Goal: Task Accomplishment & Management: Use online tool/utility

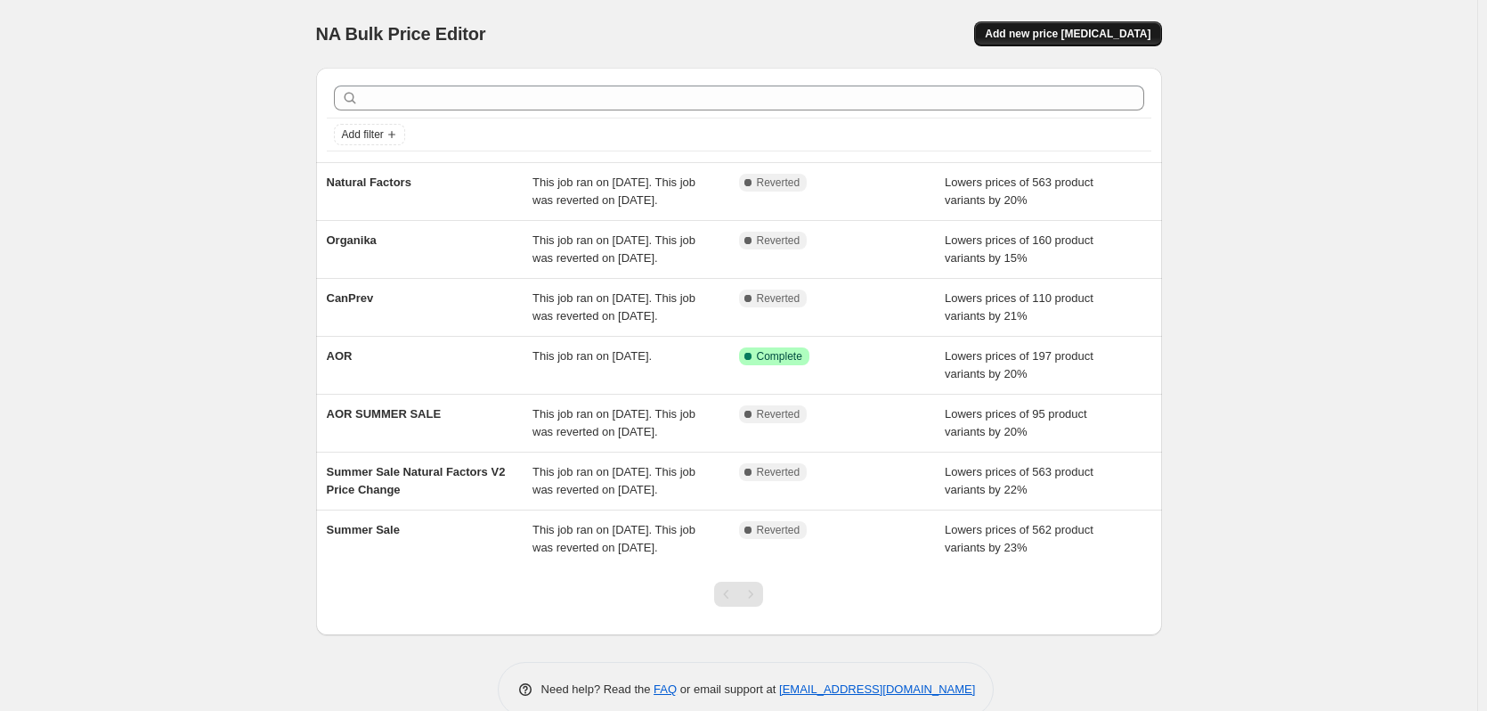
click at [1078, 32] on span "Add new price change job" at bounding box center [1068, 34] width 166 height 14
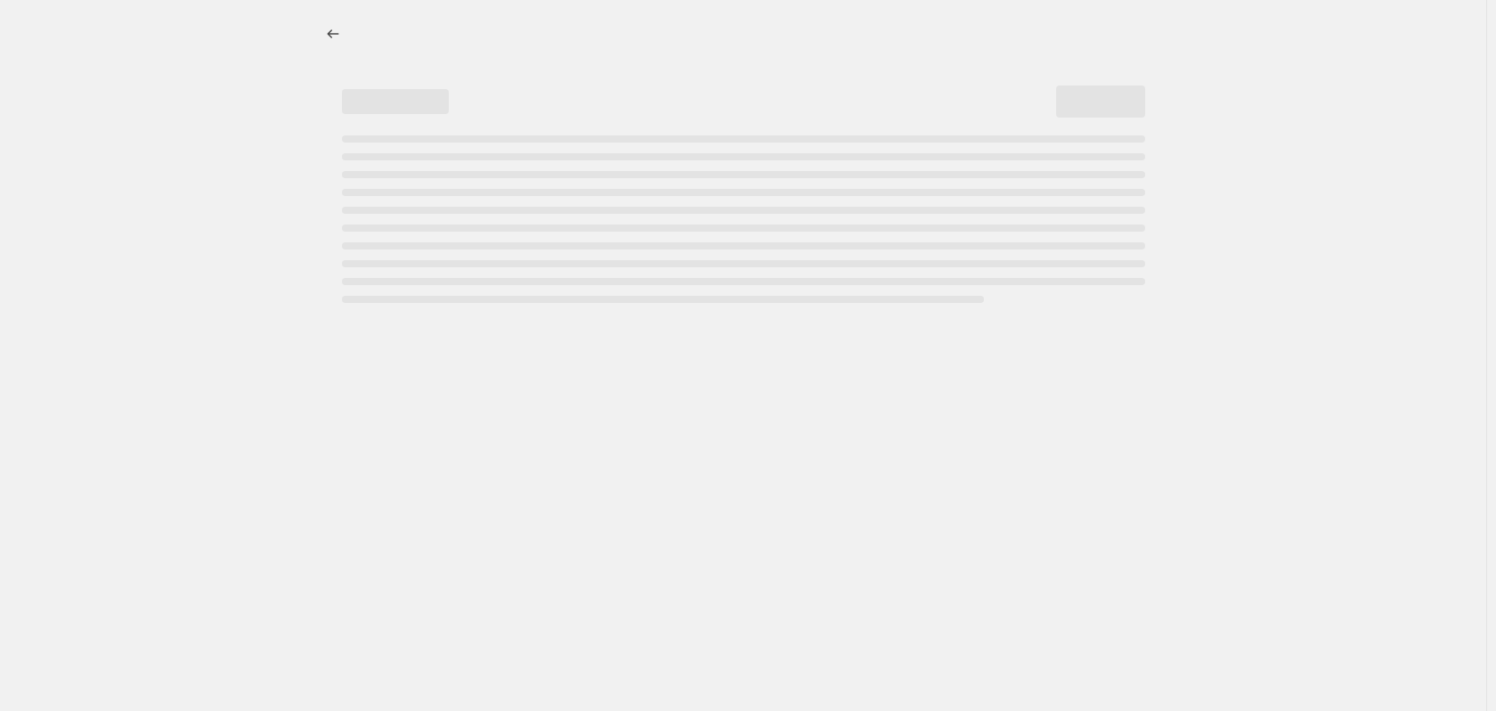
select select "percentage"
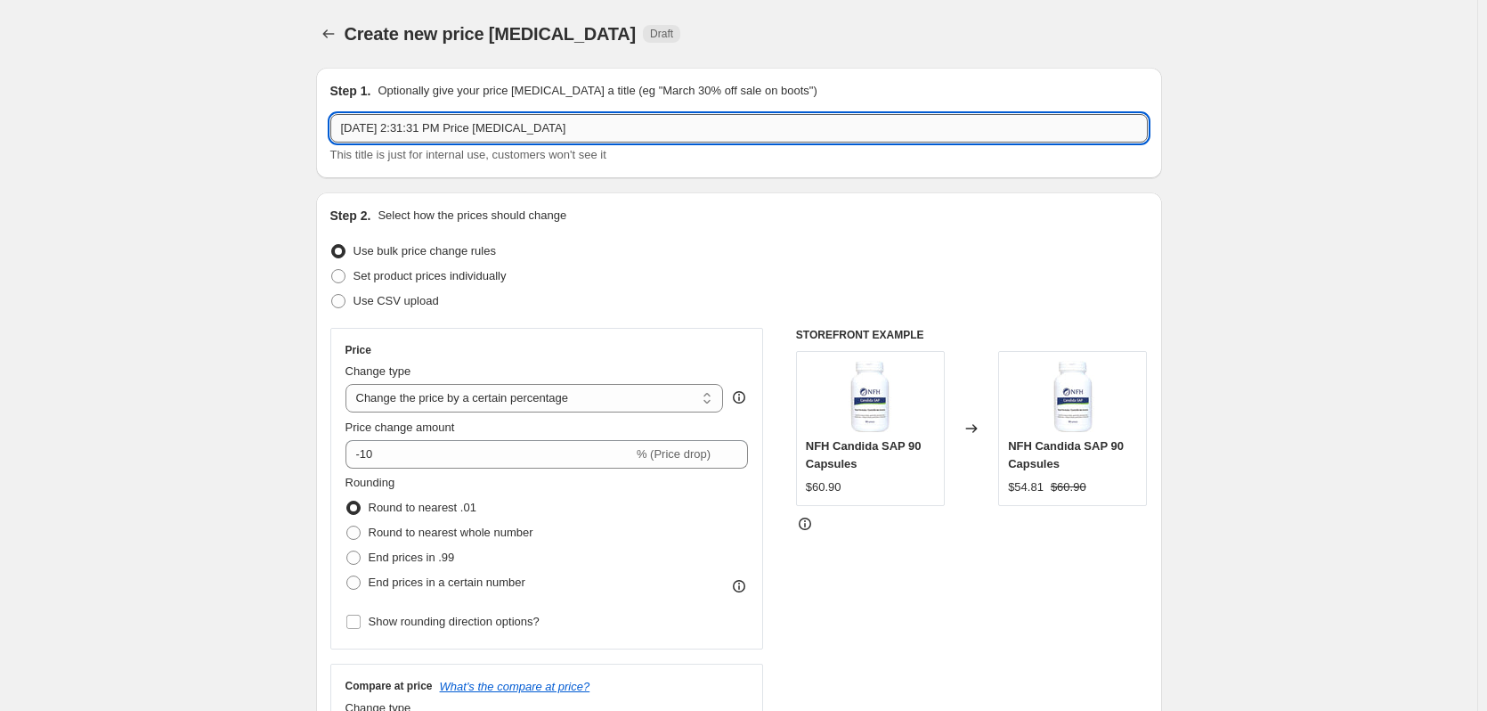
click at [448, 130] on input "Aug 14, 2025, 2:31:31 PM Price change job" at bounding box center [739, 128] width 818 height 28
click at [614, 128] on input "Aug 14, 2025, 2:31:31 PM Price change job" at bounding box center [739, 128] width 818 height 28
drag, startPoint x: 614, startPoint y: 128, endPoint x: 321, endPoint y: 134, distance: 293.1
click at [321, 134] on div "Step 1. Optionally give your price change job a title (eg "March 30% off sale o…" at bounding box center [739, 123] width 846 height 110
type input "Can prev 10% OFF"
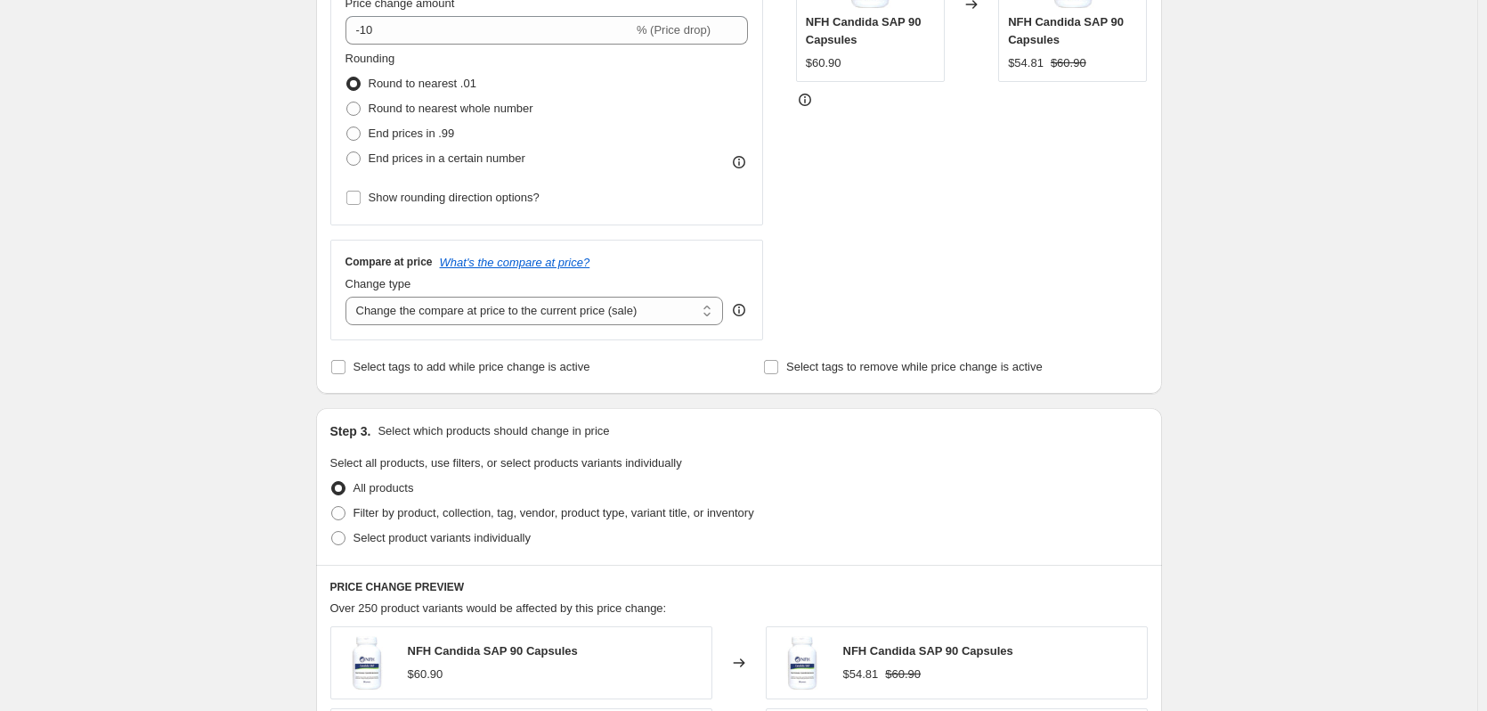
scroll to position [432, 0]
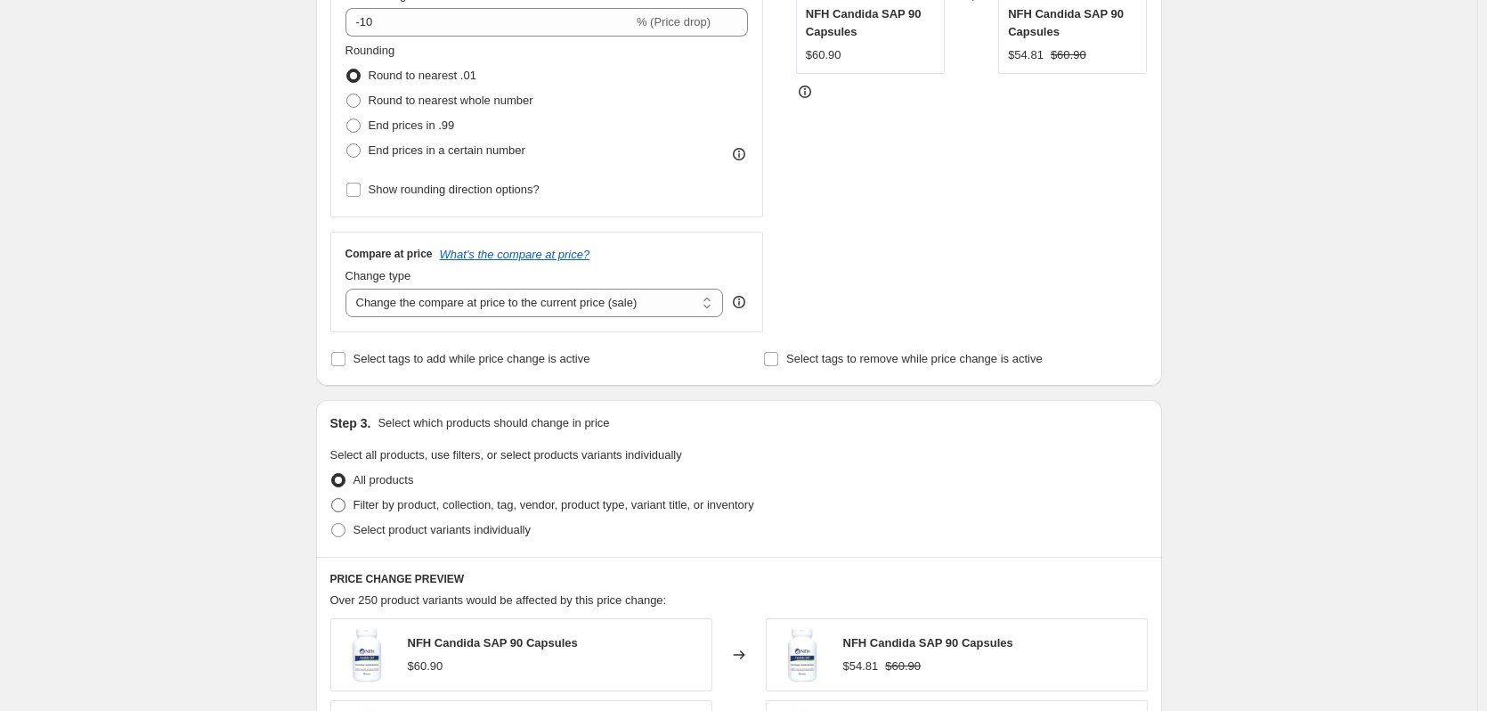
click at [346, 505] on span at bounding box center [338, 505] width 14 height 14
click at [332, 499] on input "Filter by product, collection, tag, vendor, product type, variant title, or inv…" at bounding box center [331, 498] width 1 height 1
radio input "true"
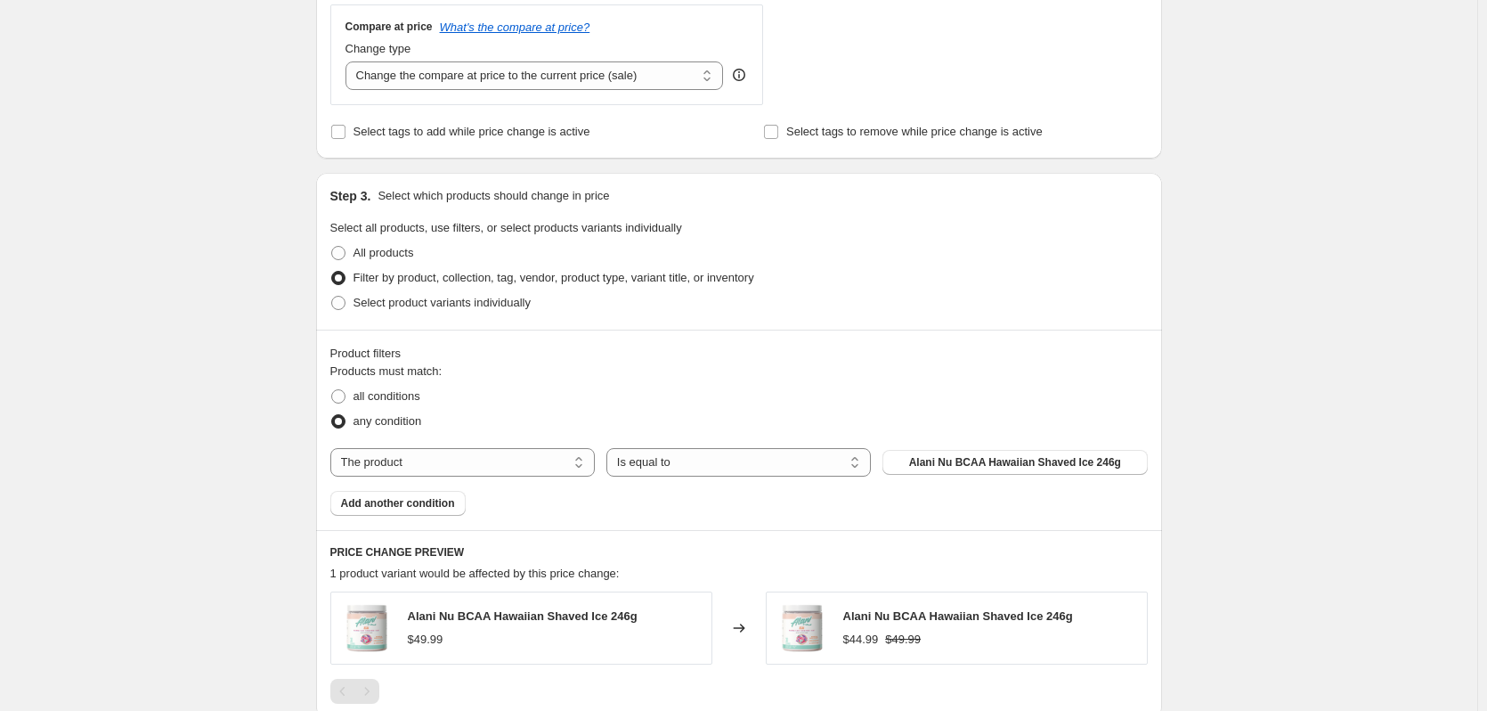
scroll to position [688, 0]
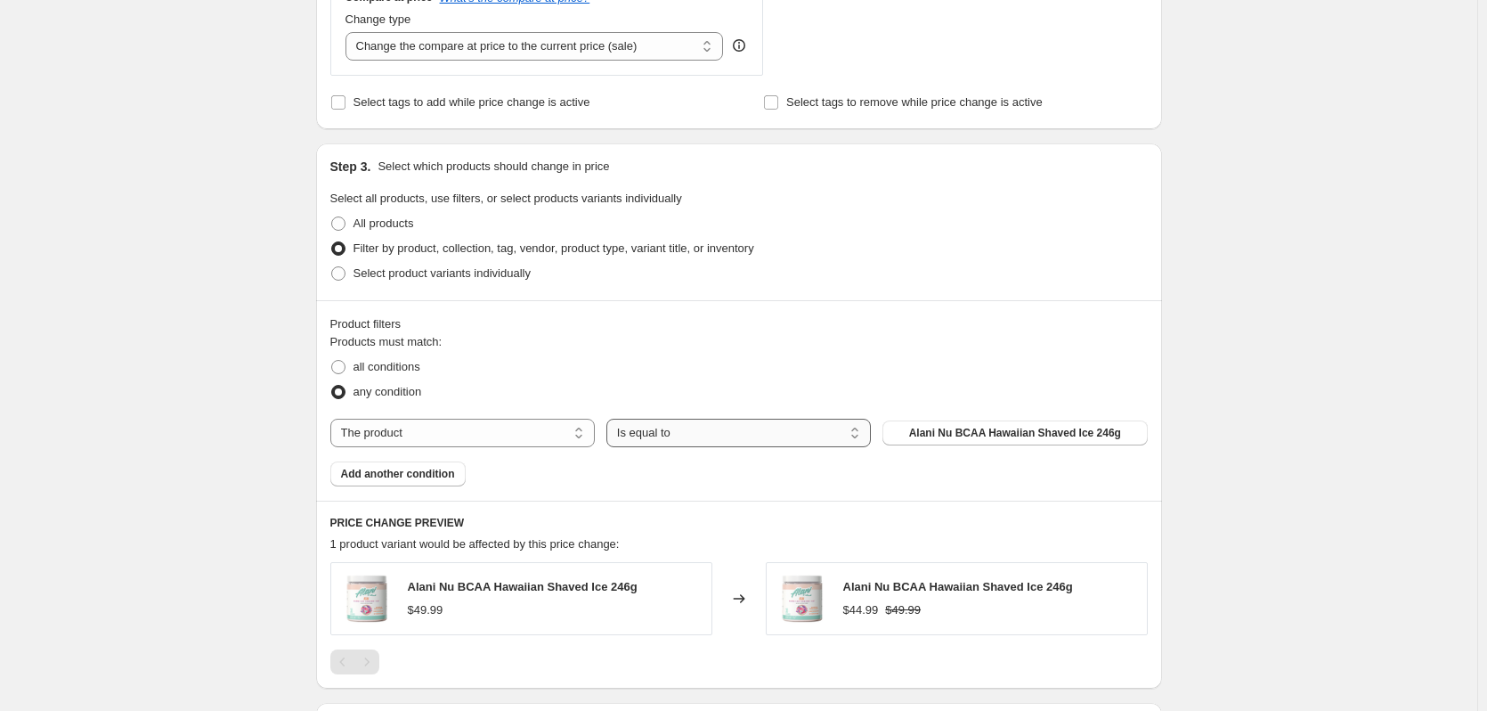
click at [652, 426] on select "Is equal to Is not equal to" at bounding box center [738, 433] width 265 height 28
click at [610, 419] on select "Is equal to Is not equal to" at bounding box center [738, 433] width 265 height 28
click at [393, 430] on select "The product The product's collection The product's tag The product's vendor The…" at bounding box center [462, 433] width 265 height 28
select select "tag"
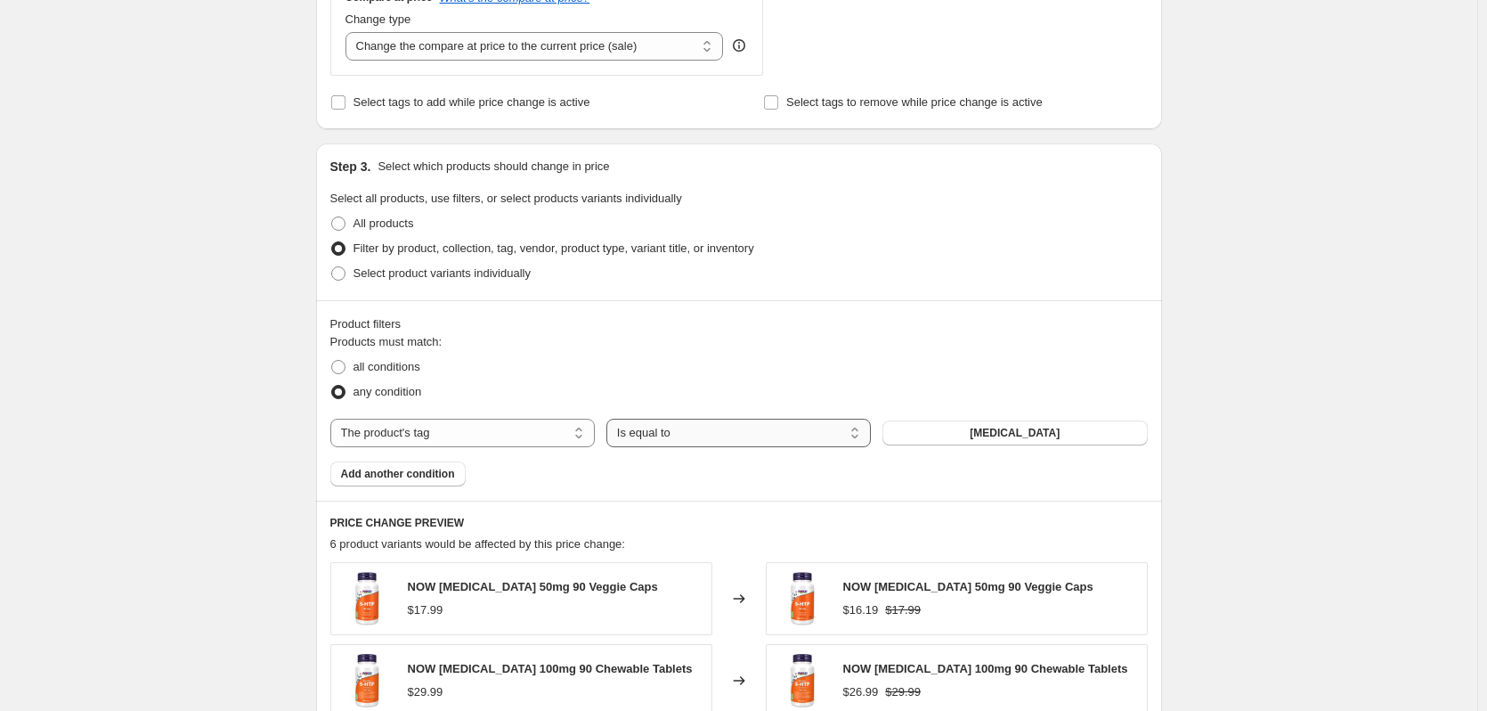
click at [709, 435] on select "Is equal to Is not equal to" at bounding box center [738, 433] width 265 height 28
click at [610, 419] on select "Is equal to Is not equal to" at bounding box center [738, 433] width 265 height 28
click at [1021, 439] on span "[MEDICAL_DATA]" at bounding box center [1015, 433] width 90 height 14
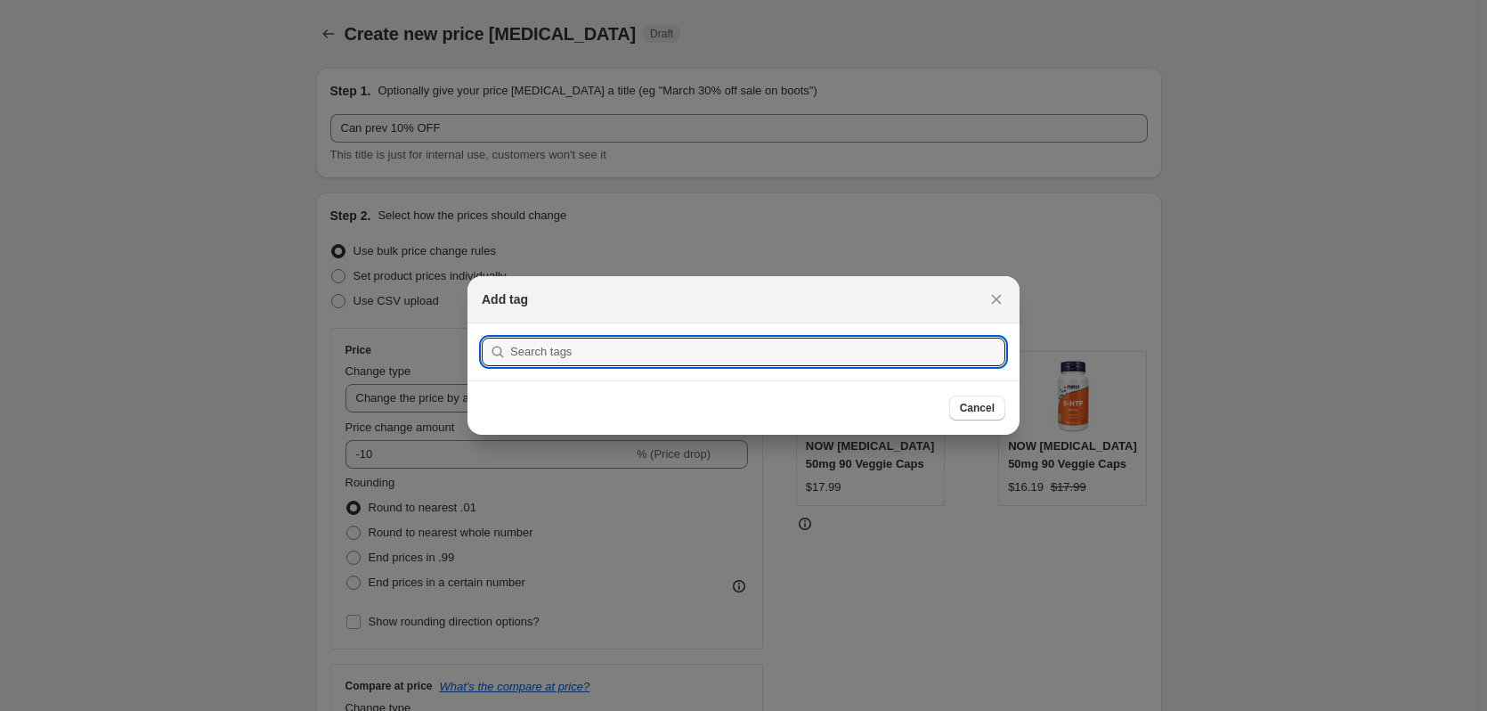
scroll to position [0, 0]
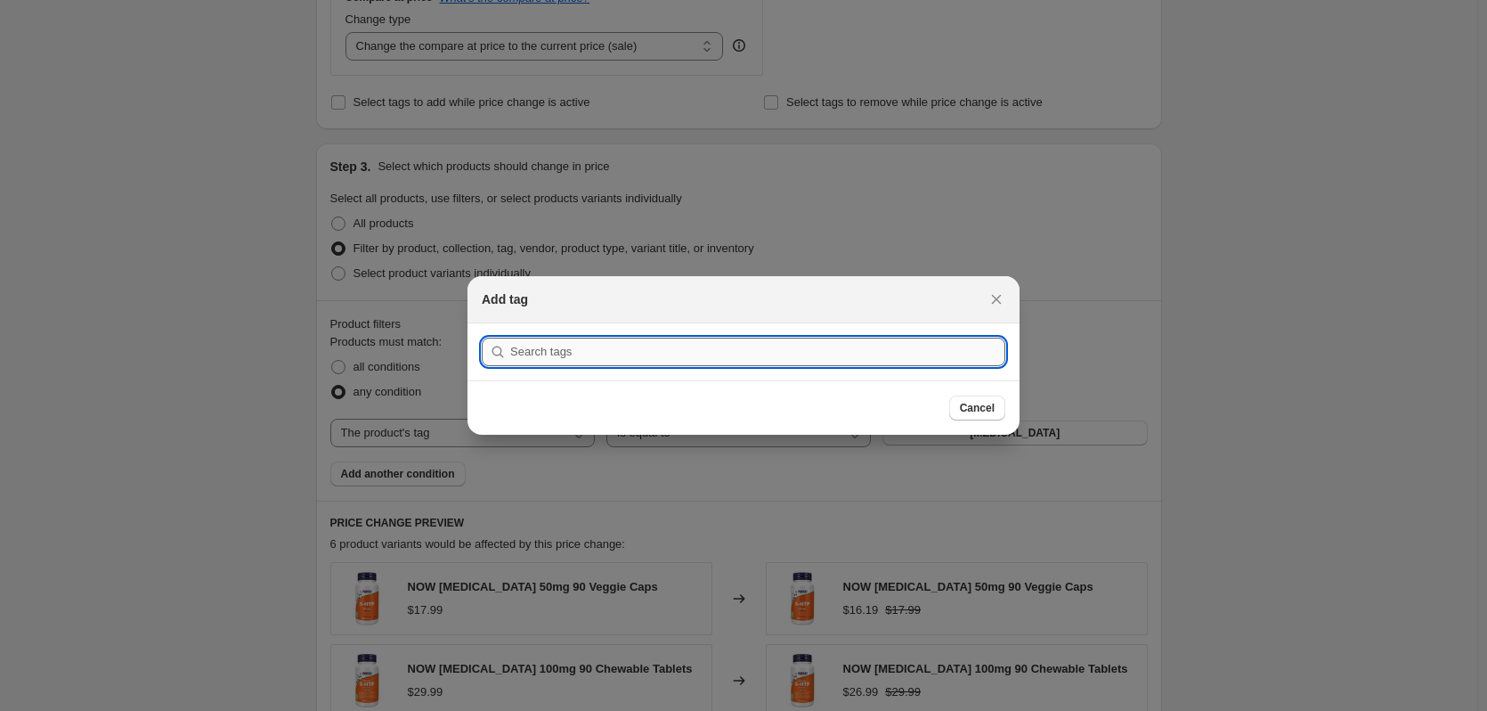
click at [621, 354] on input ":r2f:" at bounding box center [757, 352] width 495 height 28
type input "CanPrev"
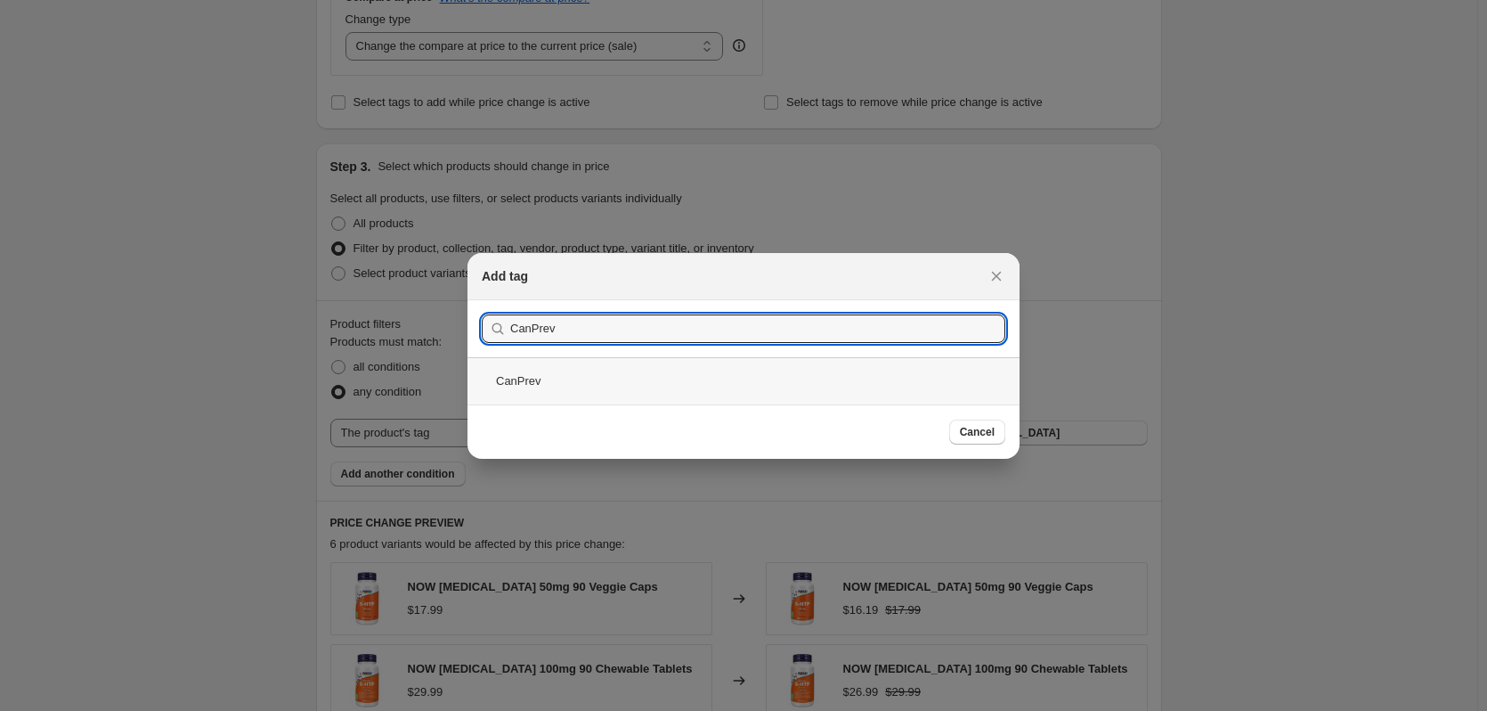
click at [582, 384] on div "CanPrev" at bounding box center [744, 380] width 552 height 47
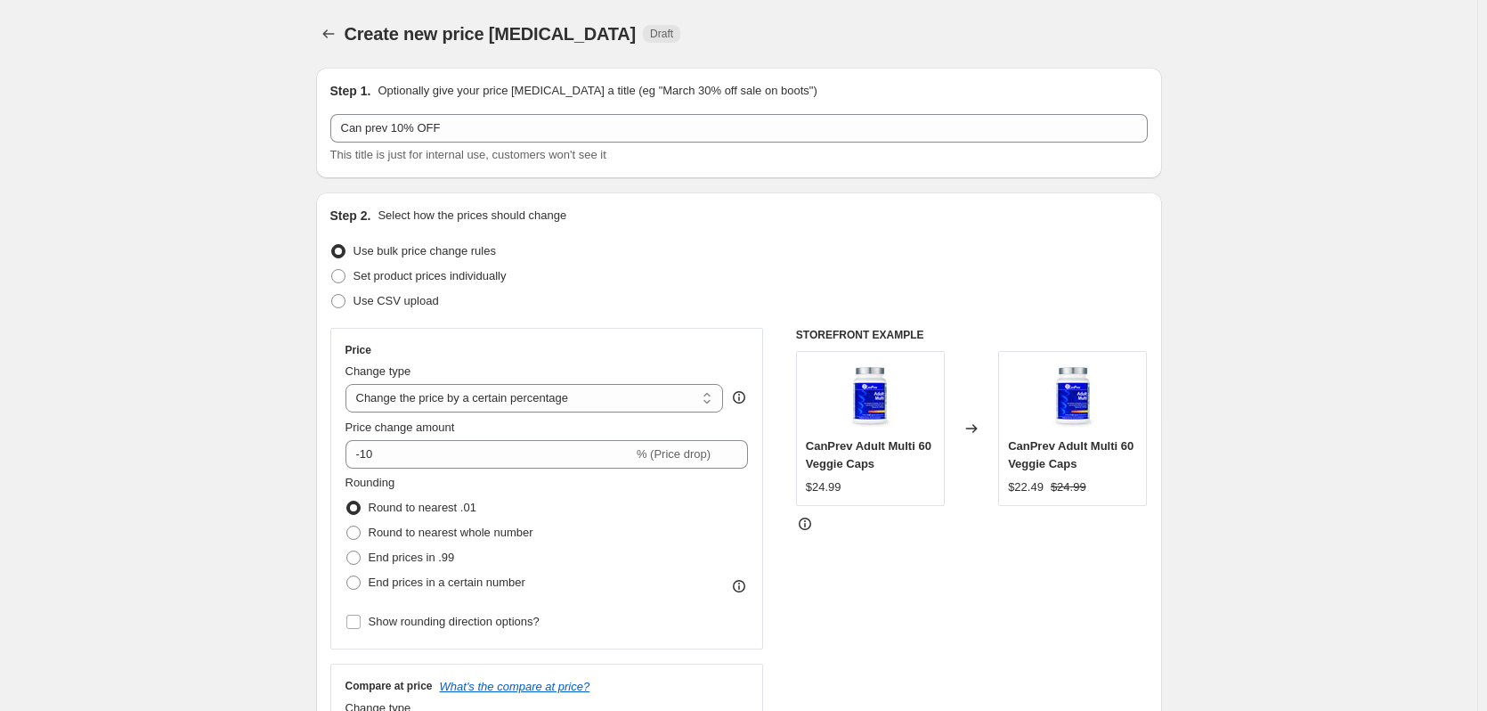
scroll to position [1276, 0]
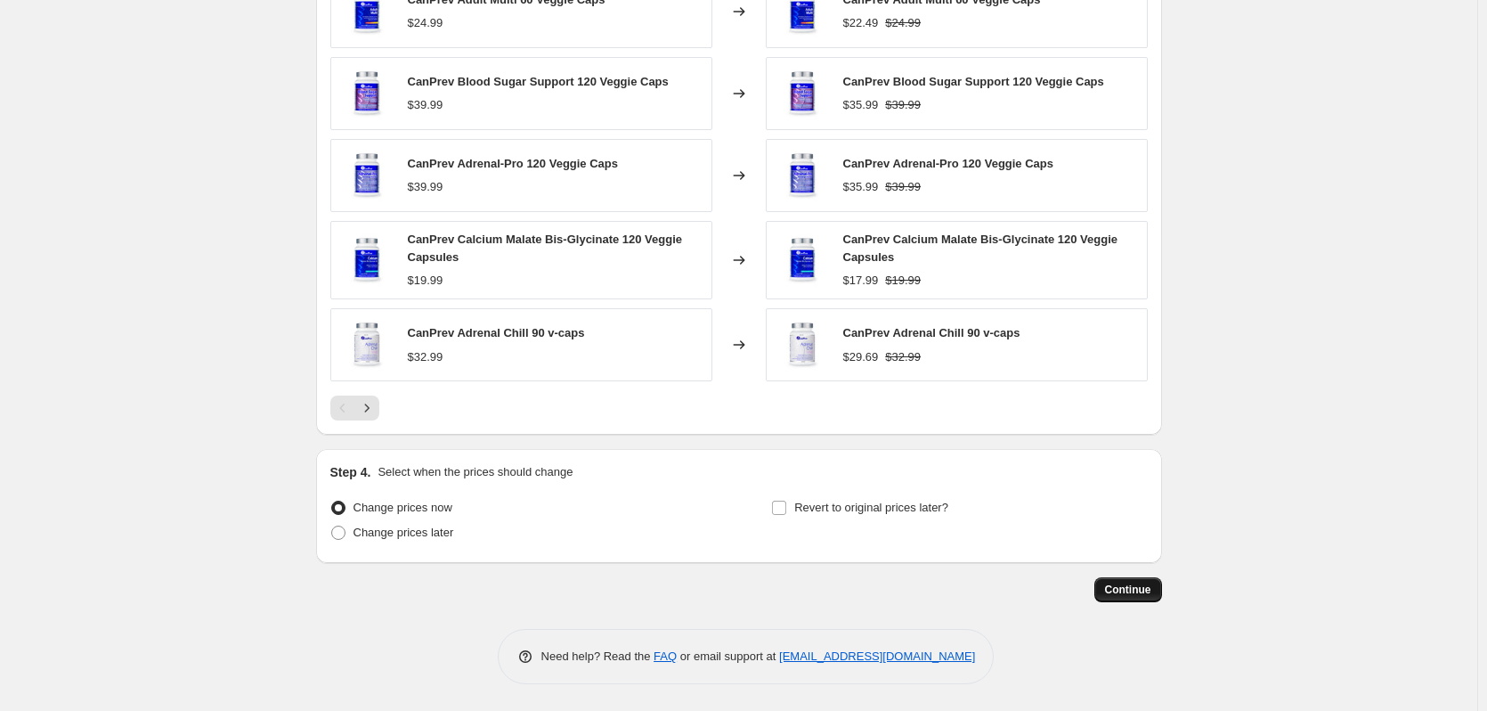
click at [1134, 598] on button "Continue" at bounding box center [1129, 589] width 68 height 25
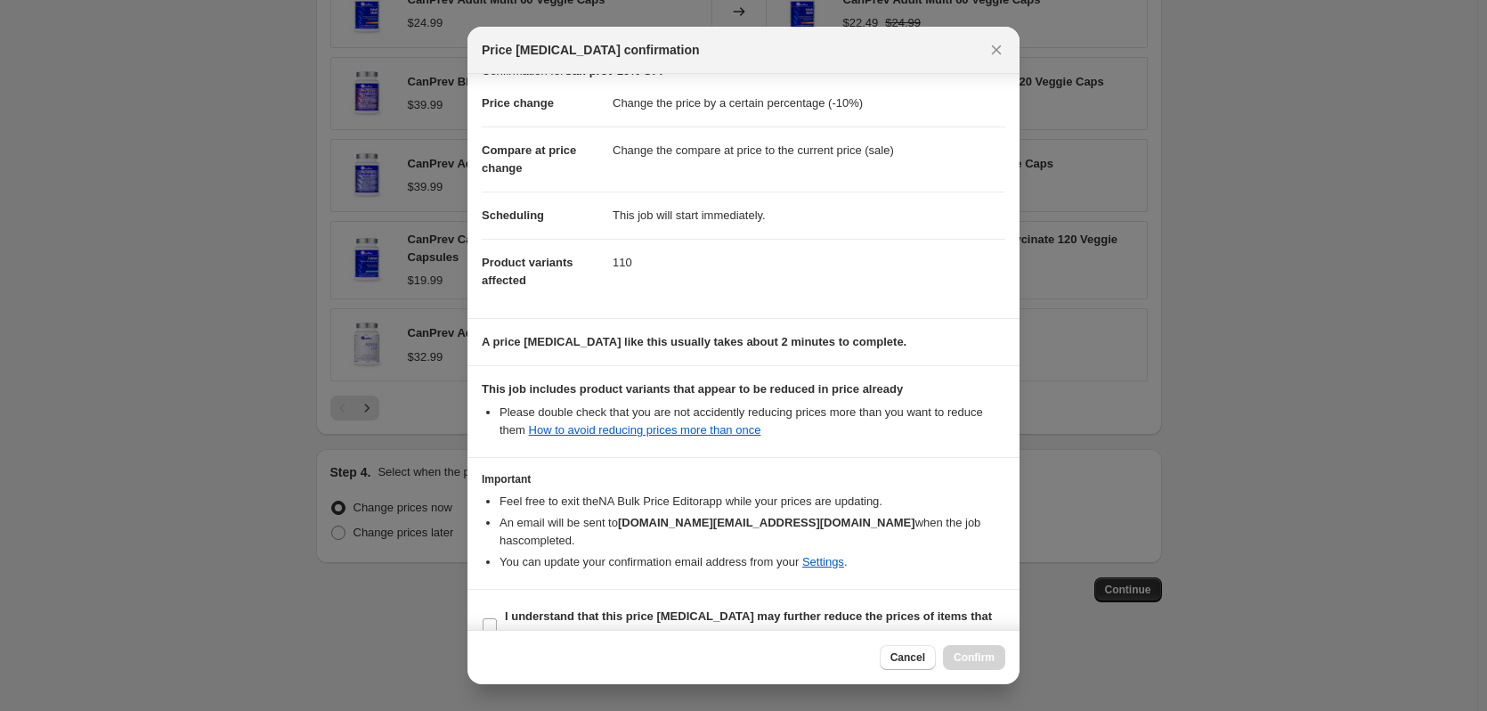
scroll to position [39, 0]
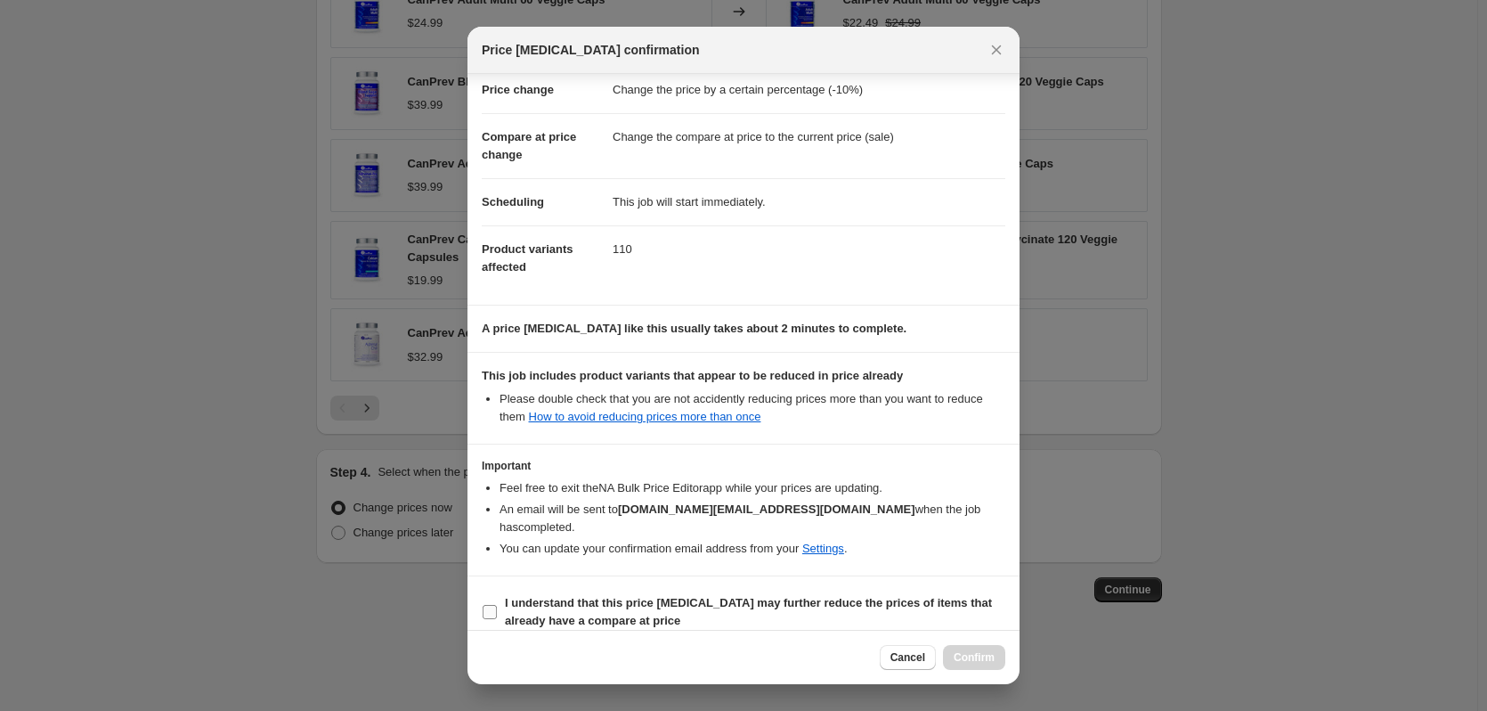
click at [496, 590] on label "I understand that this price change job may further reduce the prices of items …" at bounding box center [744, 611] width 524 height 43
click at [496, 605] on input "I understand that this price change job may further reduce the prices of items …" at bounding box center [490, 612] width 14 height 14
checkbox input "true"
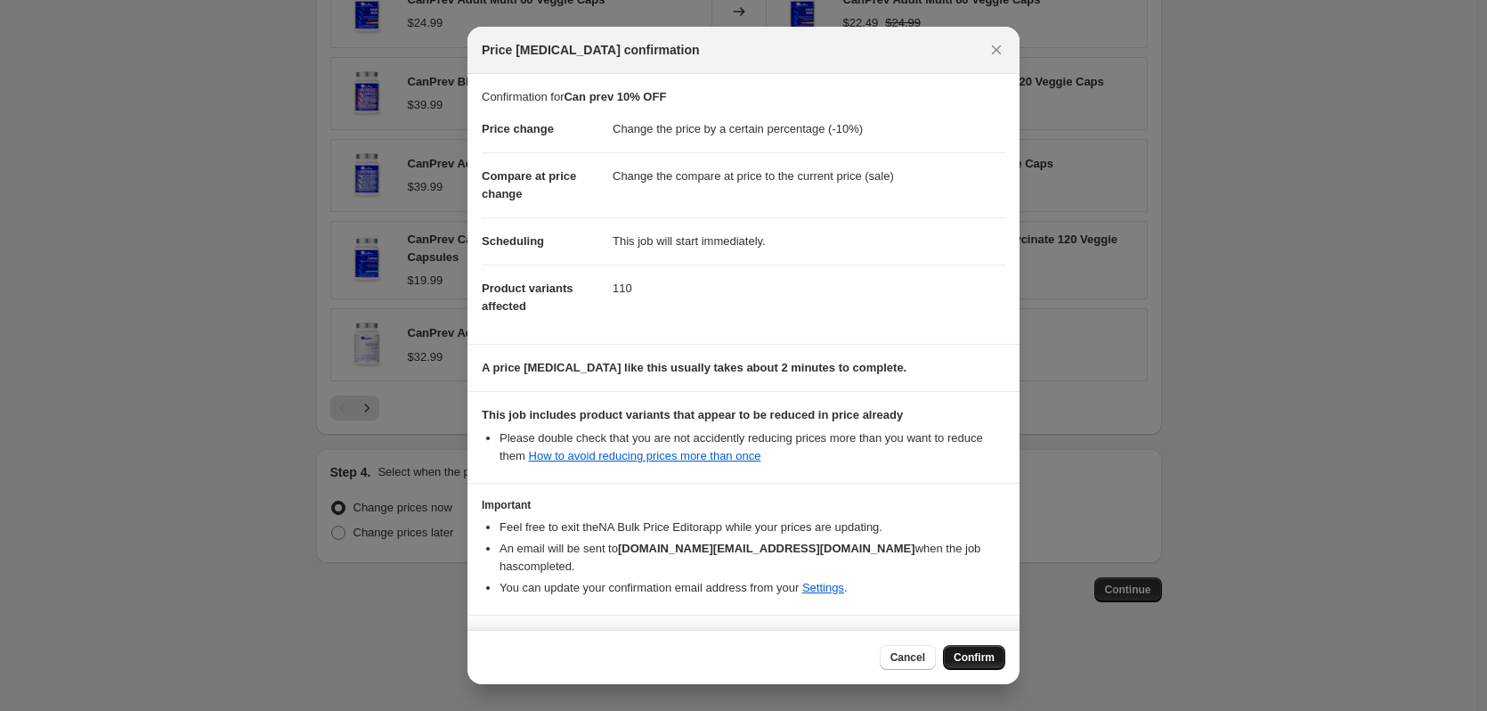
click at [993, 655] on span "Confirm" at bounding box center [974, 657] width 41 height 14
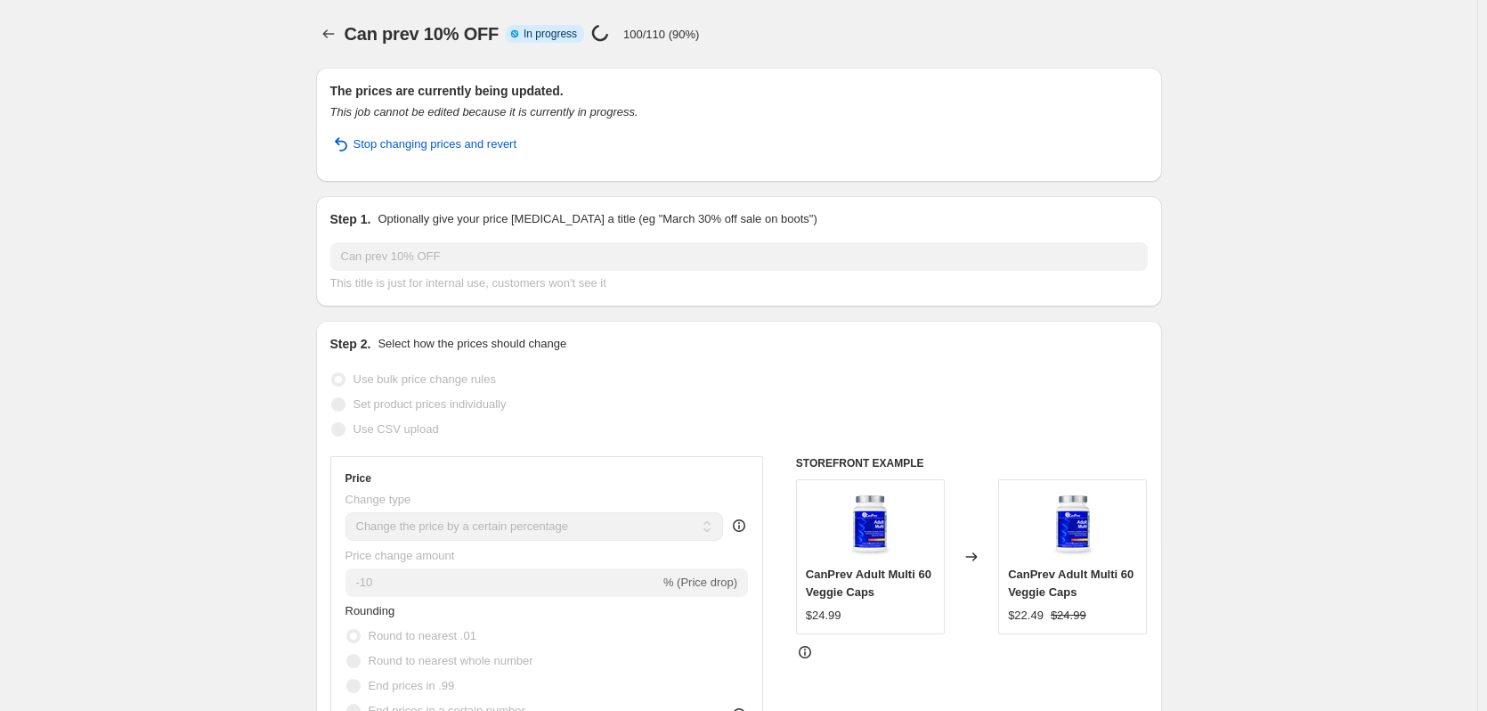
select select "percentage"
select select "tag"
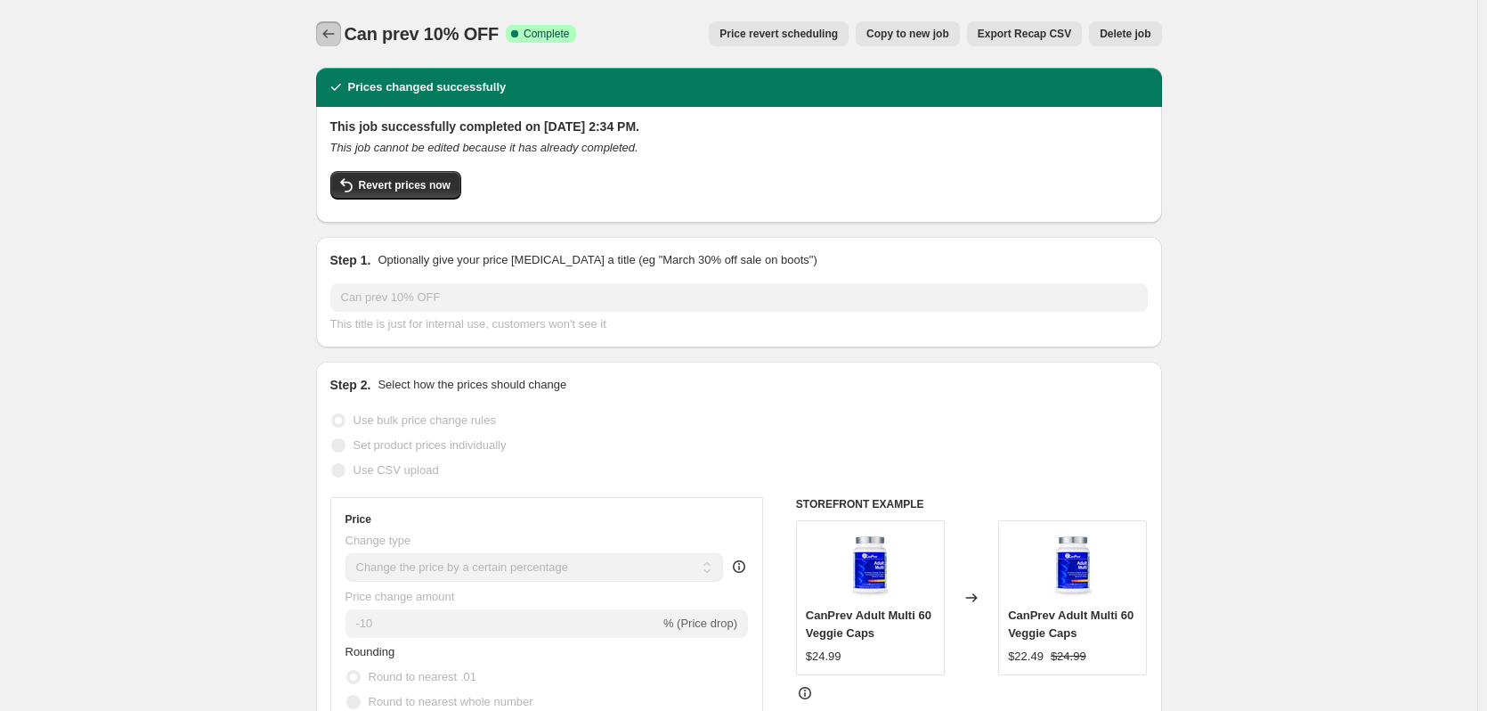
click at [338, 35] on icon "Price change jobs" at bounding box center [329, 34] width 18 height 18
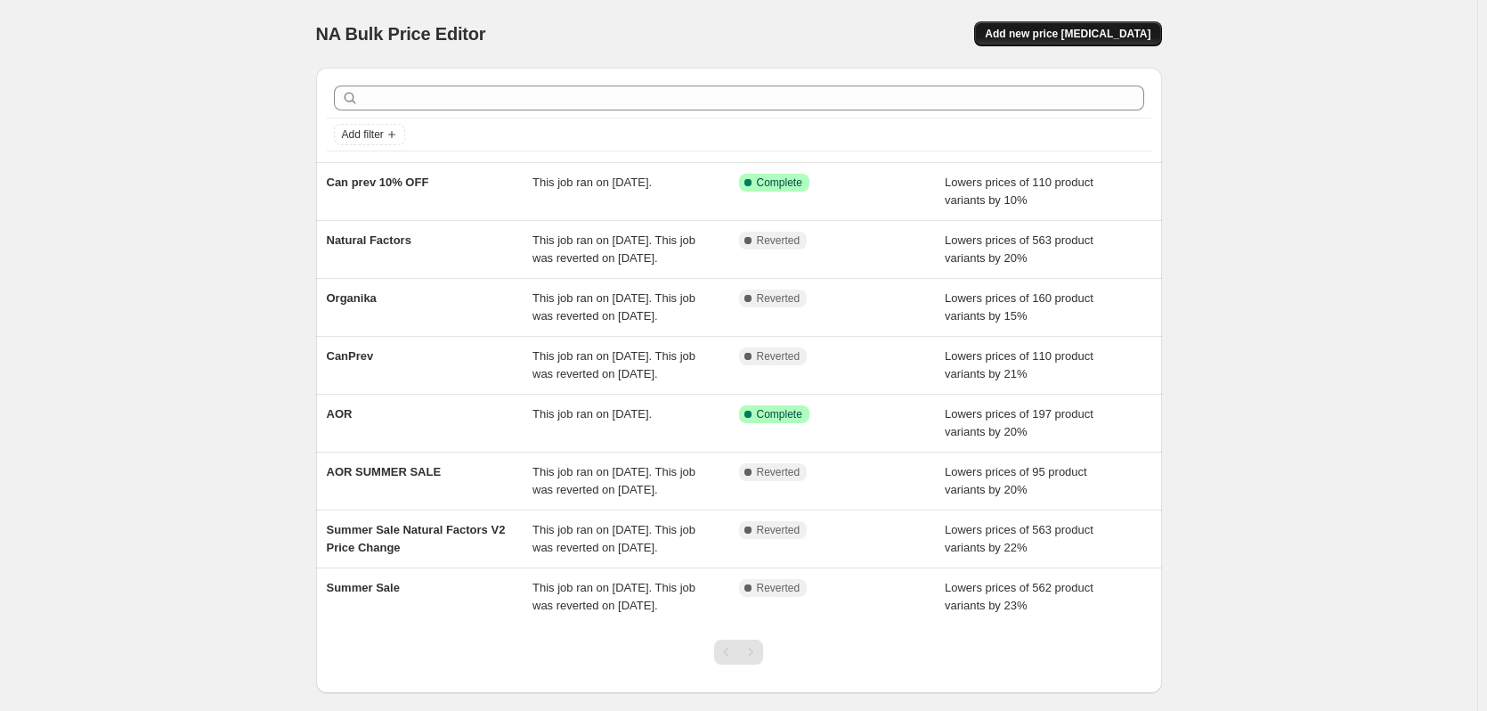
click at [1078, 34] on span "Add new price [MEDICAL_DATA]" at bounding box center [1068, 34] width 166 height 14
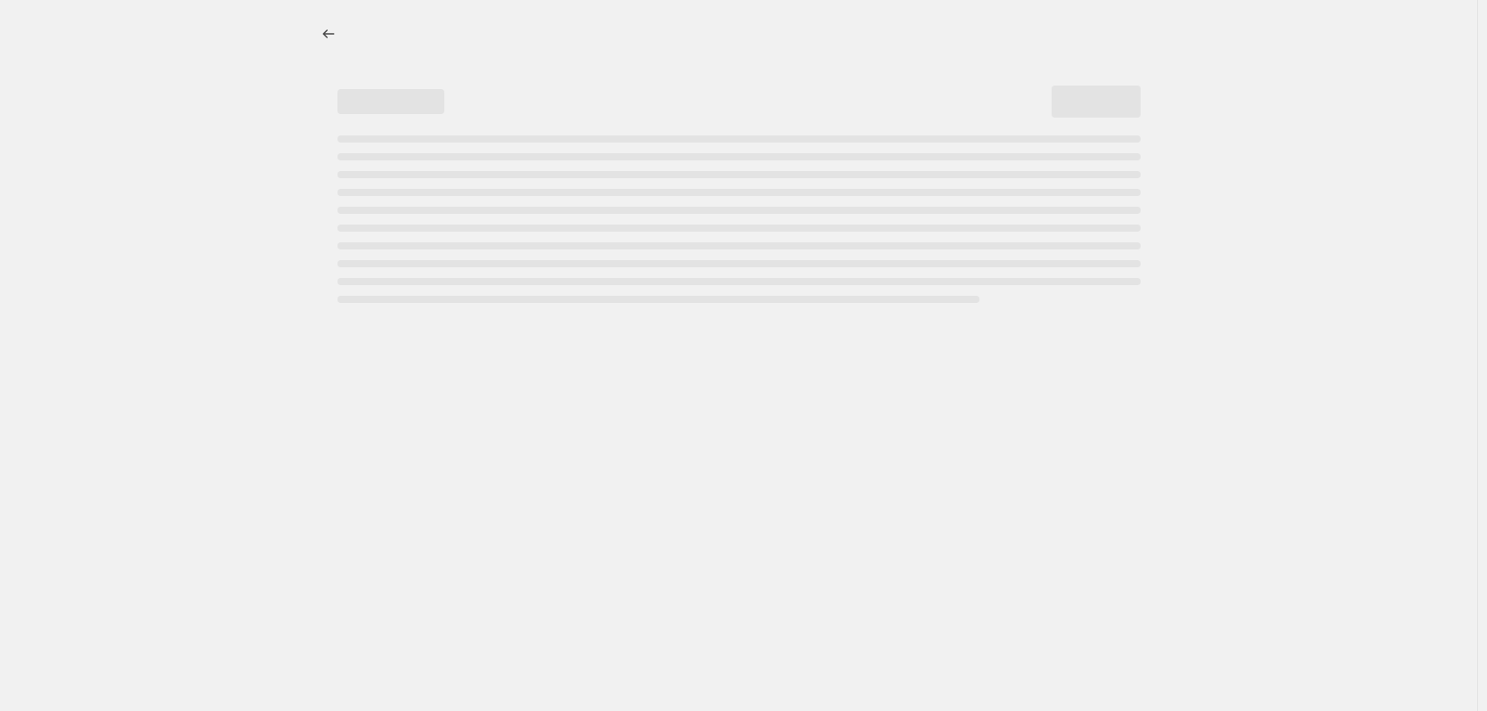
select select "percentage"
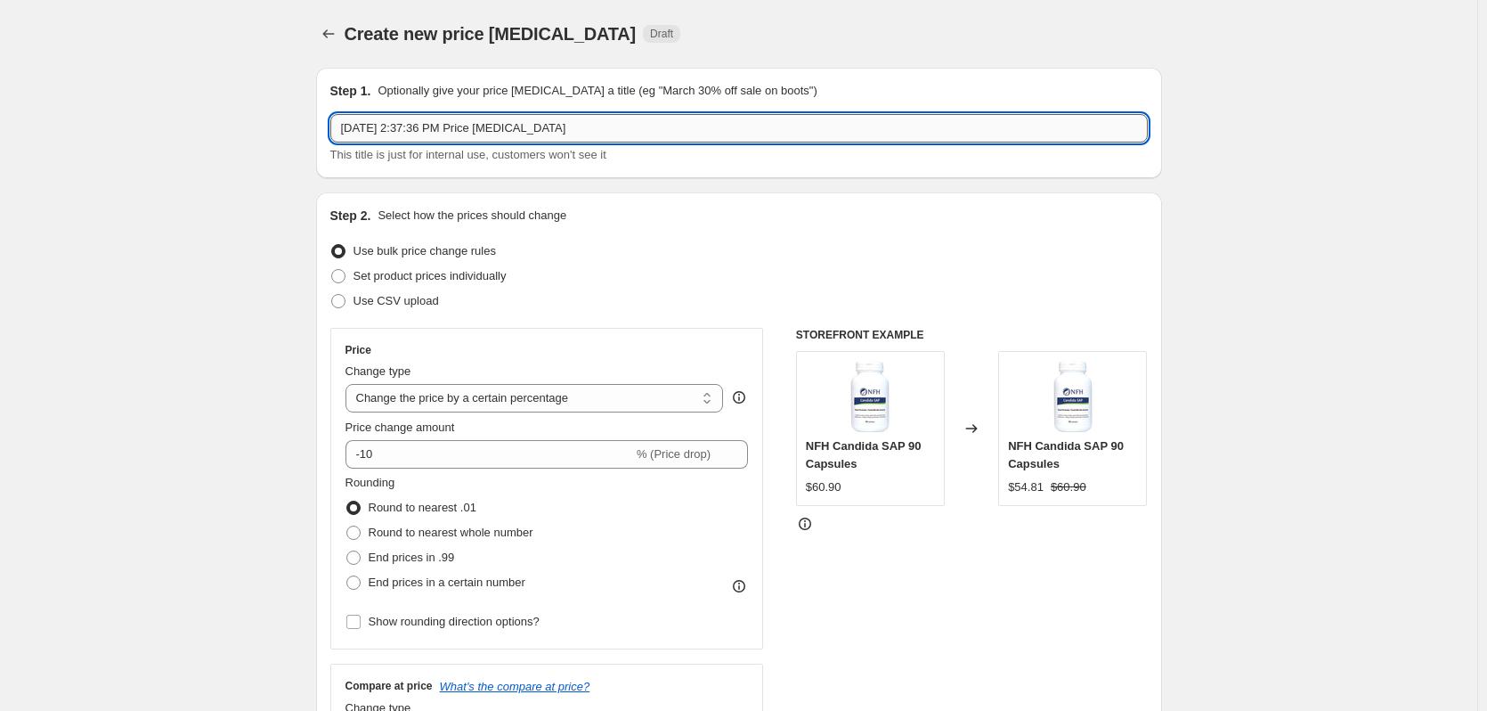
click at [614, 134] on input "[DATE] 2:37:36 PM Price [MEDICAL_DATA]" at bounding box center [739, 128] width 818 height 28
click at [614, 131] on input "[DATE] 2:37:36 PM Price [MEDICAL_DATA]" at bounding box center [739, 128] width 818 height 28
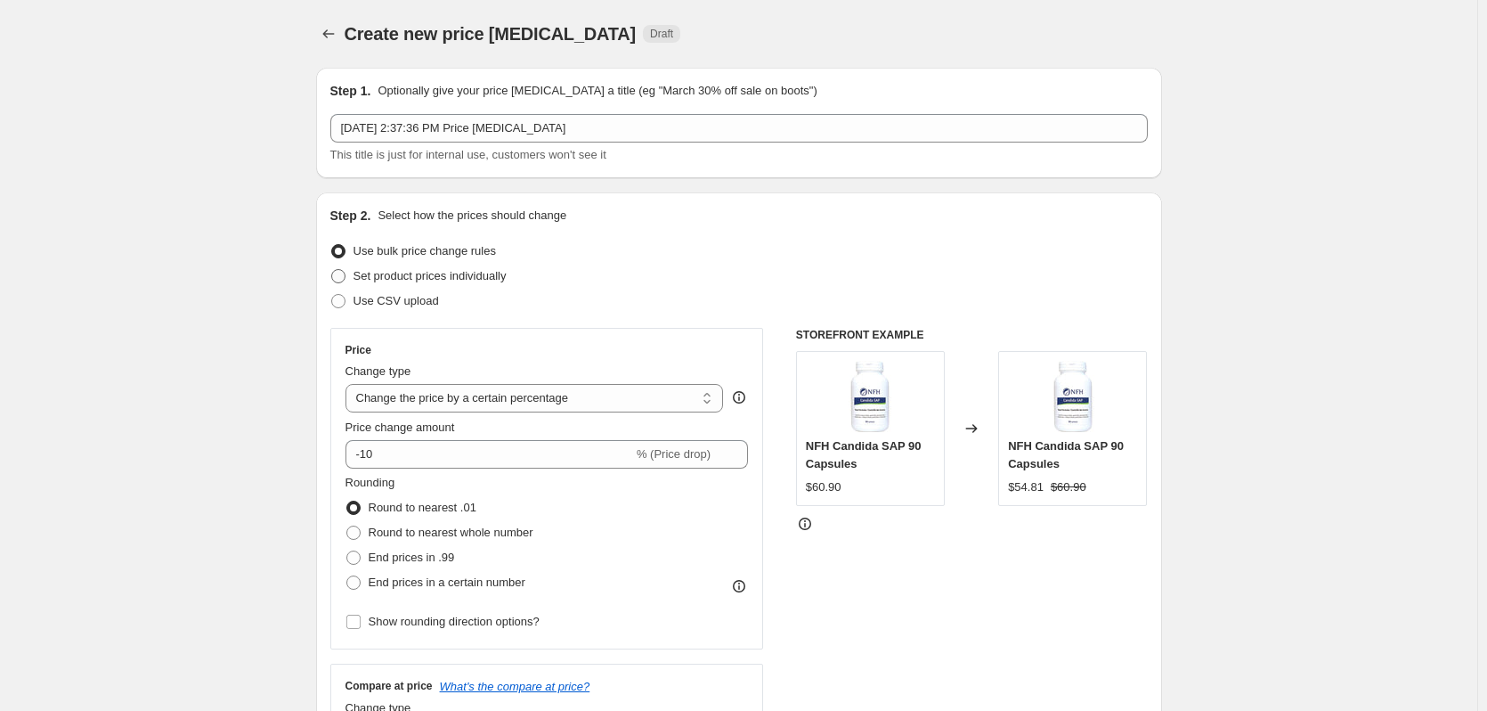
drag, startPoint x: 183, startPoint y: 174, endPoint x: 397, endPoint y: 278, distance: 237.8
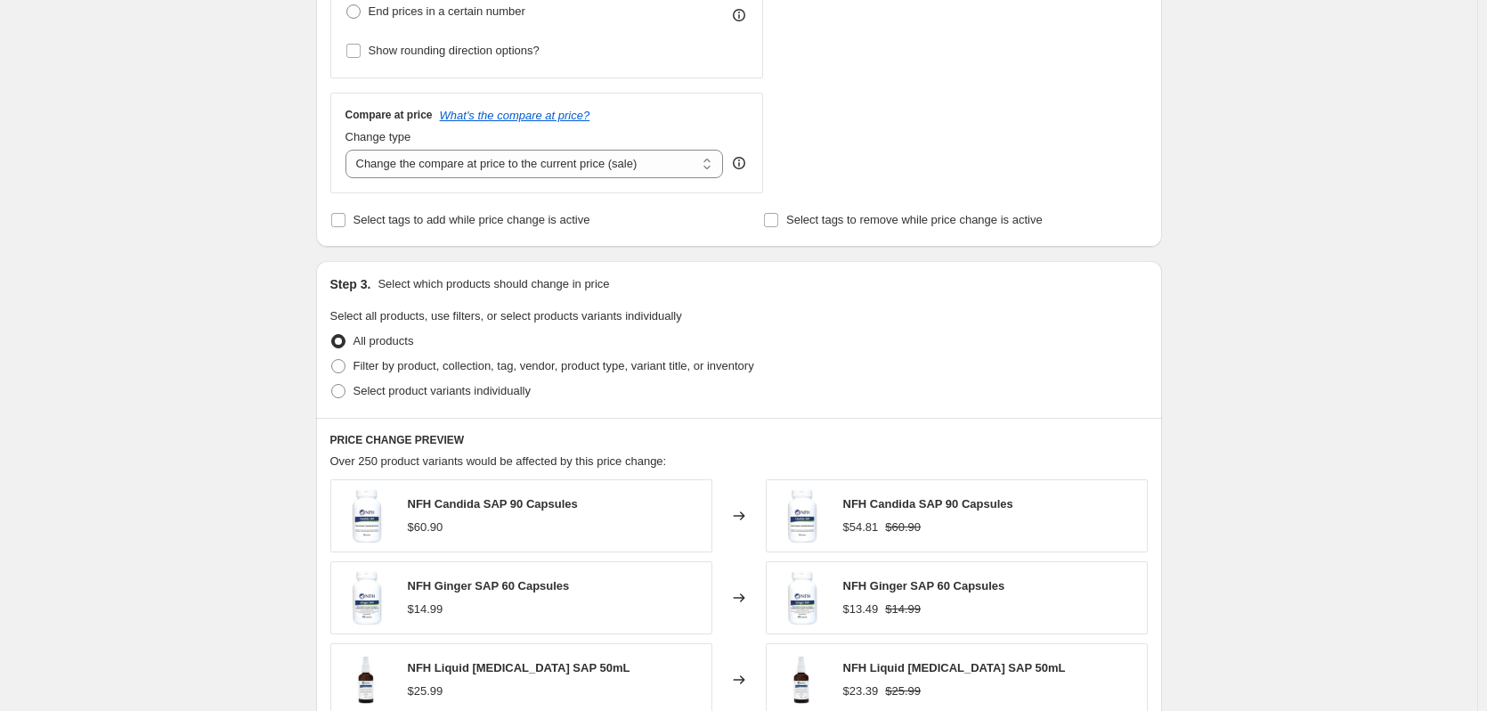
scroll to position [536, 0]
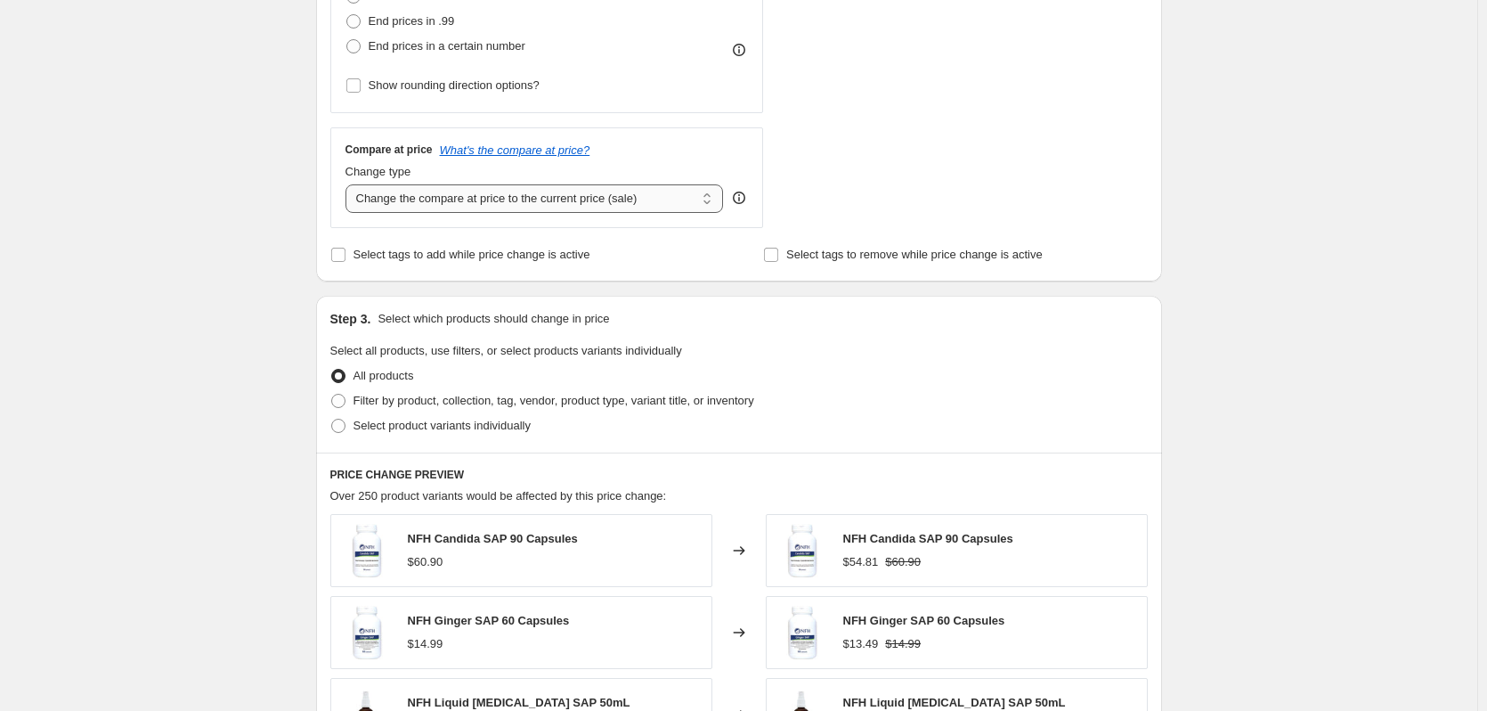
click at [625, 202] on select "Change the compare at price to the current price (sale) Change the compare at p…" at bounding box center [535, 198] width 378 height 28
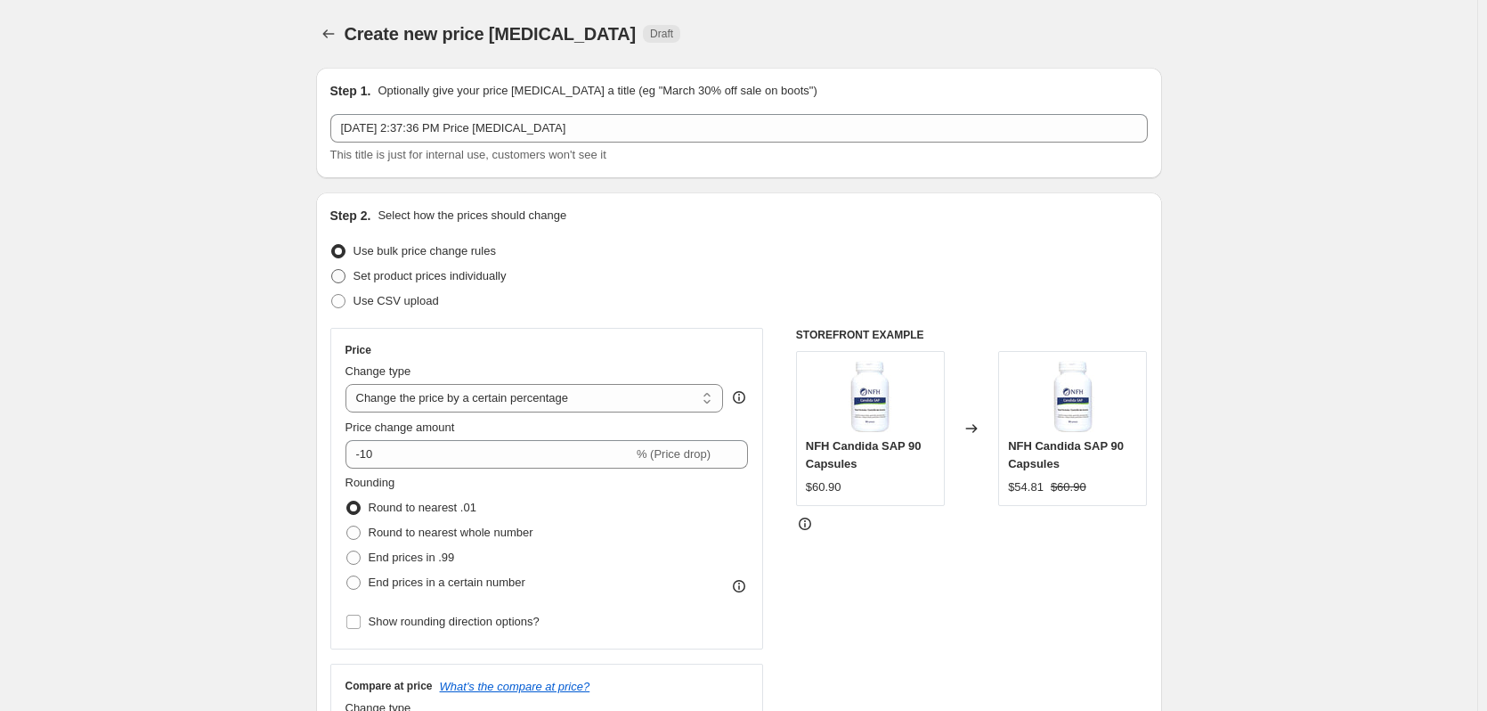
click at [394, 274] on span "Set product prices individually" at bounding box center [430, 275] width 153 height 13
click at [332, 270] on input "Set product prices individually" at bounding box center [331, 269] width 1 height 1
radio input "true"
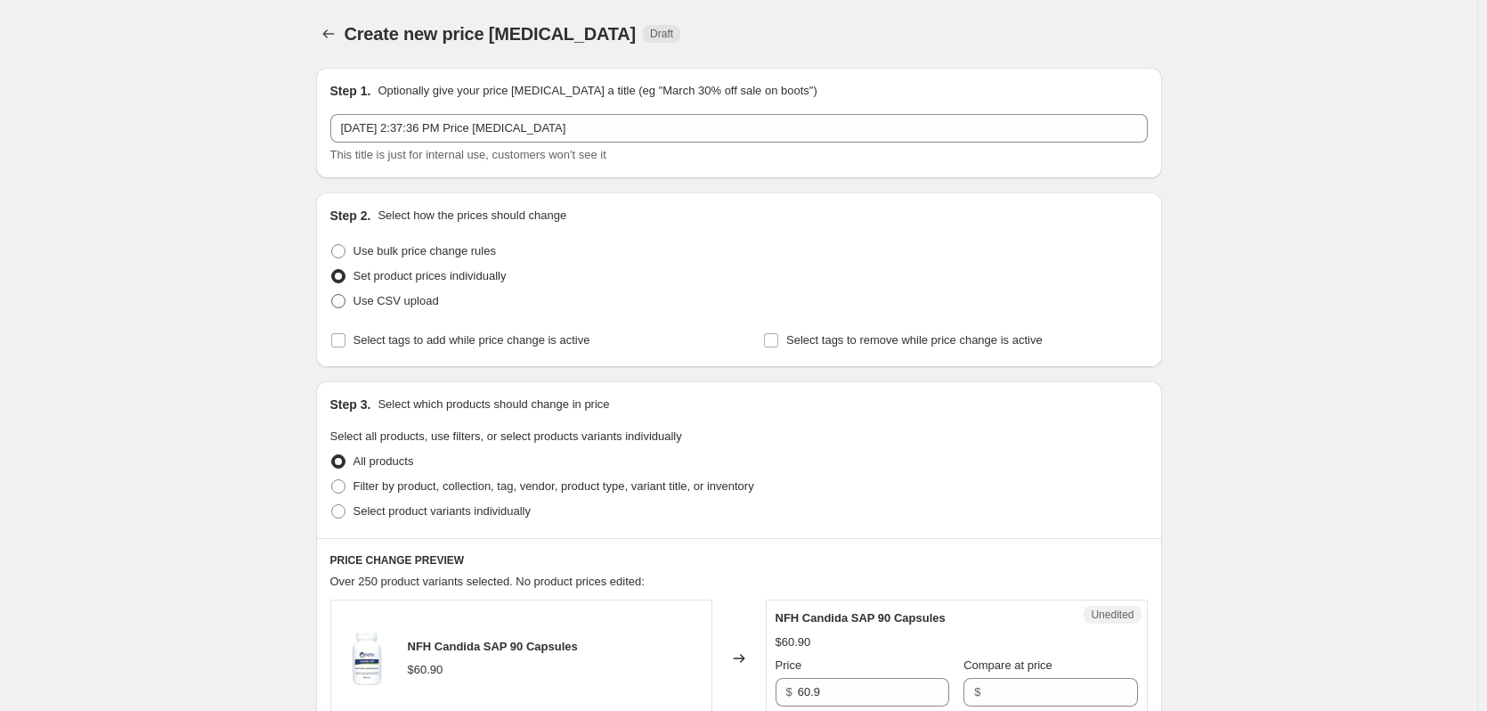
click at [389, 294] on span "Use CSV upload" at bounding box center [396, 300] width 85 height 13
click at [332, 294] on input "Use CSV upload" at bounding box center [331, 294] width 1 height 1
radio input "true"
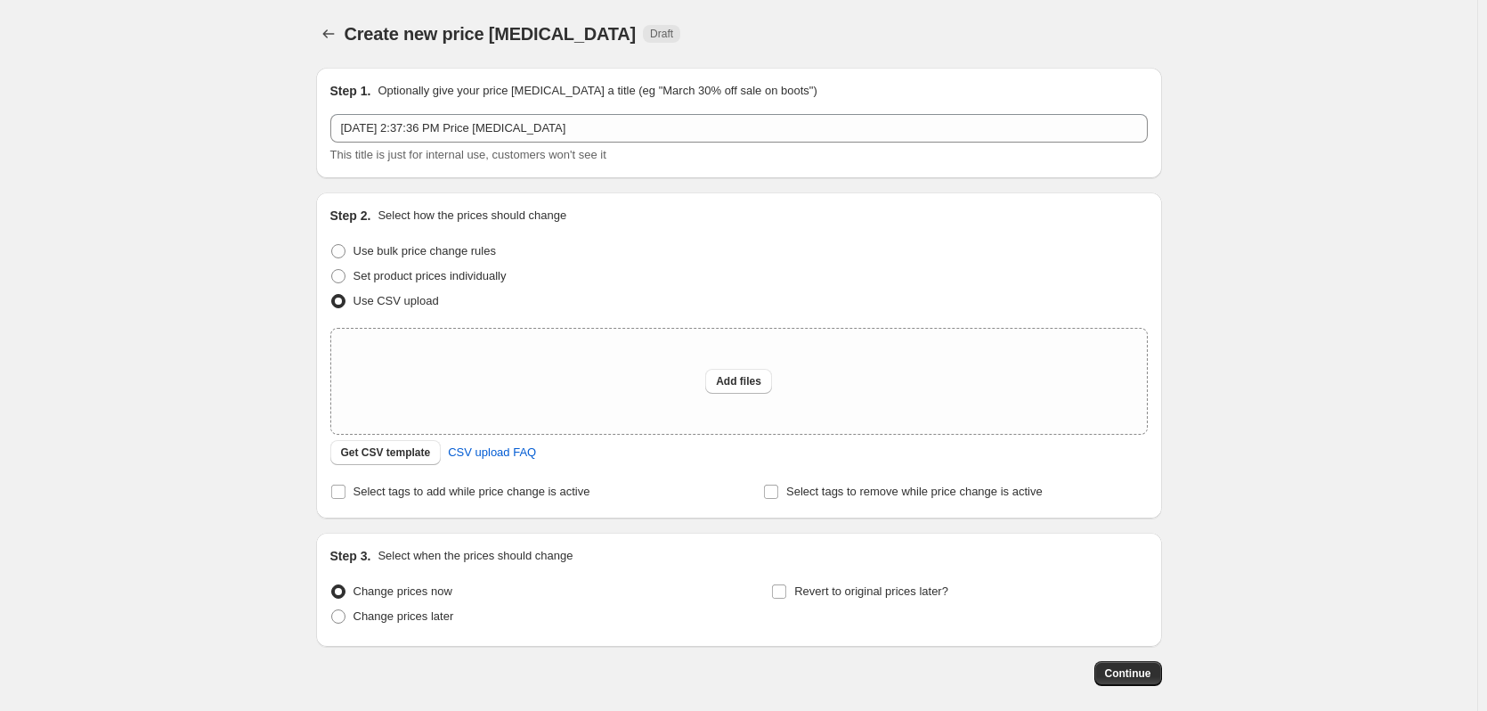
click at [1266, 301] on div "Create new price [MEDICAL_DATA]. This page is ready Create new price [MEDICAL_D…" at bounding box center [738, 397] width 1477 height 794
click at [460, 241] on label "Use bulk price change rules" at bounding box center [413, 251] width 166 height 25
click at [332, 244] on input "Use bulk price change rules" at bounding box center [331, 244] width 1 height 1
radio input "true"
select select "percentage"
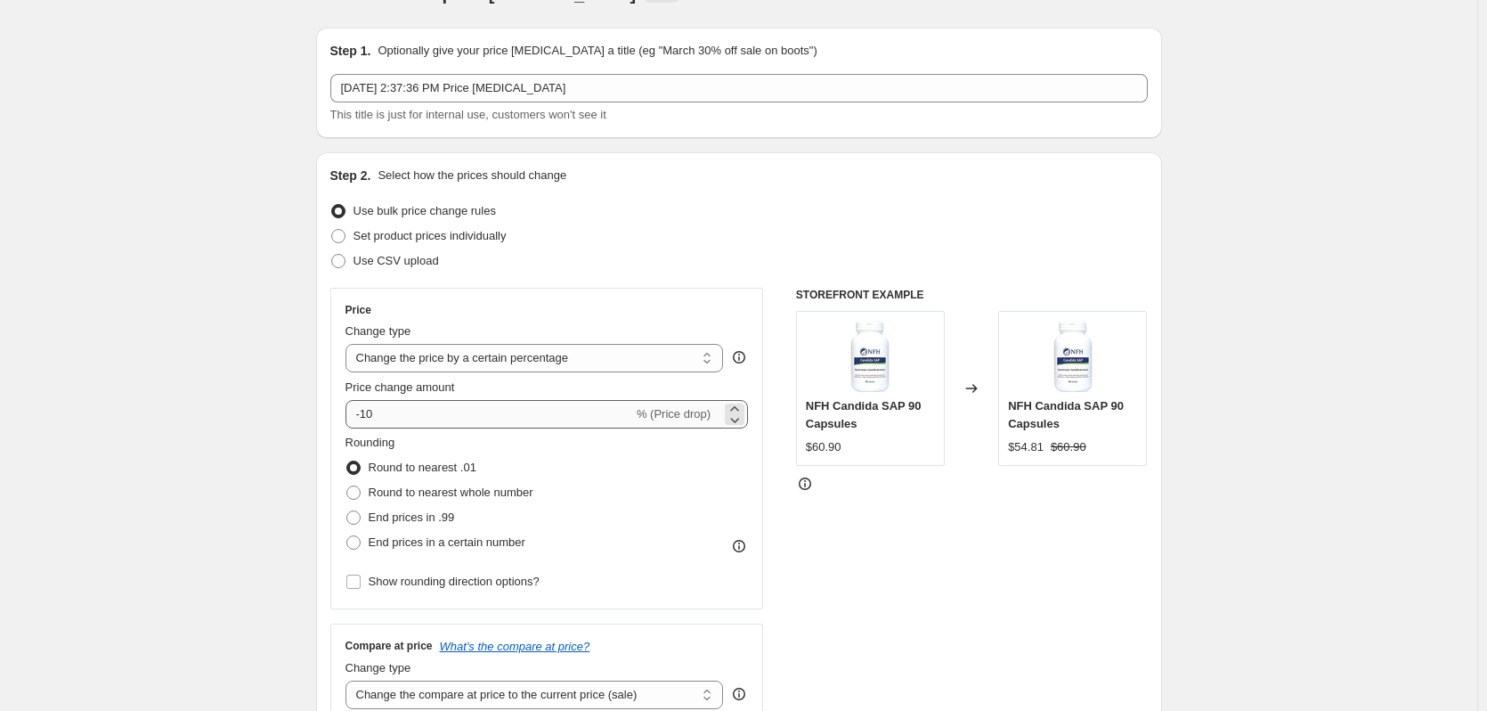
scroll to position [52, 0]
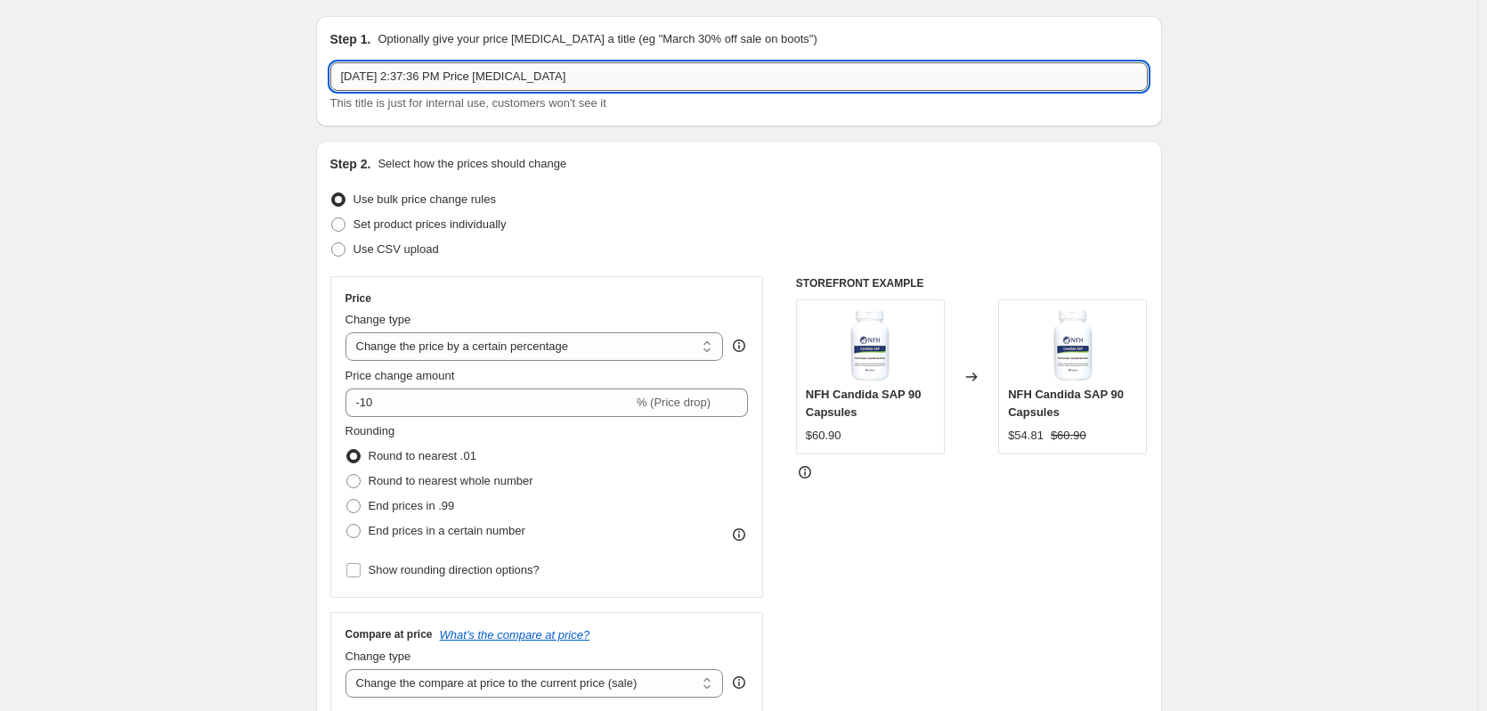
click at [597, 80] on input "[DATE] 2:37:36 PM Price [MEDICAL_DATA]" at bounding box center [739, 76] width 818 height 28
drag, startPoint x: 597, startPoint y: 80, endPoint x: 230, endPoint y: 78, distance: 366.9
click at [419, 76] on input "Organika 205 off" at bounding box center [739, 76] width 818 height 28
type input "Organika 20% off"
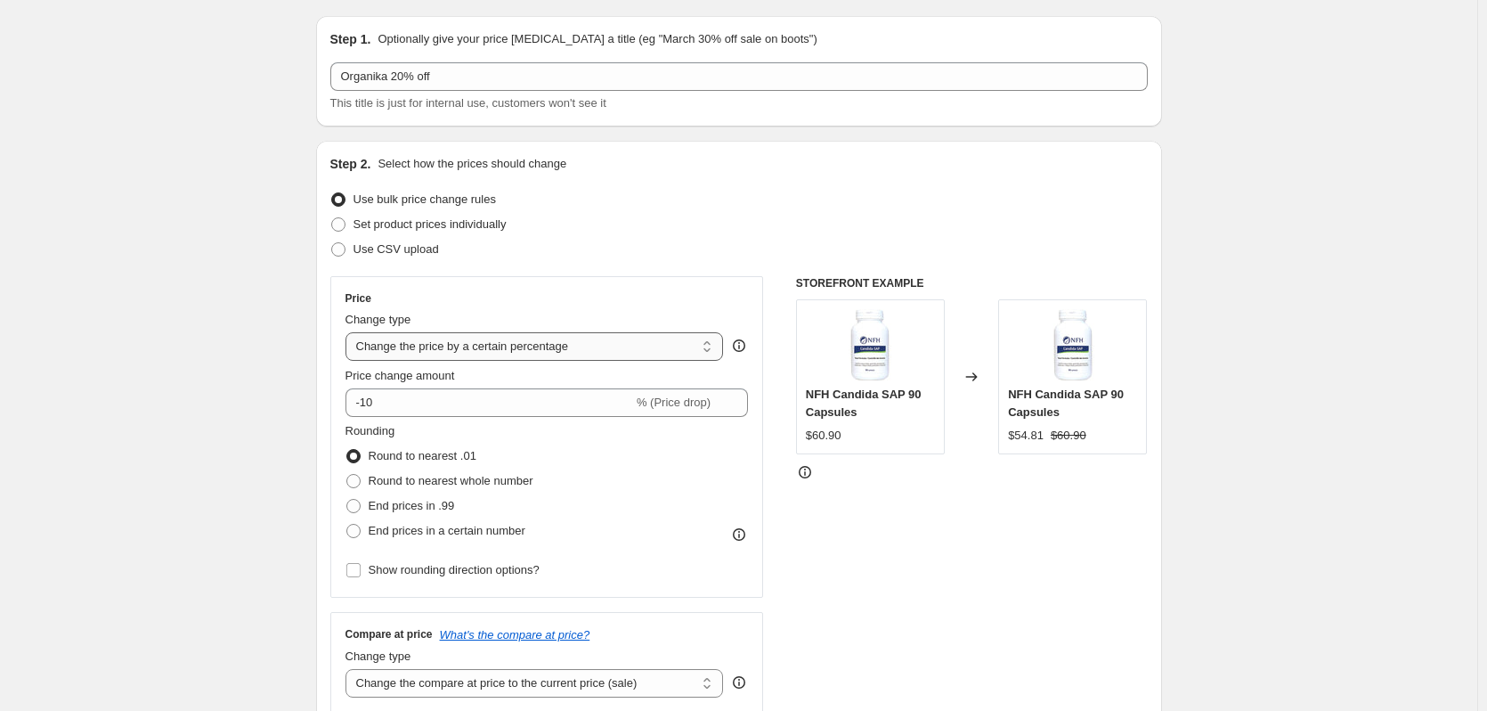
drag, startPoint x: 270, startPoint y: 231, endPoint x: 484, endPoint y: 332, distance: 236.6
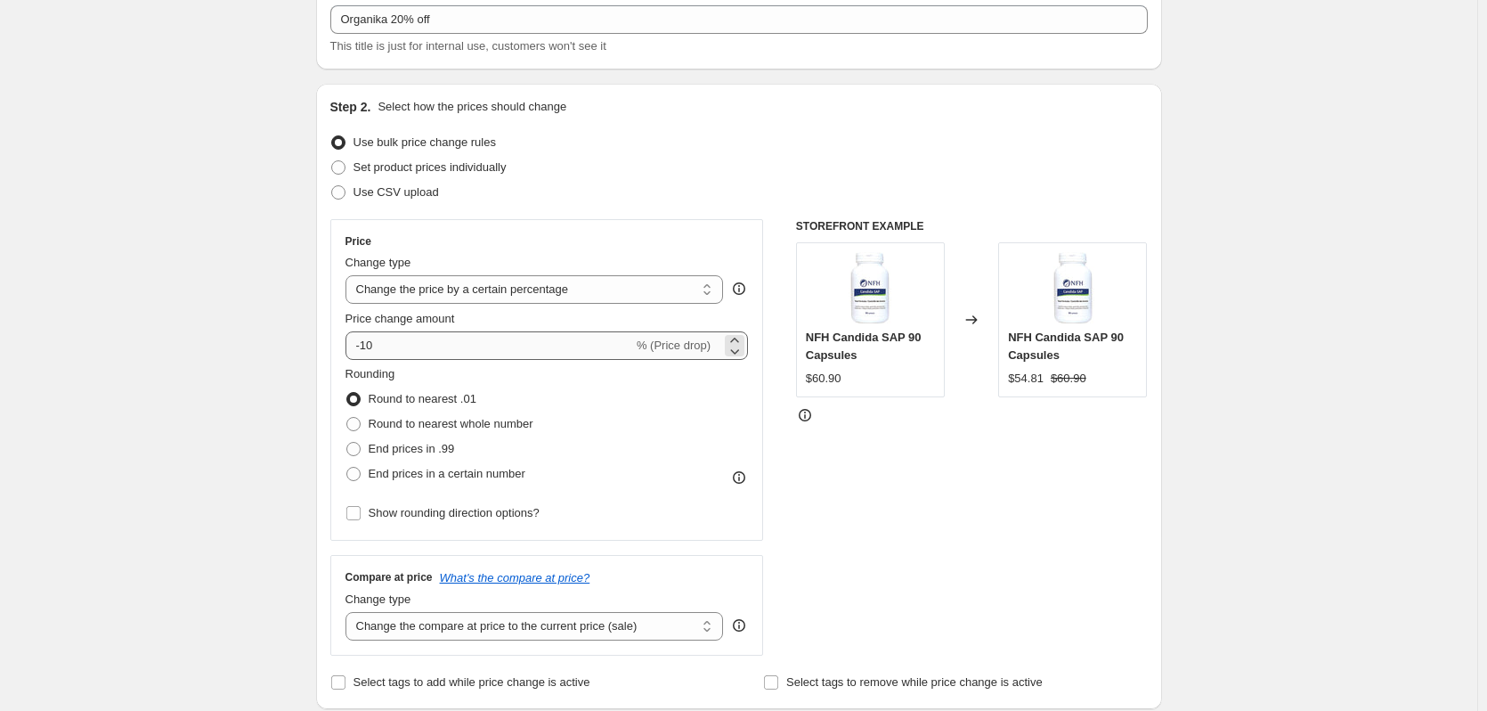
scroll to position [121, 0]
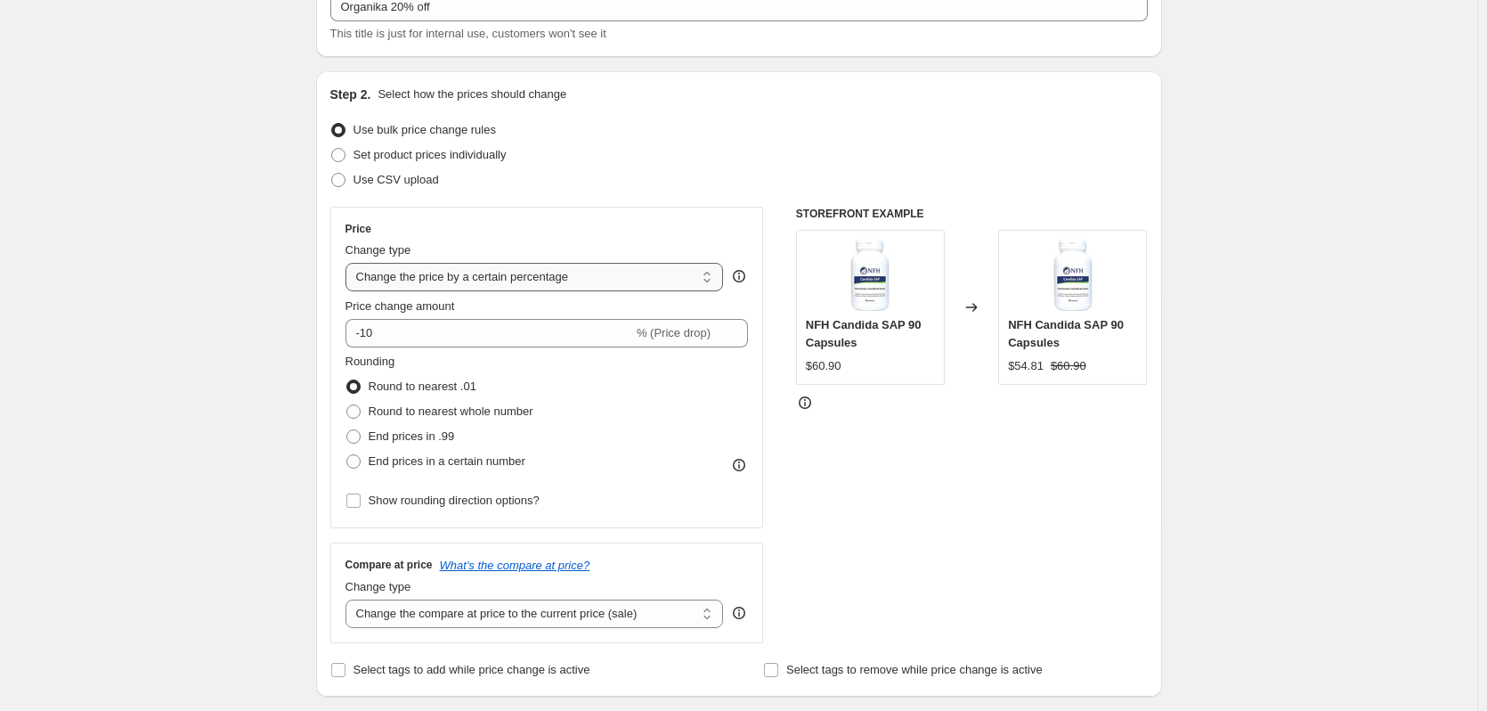
click at [507, 282] on select "Change the price to a certain amount Change the price by a certain amount Chang…" at bounding box center [535, 277] width 378 height 28
select select "no_change"
click at [349, 263] on select "Change the price to a certain amount Change the price by a certain amount Chang…" at bounding box center [535, 277] width 378 height 28
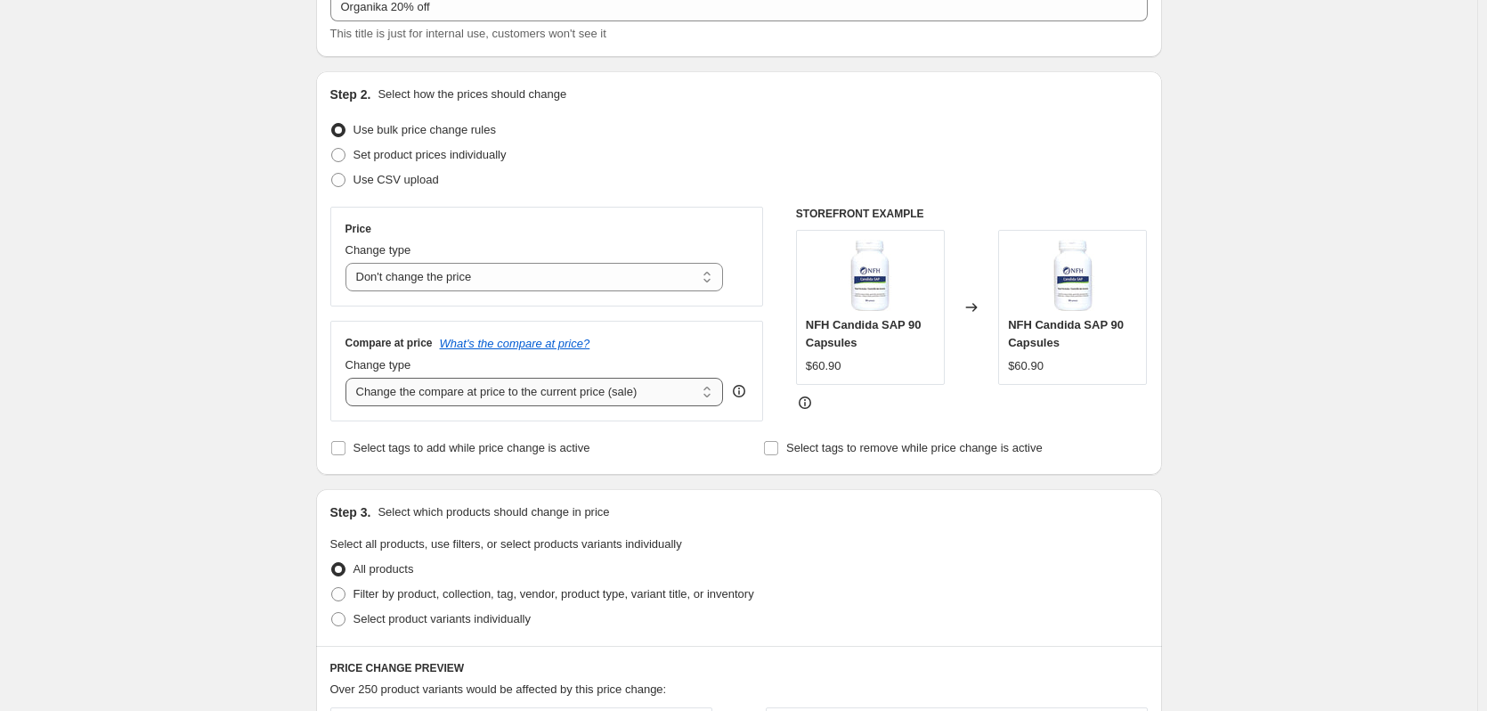
click at [575, 394] on select "Change the compare at price to the current price (sale) Change the compare at p…" at bounding box center [535, 392] width 378 height 28
click at [349, 378] on select "Change the compare at price to the current price (sale) Change the compare at p…" at bounding box center [535, 392] width 378 height 28
click at [528, 395] on select "Change the compare at price to the current price (sale) Change the compare at p…" at bounding box center [535, 392] width 378 height 28
click at [349, 378] on select "Change the compare at price to the current price (sale) Change the compare at p…" at bounding box center [535, 392] width 378 height 28
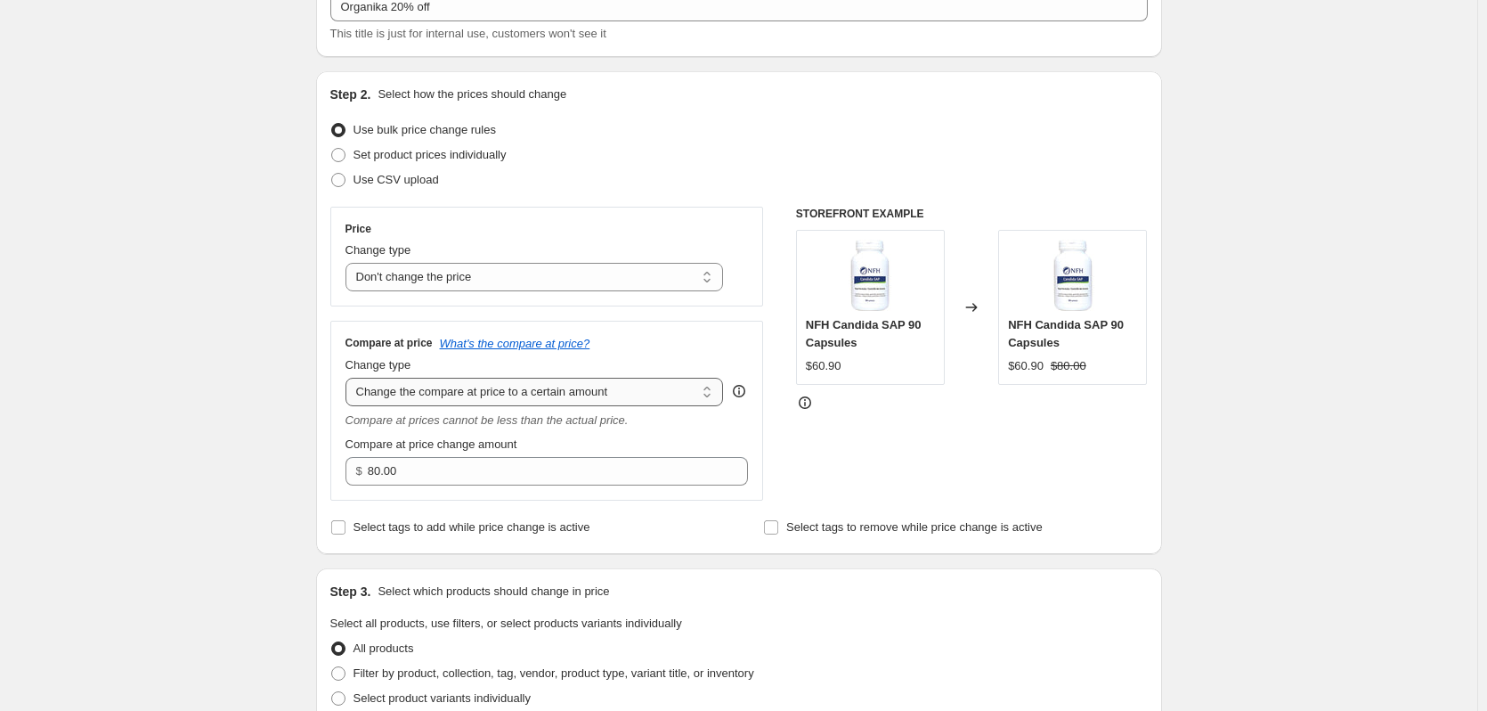
click at [465, 383] on select "Change the compare at price to the current price (sale) Change the compare at p…" at bounding box center [535, 392] width 378 height 28
select select "by"
click at [349, 378] on select "Change the compare at price to the current price (sale) Change the compare at p…" at bounding box center [535, 392] width 378 height 28
type input "-10.00"
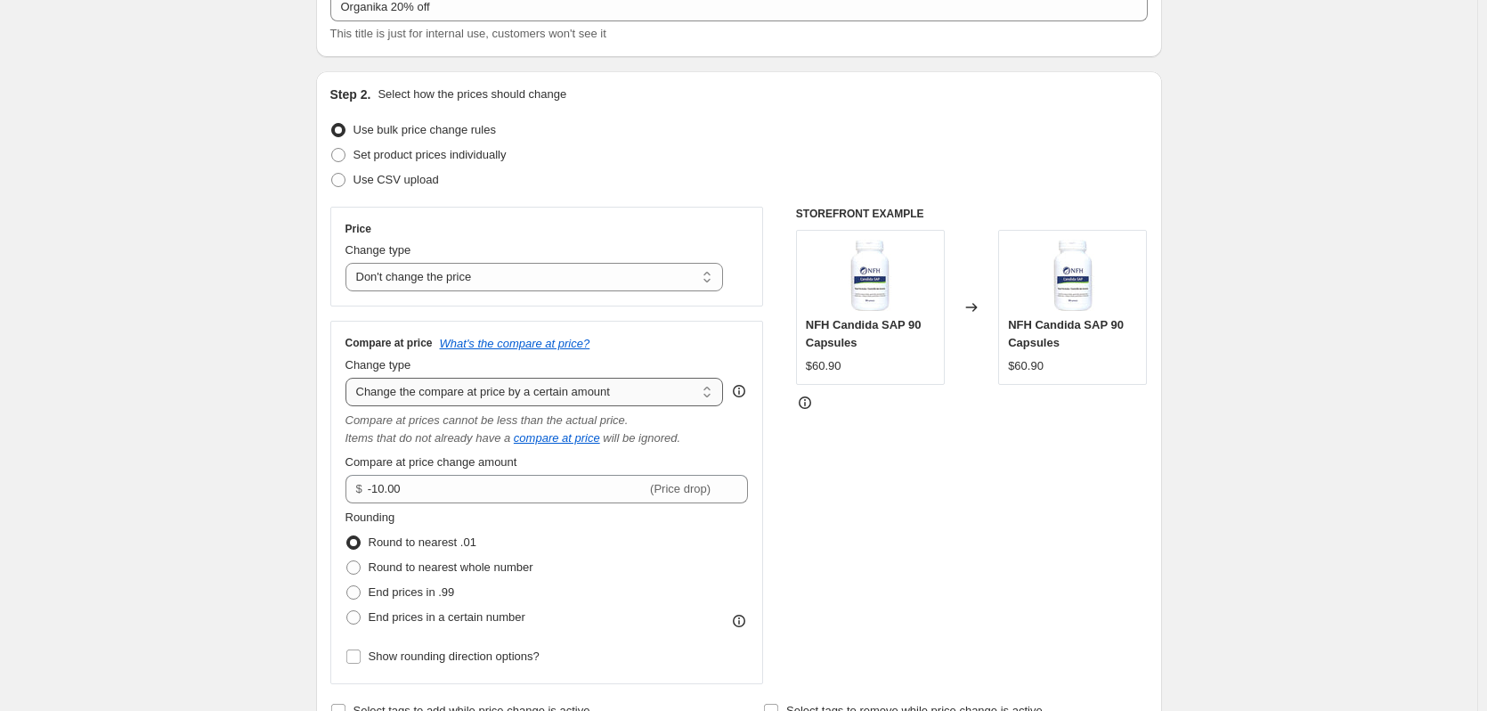
click at [468, 392] on select "Change the compare at price to the current price (sale) Change the compare at p…" at bounding box center [535, 392] width 378 height 28
select select "to"
click at [349, 378] on select "Change the compare at price to the current price (sale) Change the compare at p…" at bounding box center [535, 392] width 378 height 28
type input "80.00"
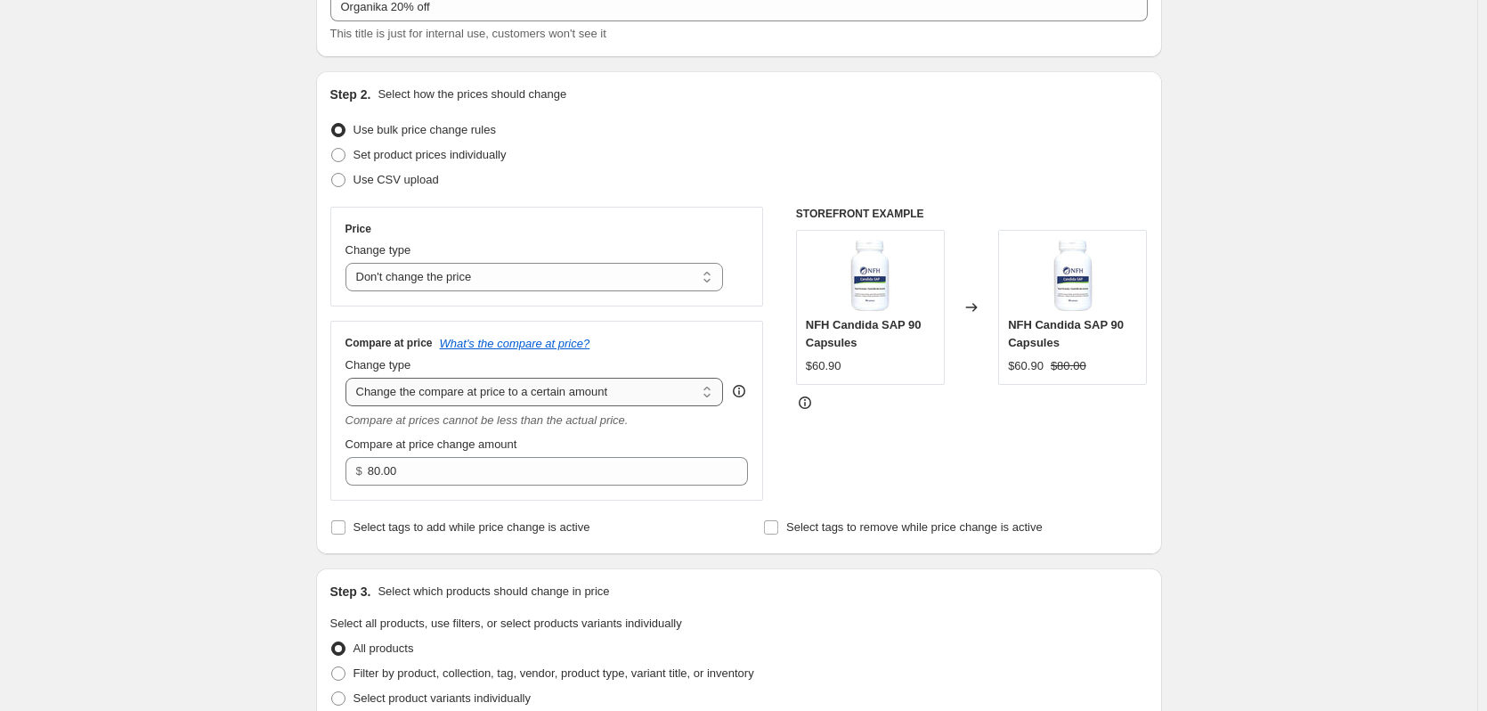
click at [474, 384] on select "Change the compare at price to the current price (sale) Change the compare at p…" at bounding box center [535, 392] width 378 height 28
select select "by"
click at [349, 378] on select "Change the compare at price to the current price (sale) Change the compare at p…" at bounding box center [535, 392] width 378 height 28
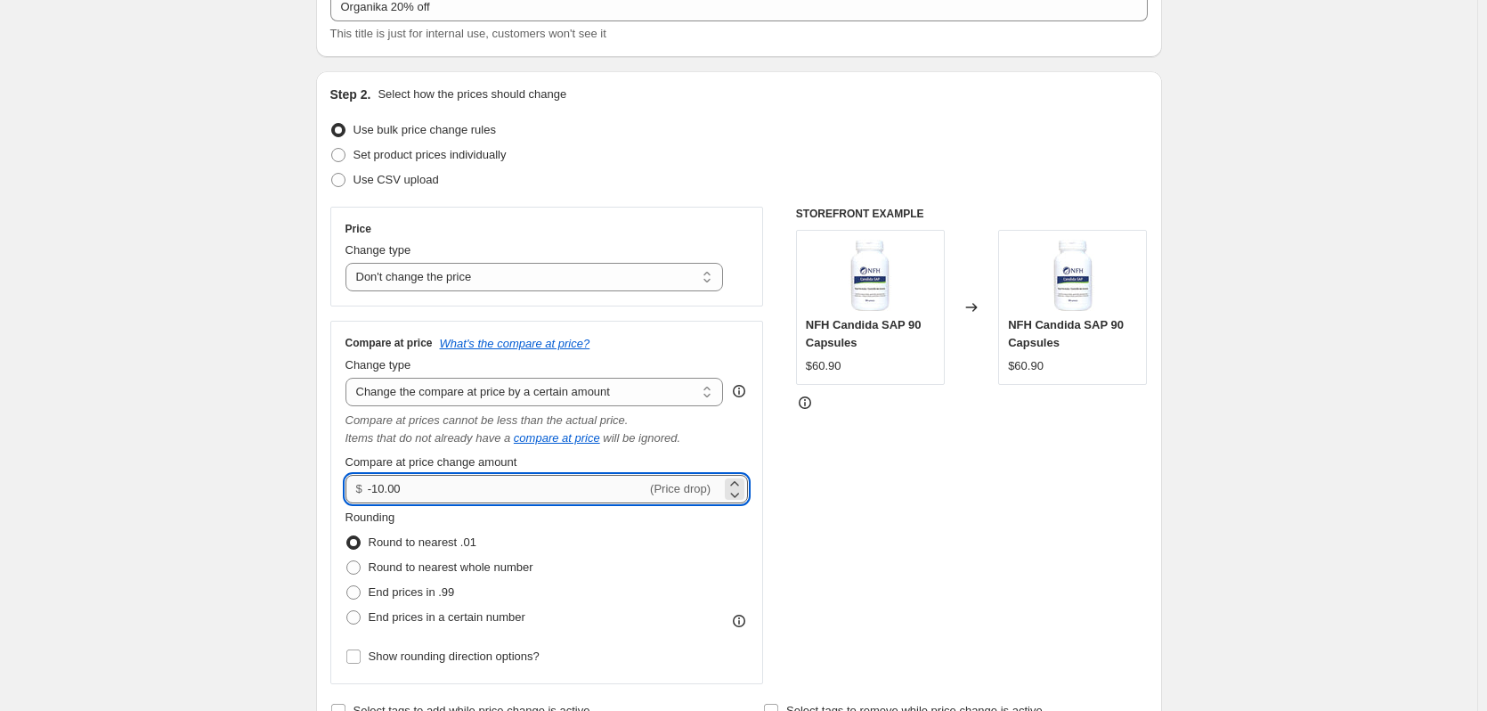
click at [412, 486] on input "-10.00" at bounding box center [507, 489] width 279 height 28
drag, startPoint x: 412, startPoint y: 486, endPoint x: 376, endPoint y: 485, distance: 36.5
click at [376, 485] on input "-10.00" at bounding box center [507, 489] width 279 height 28
type input "-0"
type input "0.00"
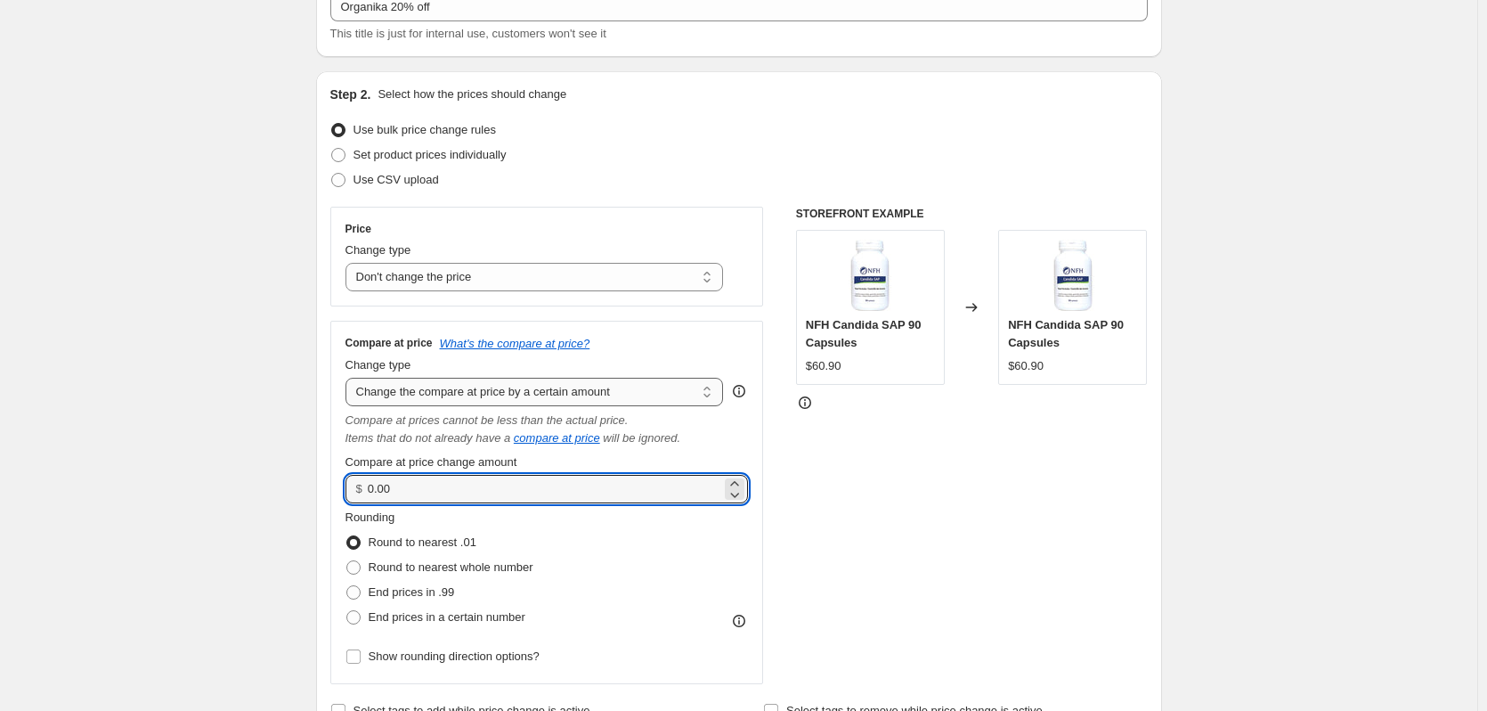
click at [598, 395] on select "Change the compare at price to the current price (sale) Change the compare at p…" at bounding box center [535, 392] width 378 height 28
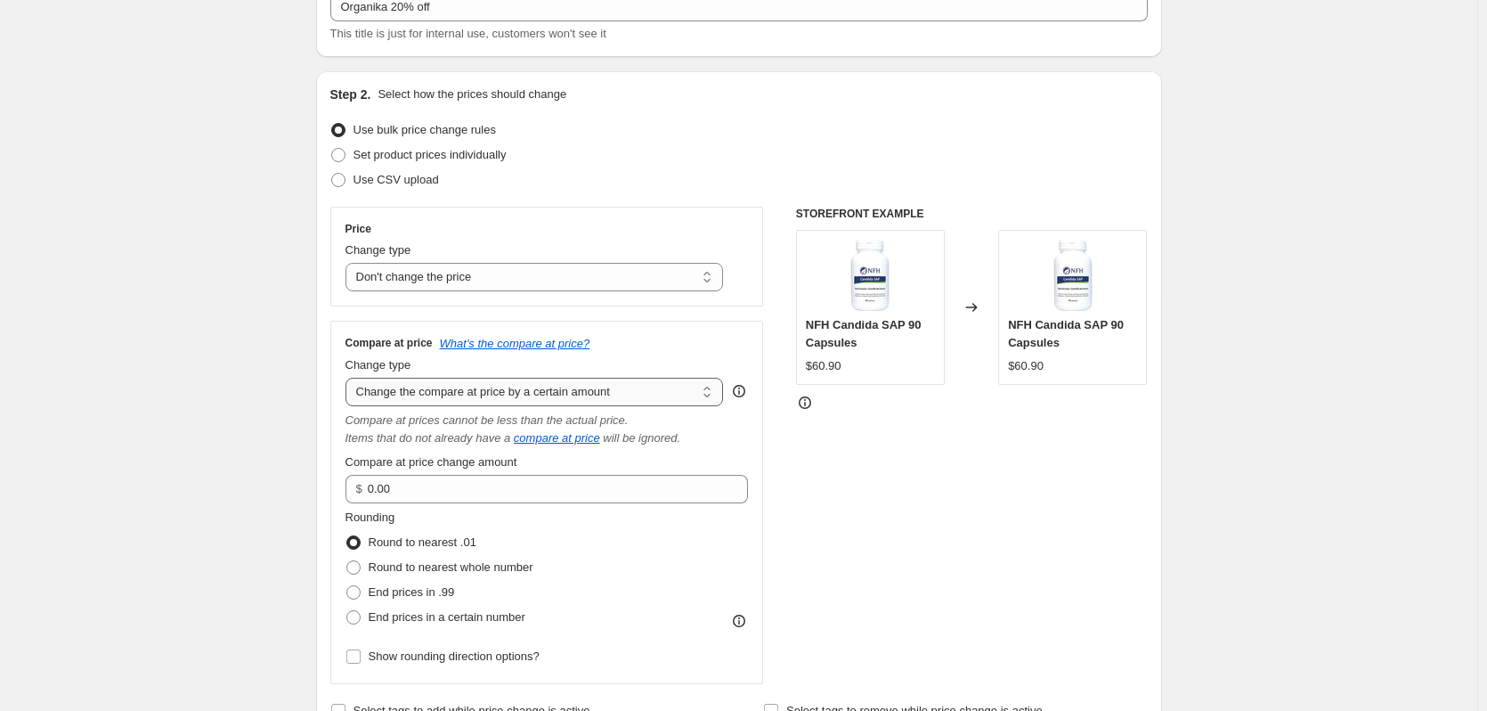
select select "percentage"
click at [349, 378] on select "Change the compare at price to the current price (sale) Change the compare at p…" at bounding box center [535, 392] width 378 height 28
type input "-15"
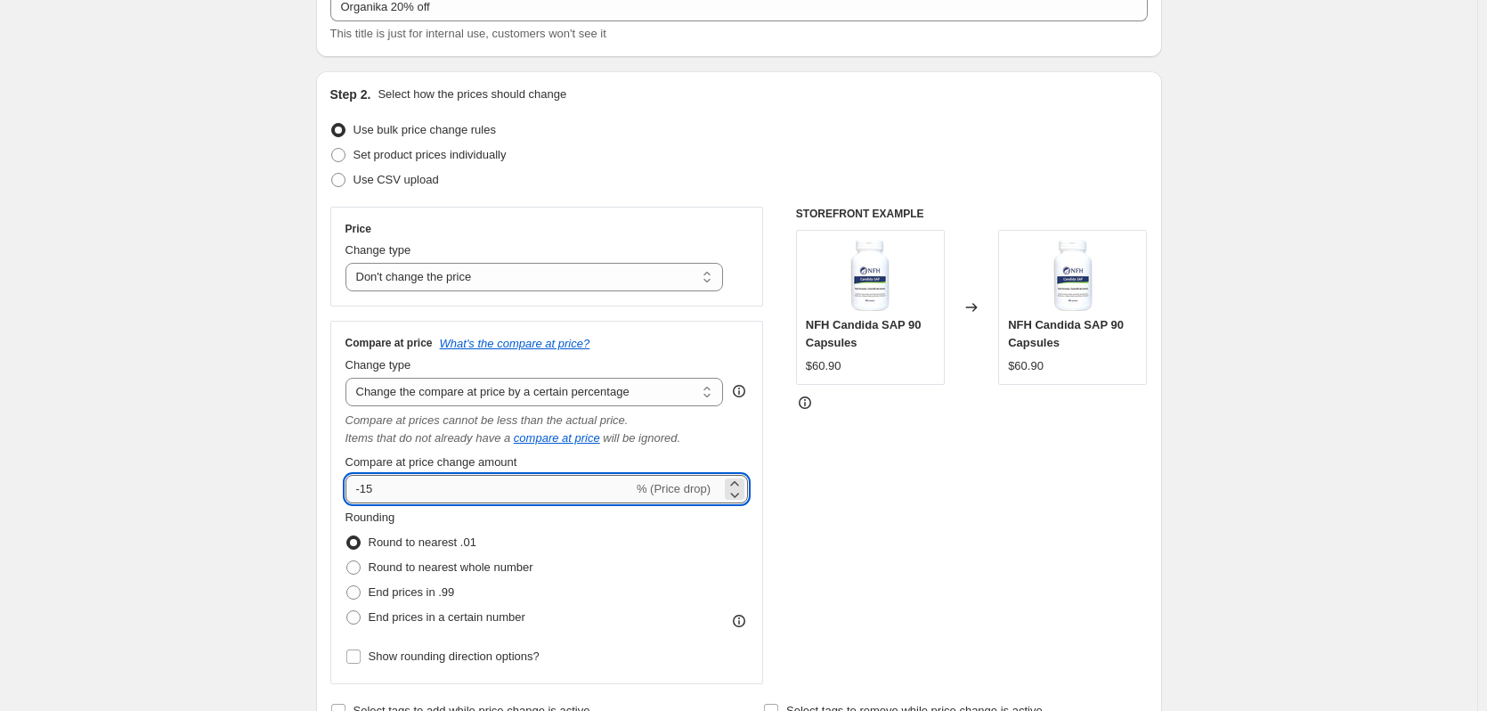
click at [526, 497] on input "-15" at bounding box center [490, 489] width 288 height 28
drag, startPoint x: 526, startPoint y: 497, endPoint x: 359, endPoint y: 494, distance: 167.5
click at [359, 494] on input "-15" at bounding box center [490, 489] width 288 height 28
type input "20"
click at [908, 480] on div "STOREFRONT EXAMPLE NFH Candida SAP 90 Capsules $60.90 Changed to NFH Candida SA…" at bounding box center [972, 445] width 352 height 477
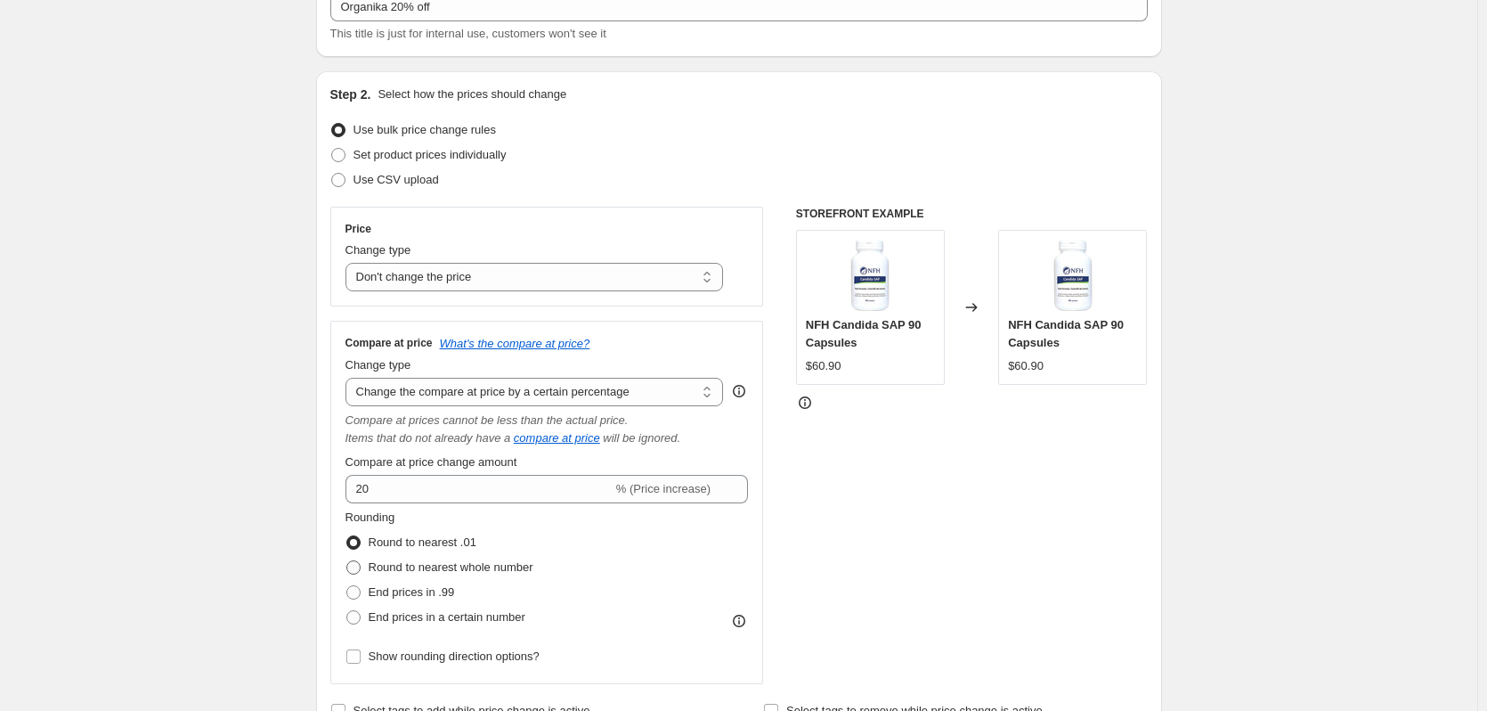
click at [372, 567] on span "Round to nearest whole number" at bounding box center [451, 566] width 165 height 13
click at [347, 561] on input "Round to nearest whole number" at bounding box center [346, 560] width 1 height 1
radio input "true"
click at [355, 545] on span at bounding box center [353, 542] width 14 height 14
click at [347, 536] on input "Round to nearest .01" at bounding box center [346, 535] width 1 height 1
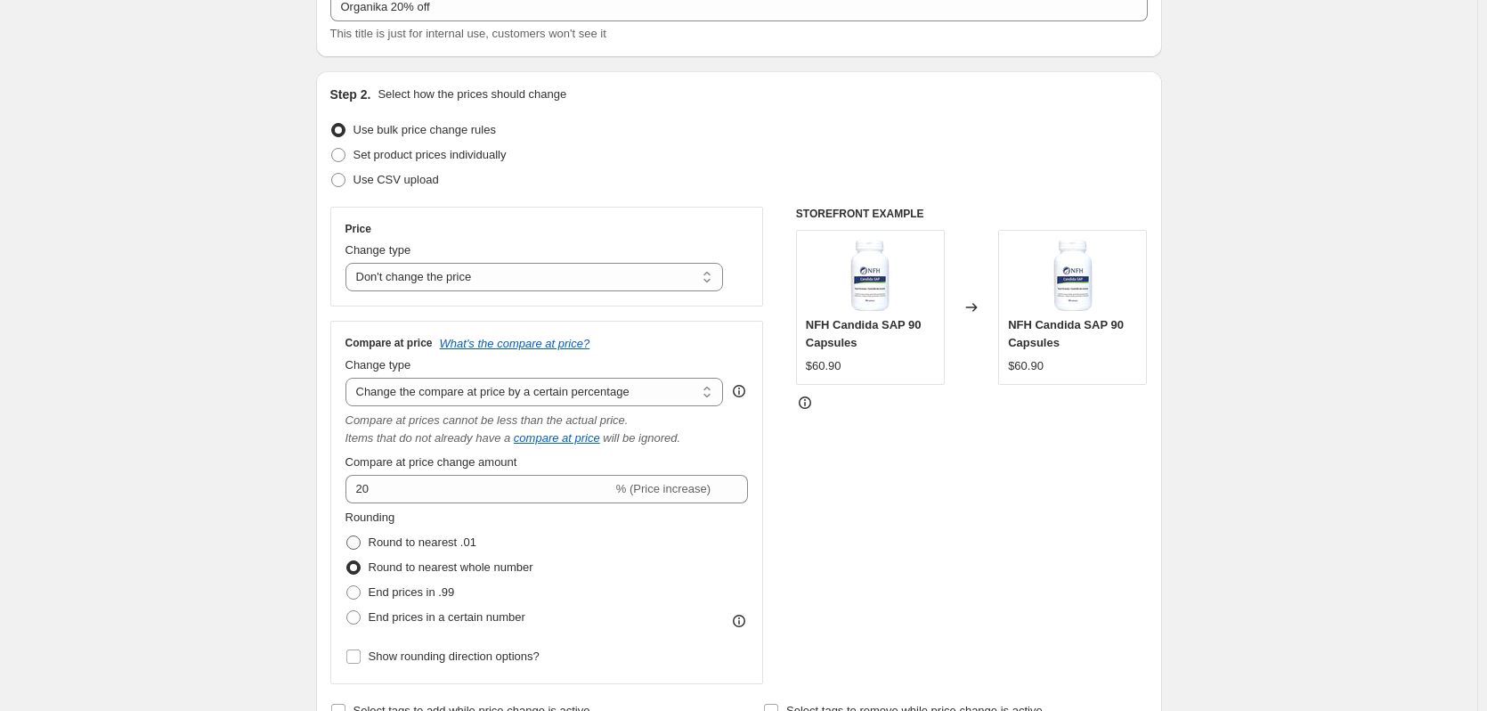
radio input "true"
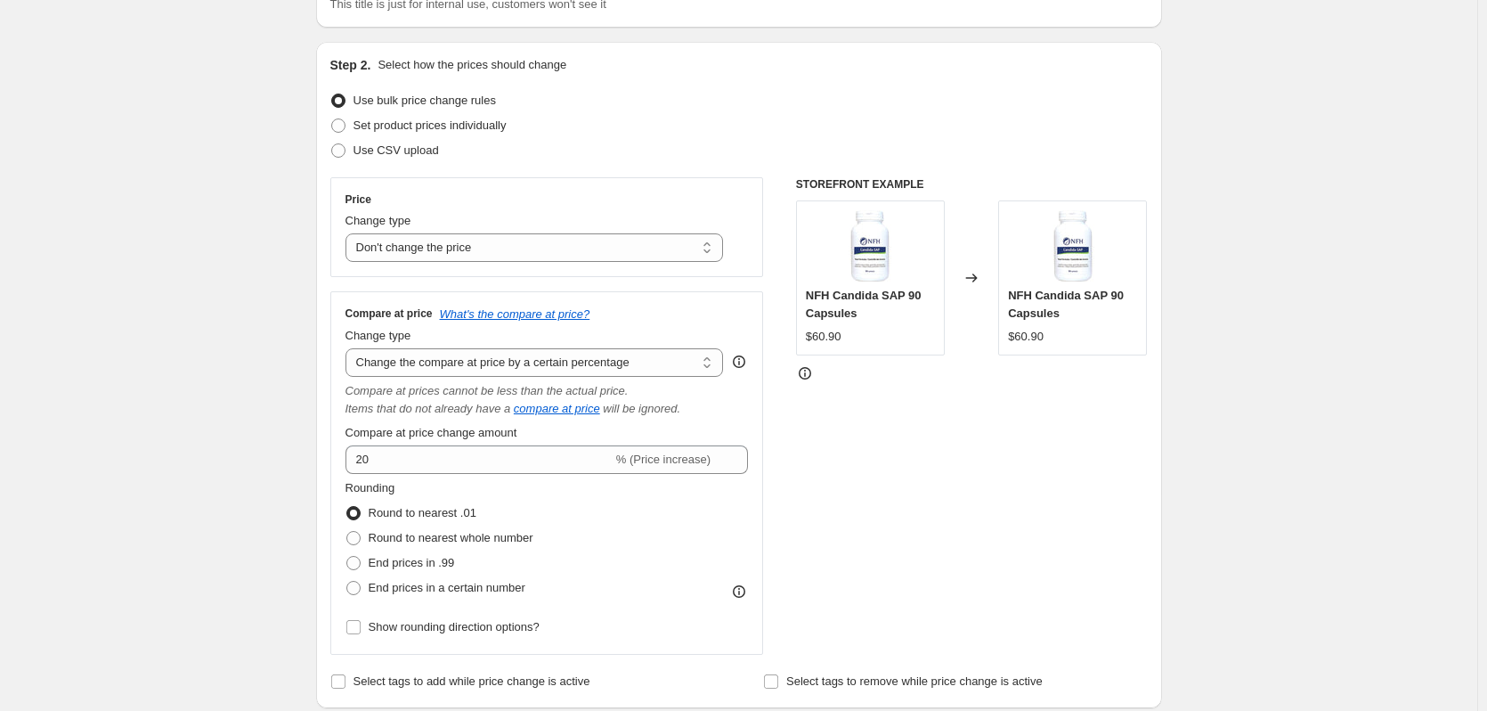
scroll to position [159, 0]
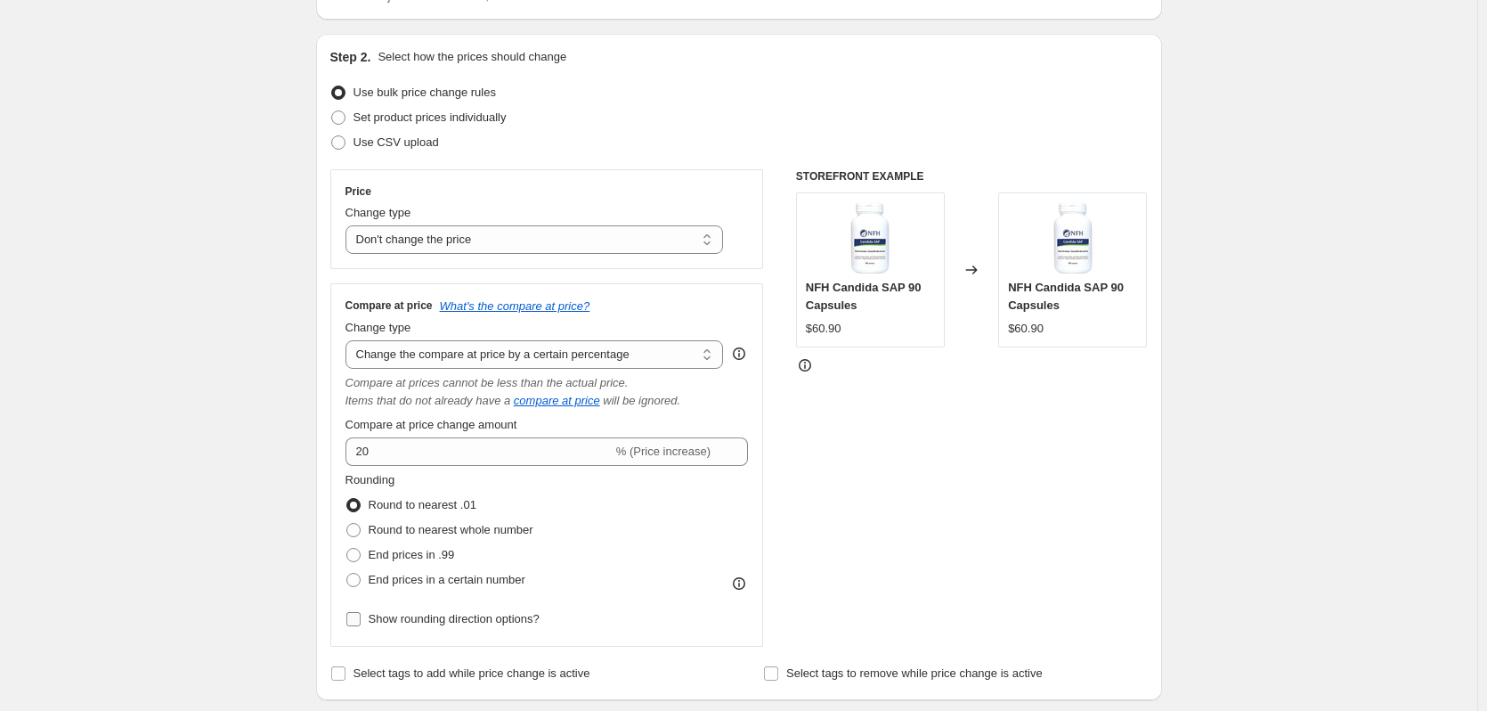
click at [380, 614] on span "Show rounding direction options?" at bounding box center [454, 618] width 171 height 13
click at [361, 614] on input "Show rounding direction options?" at bounding box center [353, 619] width 14 height 14
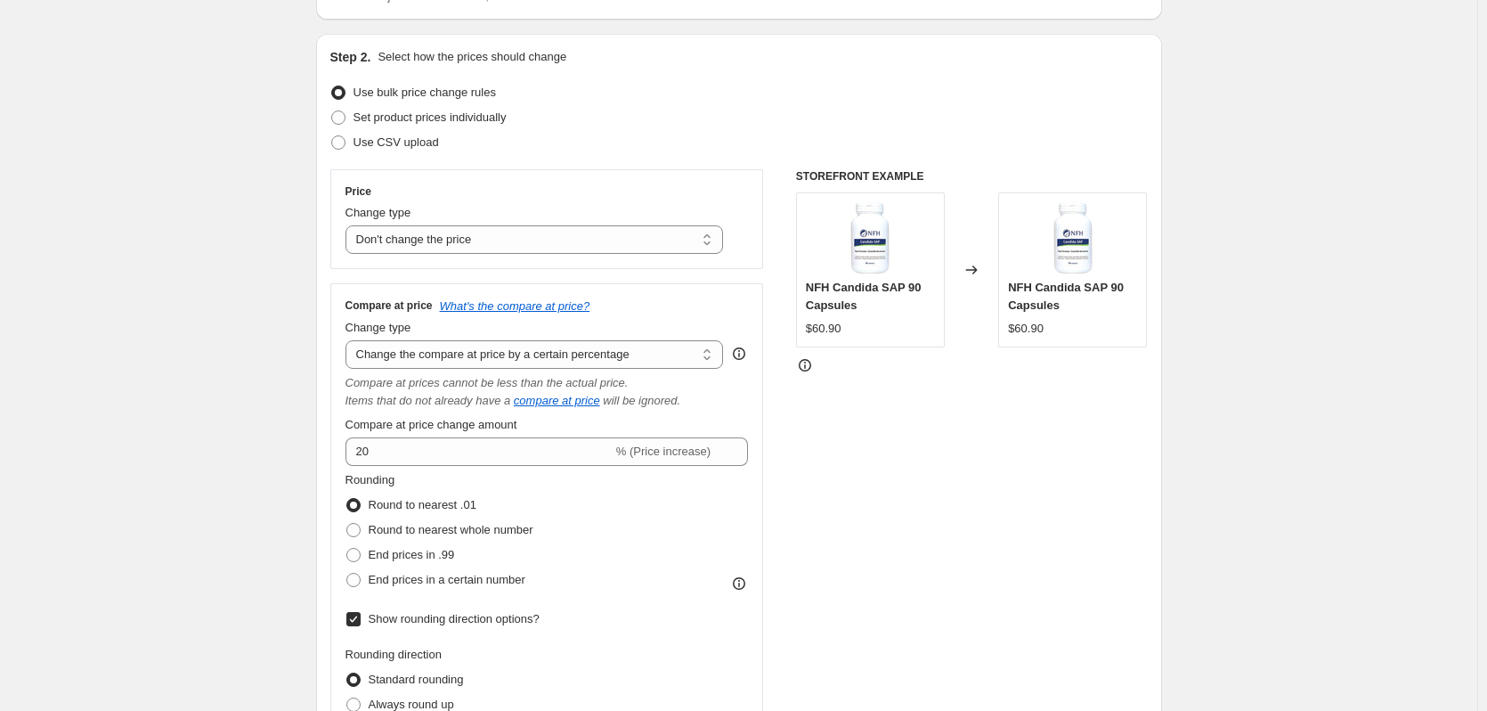
drag, startPoint x: 267, startPoint y: 536, endPoint x: 481, endPoint y: 649, distance: 241.8
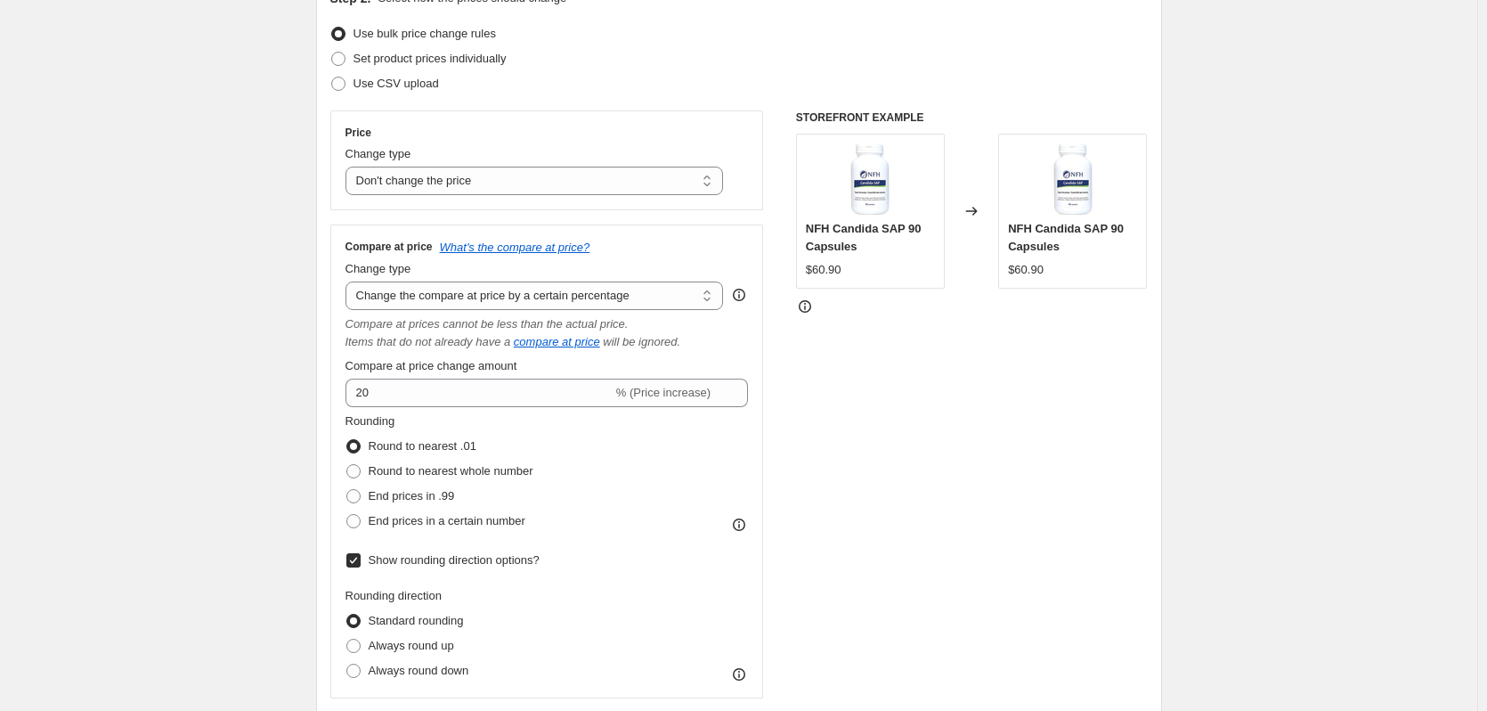
scroll to position [238, 0]
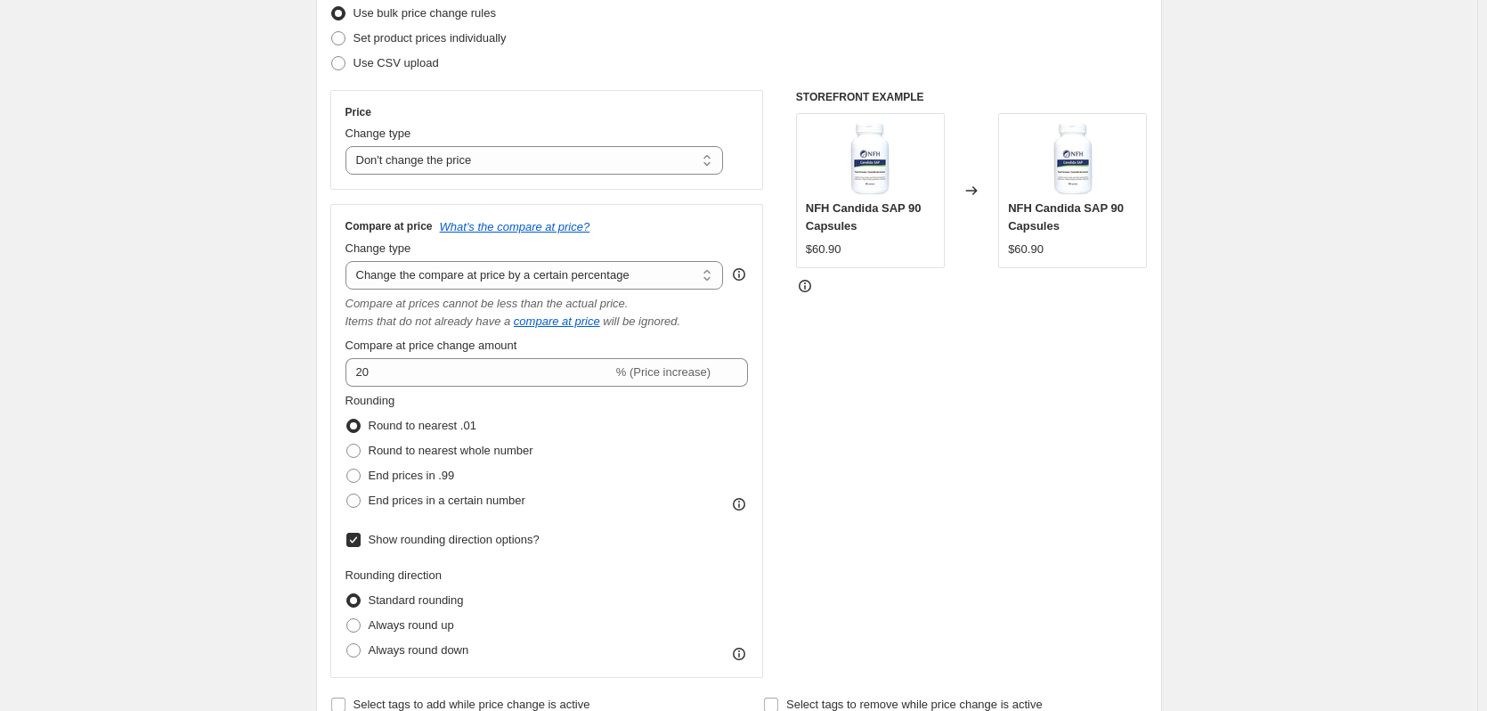
click at [368, 539] on label "Show rounding direction options?" at bounding box center [443, 539] width 194 height 25
click at [361, 539] on input "Show rounding direction options?" at bounding box center [353, 540] width 14 height 14
checkbox input "false"
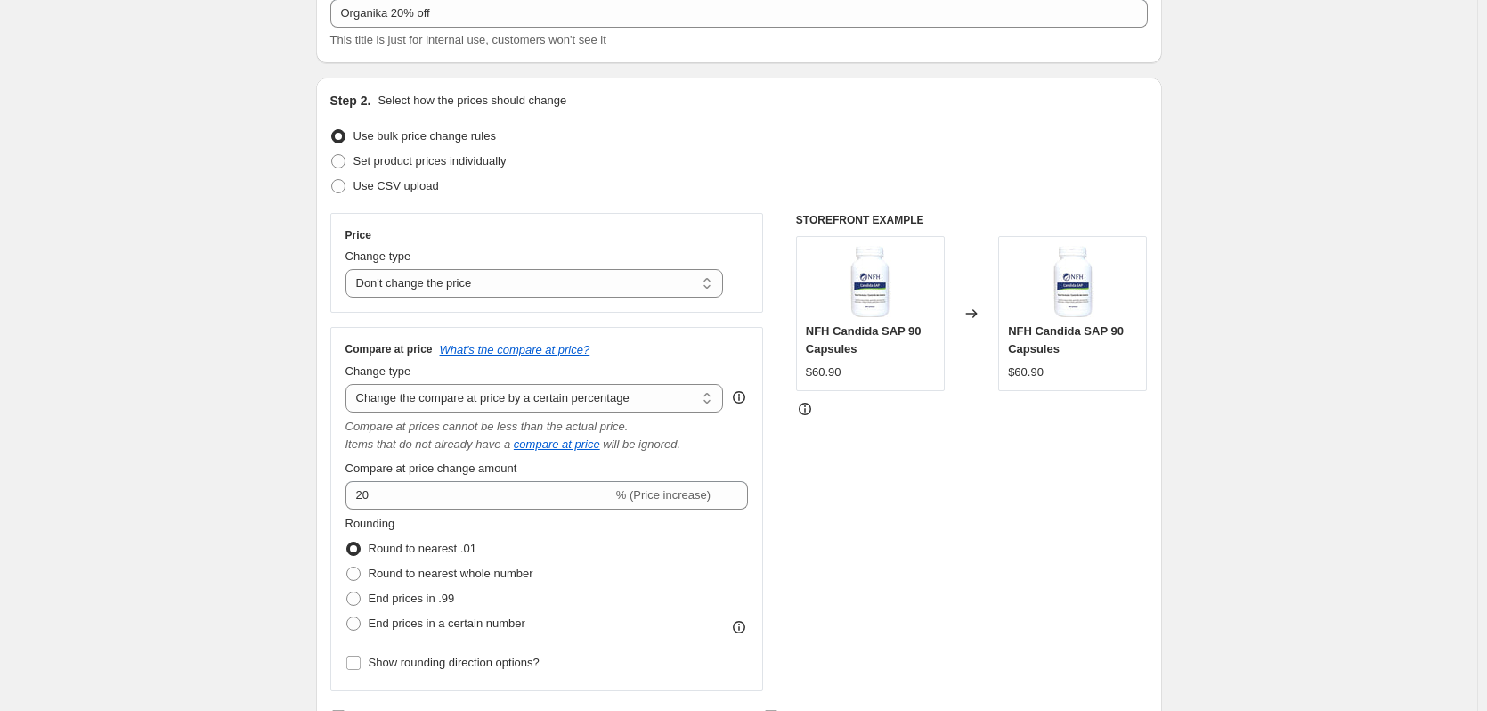
scroll to position [120, 0]
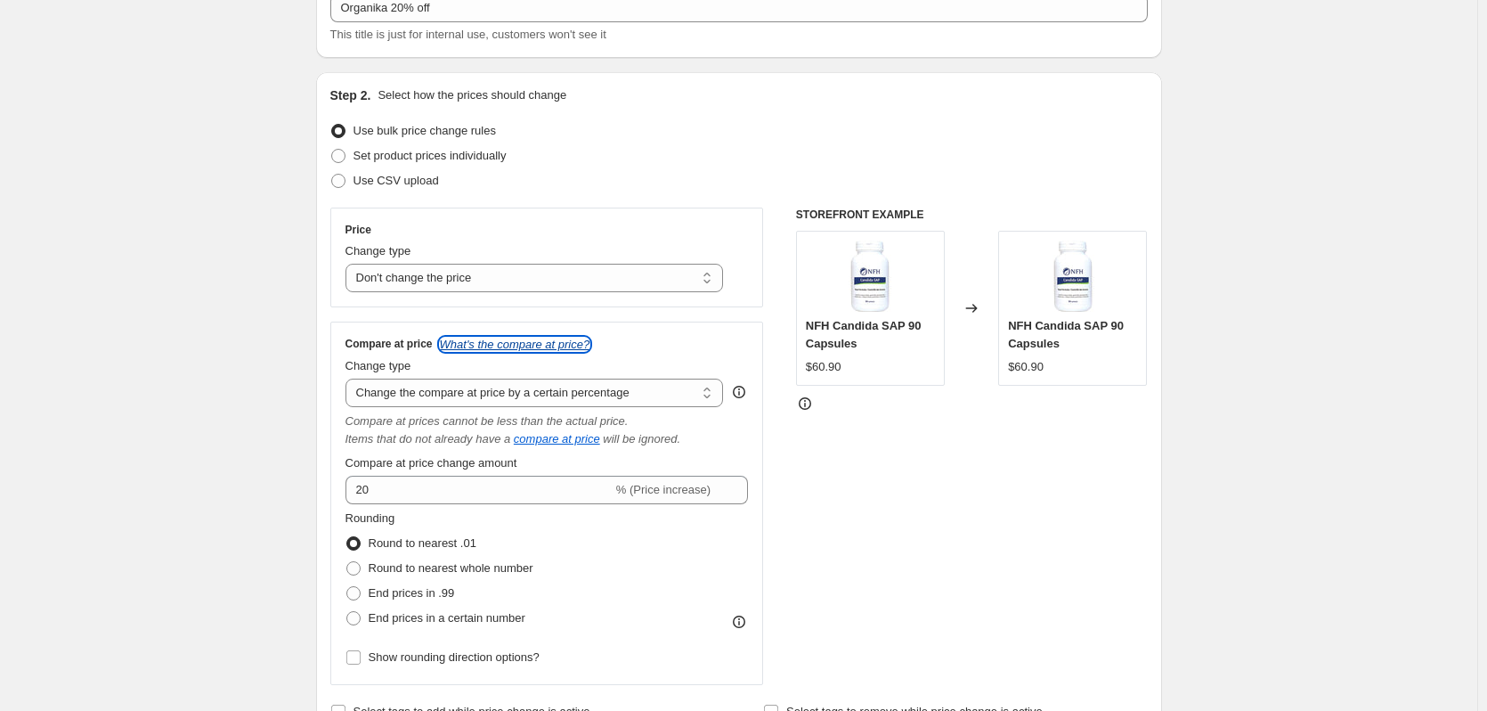
click at [537, 348] on icon "What's the compare at price?" at bounding box center [515, 344] width 151 height 13
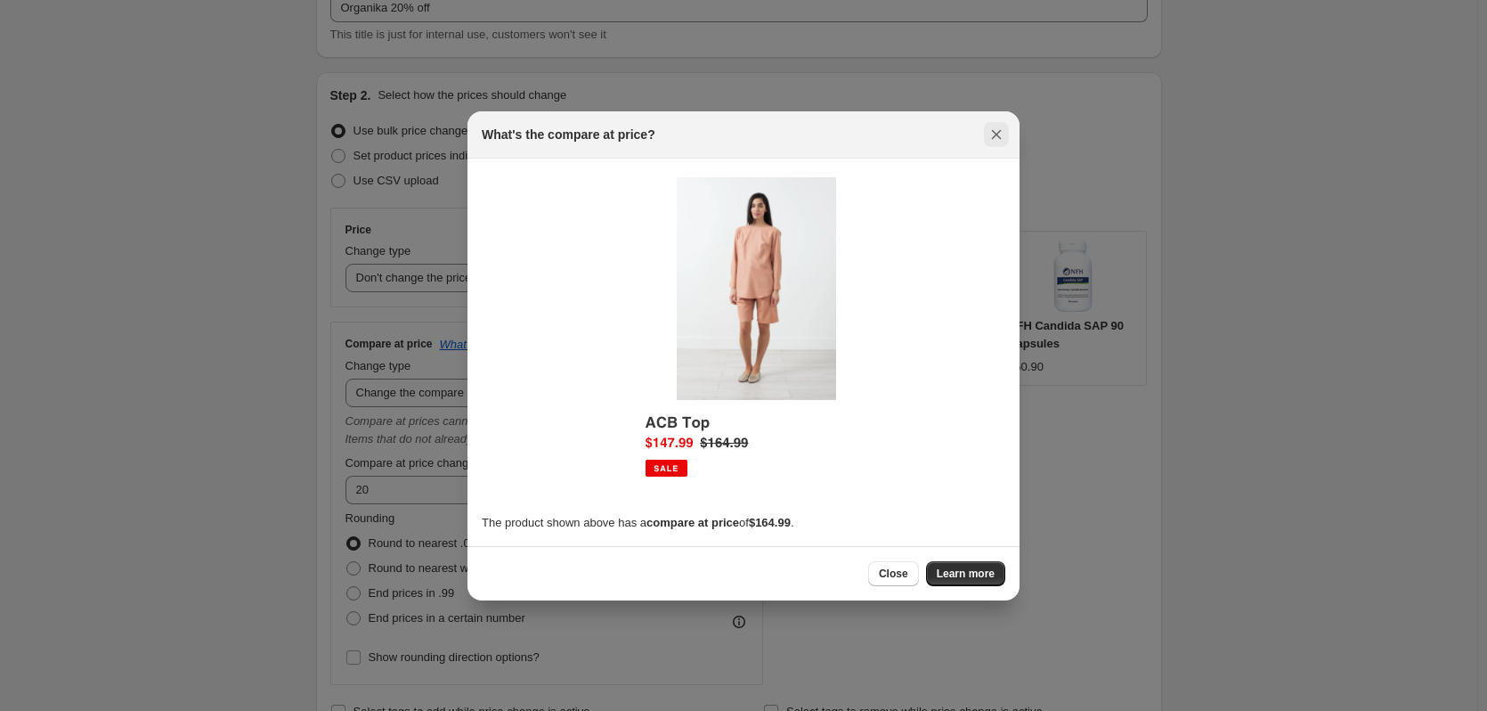
click at [994, 132] on icon "Close" at bounding box center [997, 134] width 10 height 10
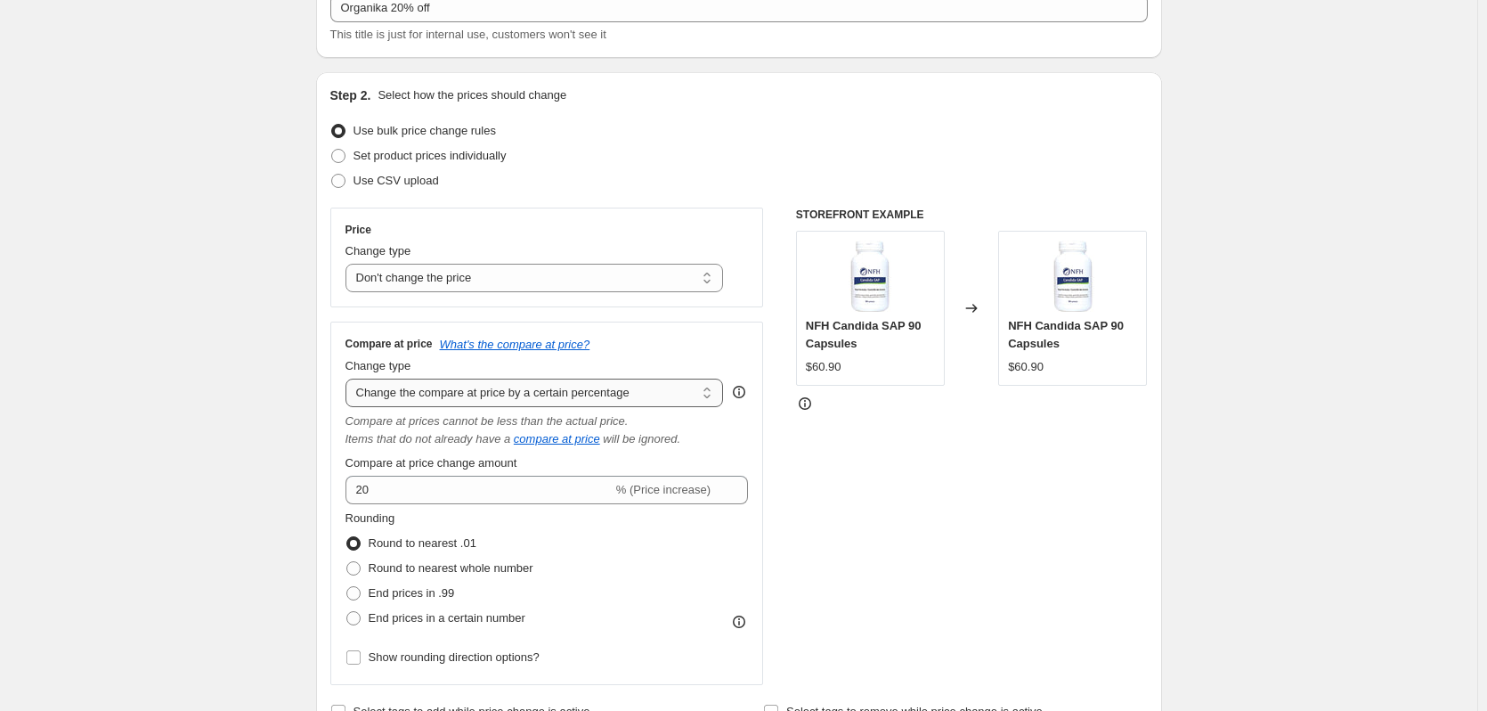
click at [422, 390] on select "Change the compare at price to the current price (sale) Change the compare at p…" at bounding box center [535, 392] width 378 height 28
select select "to"
click at [349, 378] on select "Change the compare at price to the current price (sale) Change the compare at p…" at bounding box center [535, 392] width 378 height 28
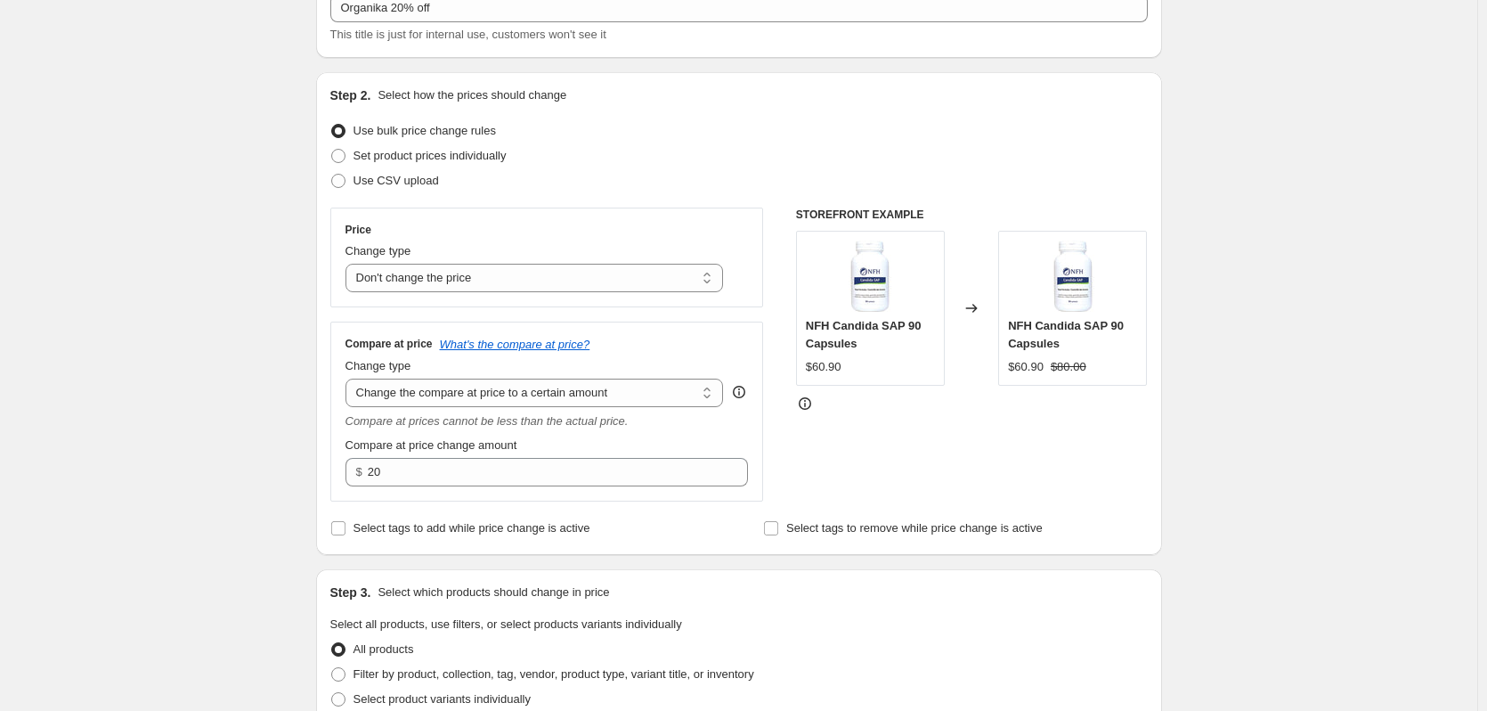
type input "80.00"
click at [478, 346] on icon "What's the compare at price?" at bounding box center [515, 344] width 151 height 13
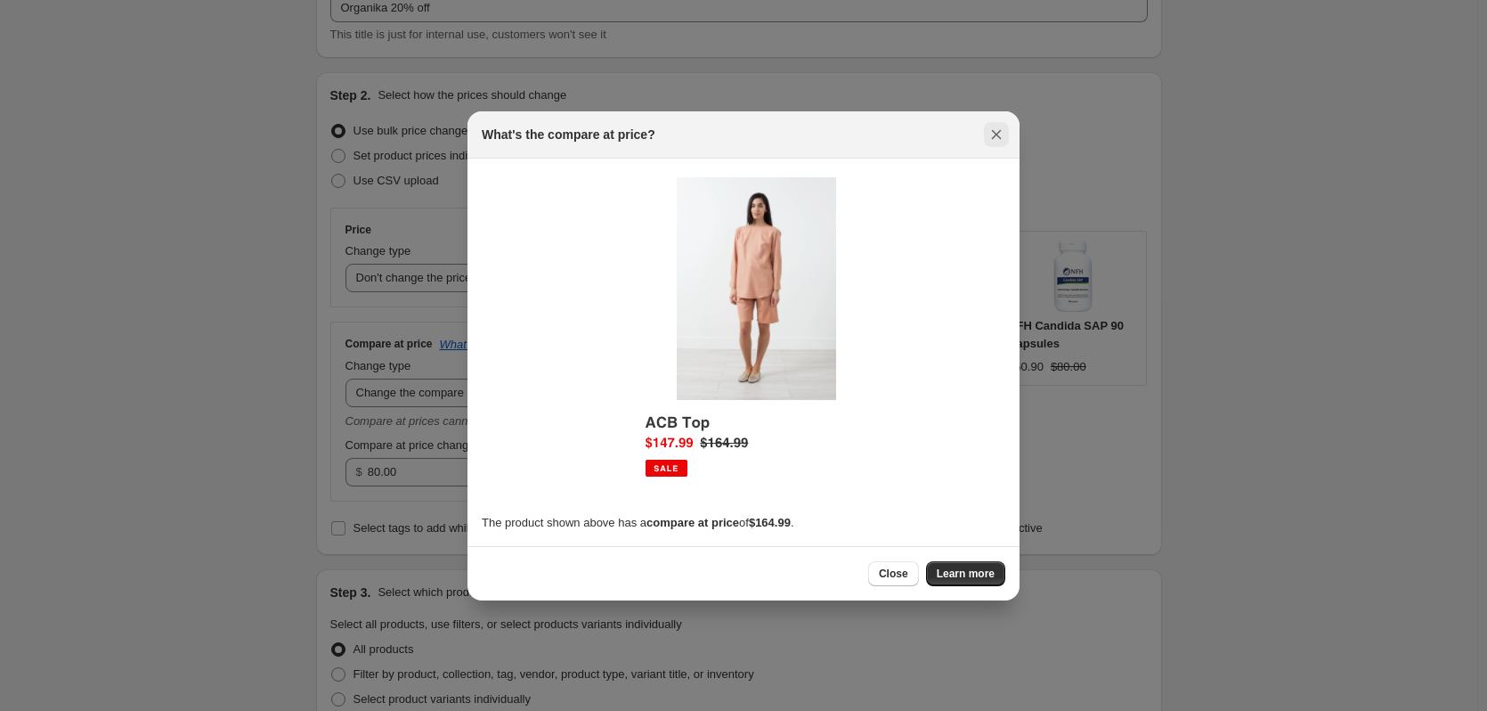
click at [1006, 127] on button "Close" at bounding box center [996, 134] width 25 height 25
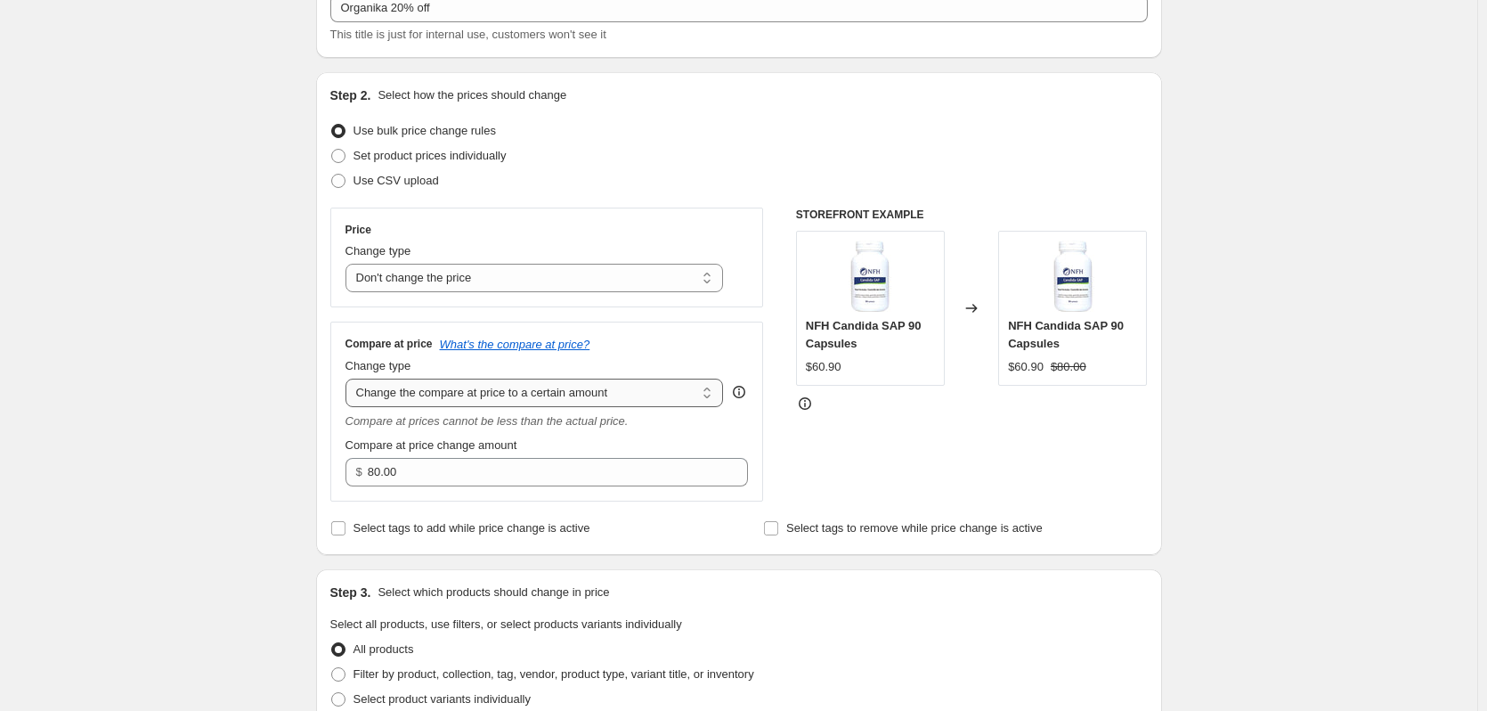
click at [483, 389] on select "Change the compare at price to the current price (sale) Change the compare at p…" at bounding box center [535, 392] width 378 height 28
select select "by"
click at [349, 378] on select "Change the compare at price to the current price (sale) Change the compare at p…" at bounding box center [535, 392] width 378 height 28
type input "-10.00"
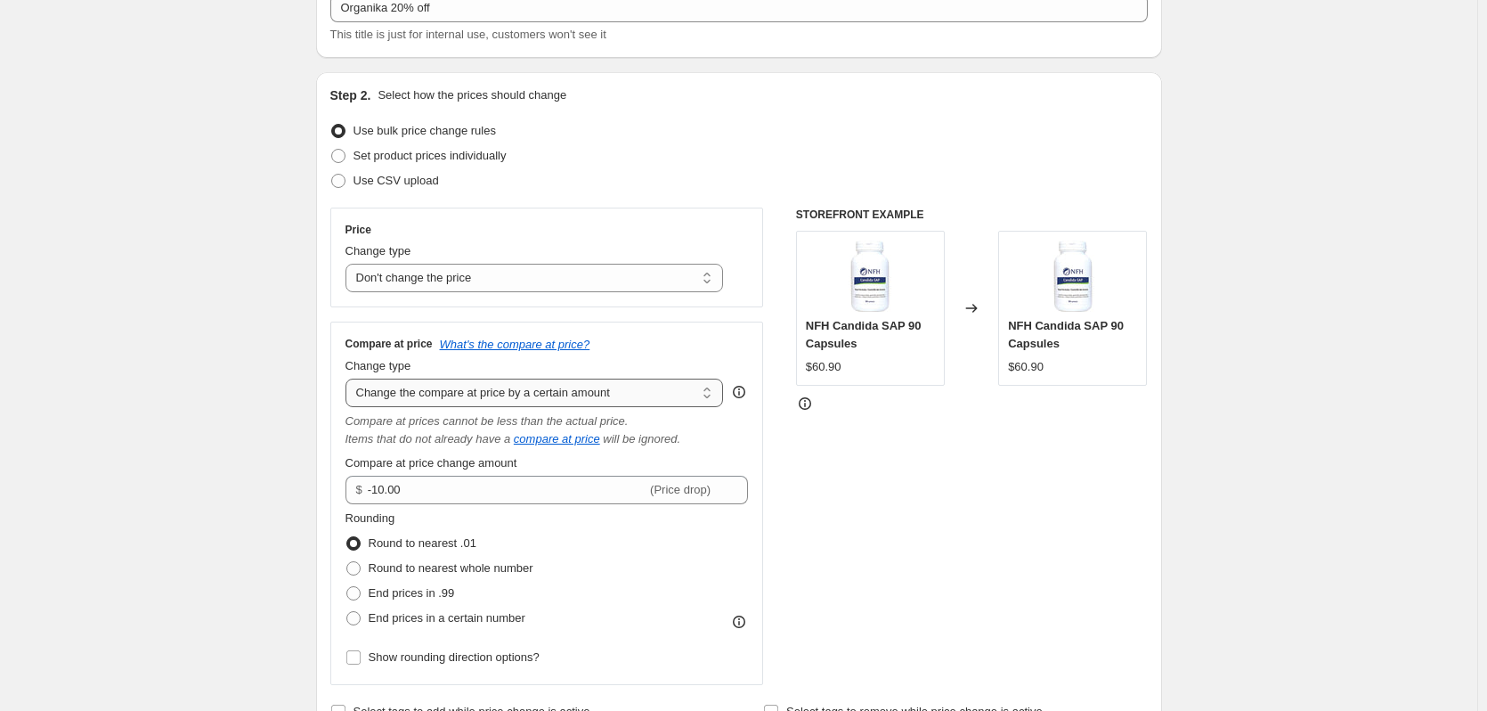
click at [510, 383] on select "Change the compare at price to the current price (sale) Change the compare at p…" at bounding box center [535, 392] width 378 height 28
select select "percentage"
click at [349, 378] on select "Change the compare at price to the current price (sale) Change the compare at p…" at bounding box center [535, 392] width 378 height 28
click at [512, 489] on input "-15" at bounding box center [490, 490] width 288 height 28
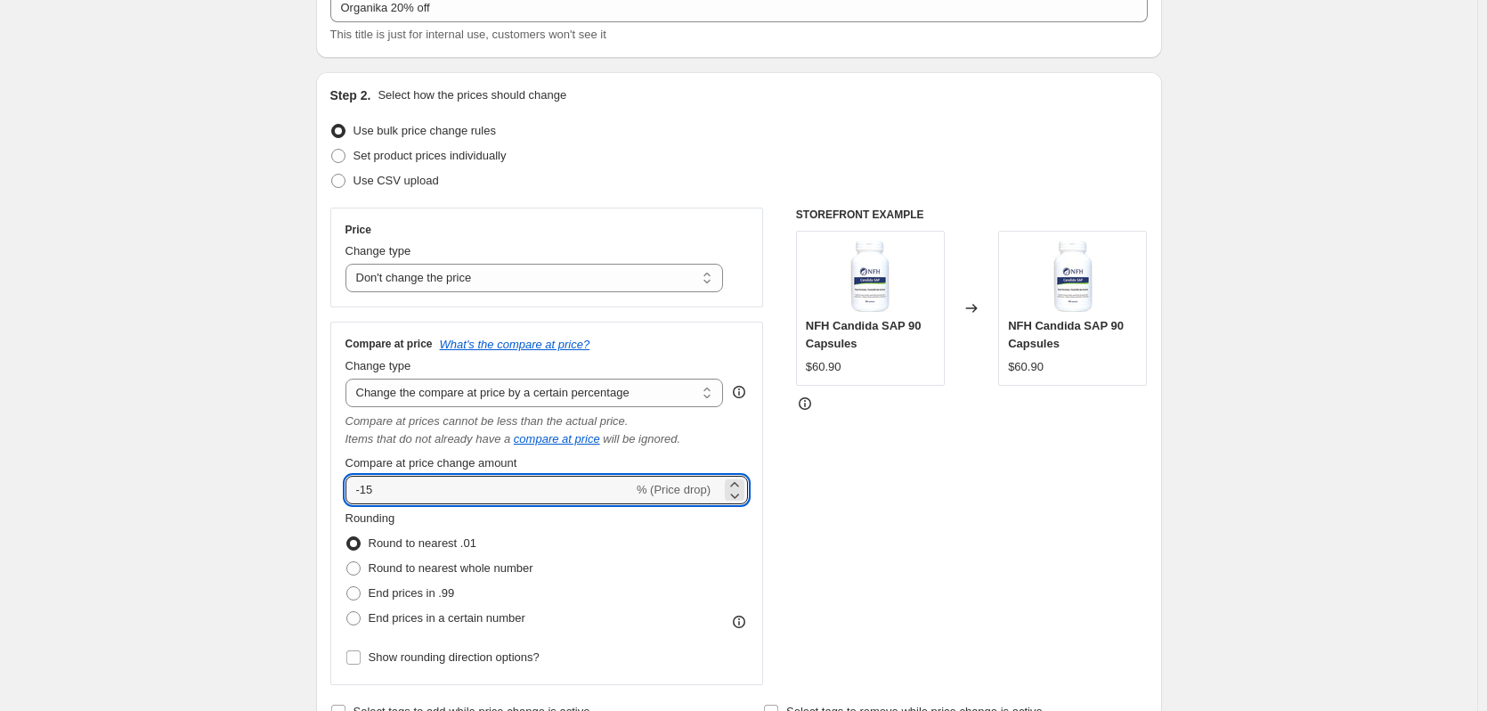
type input "-1"
type input "-20"
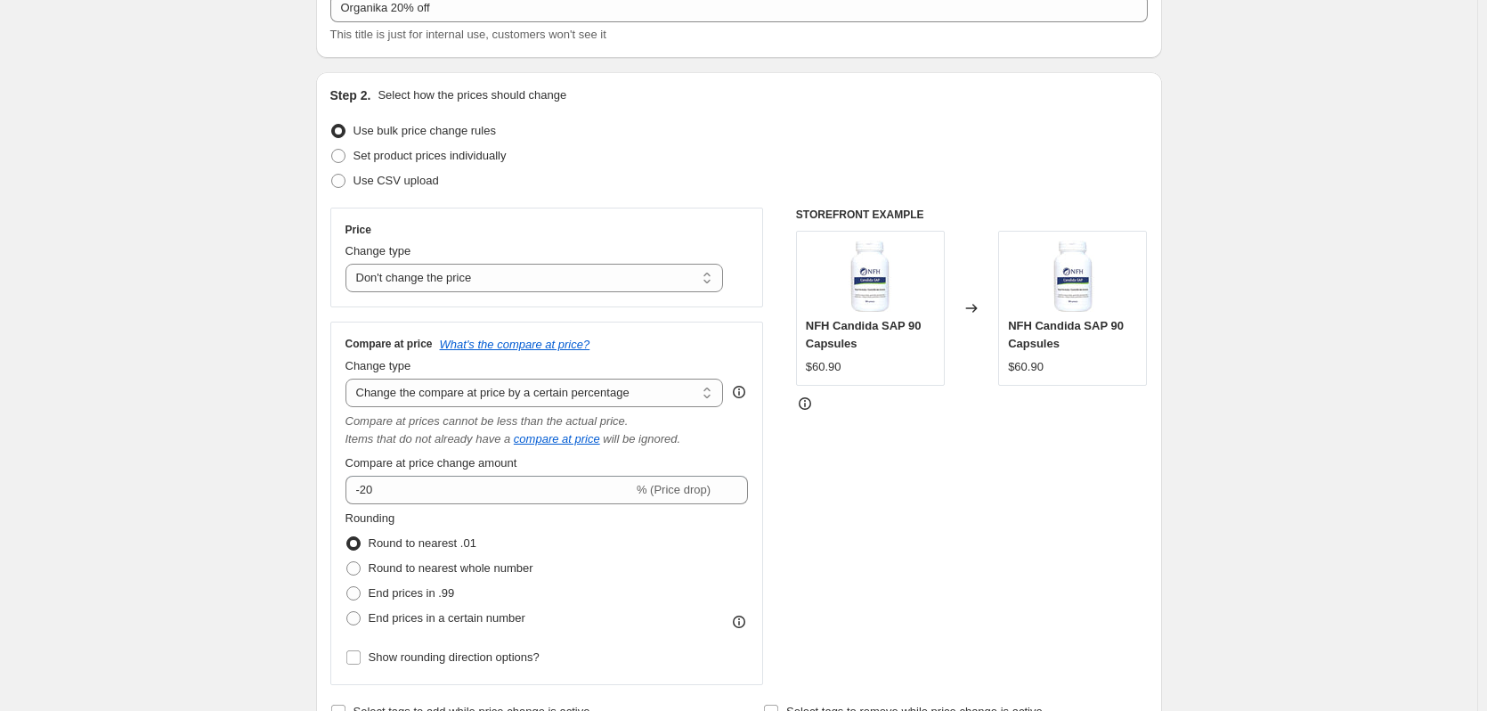
click at [912, 545] on div "STOREFRONT EXAMPLE NFH Candida SAP 90 Capsules $60.90 Changed to NFH Candida SA…" at bounding box center [972, 446] width 352 height 477
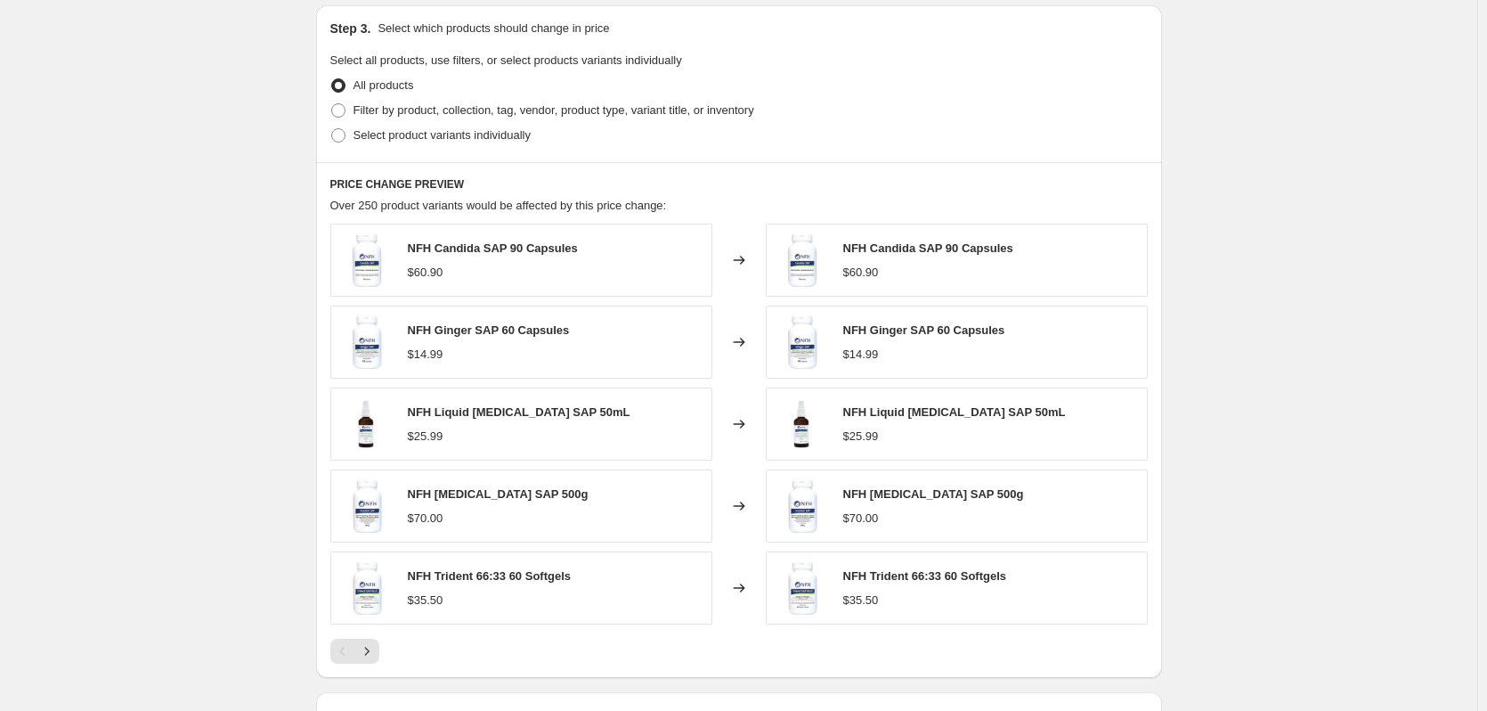
scroll to position [879, 0]
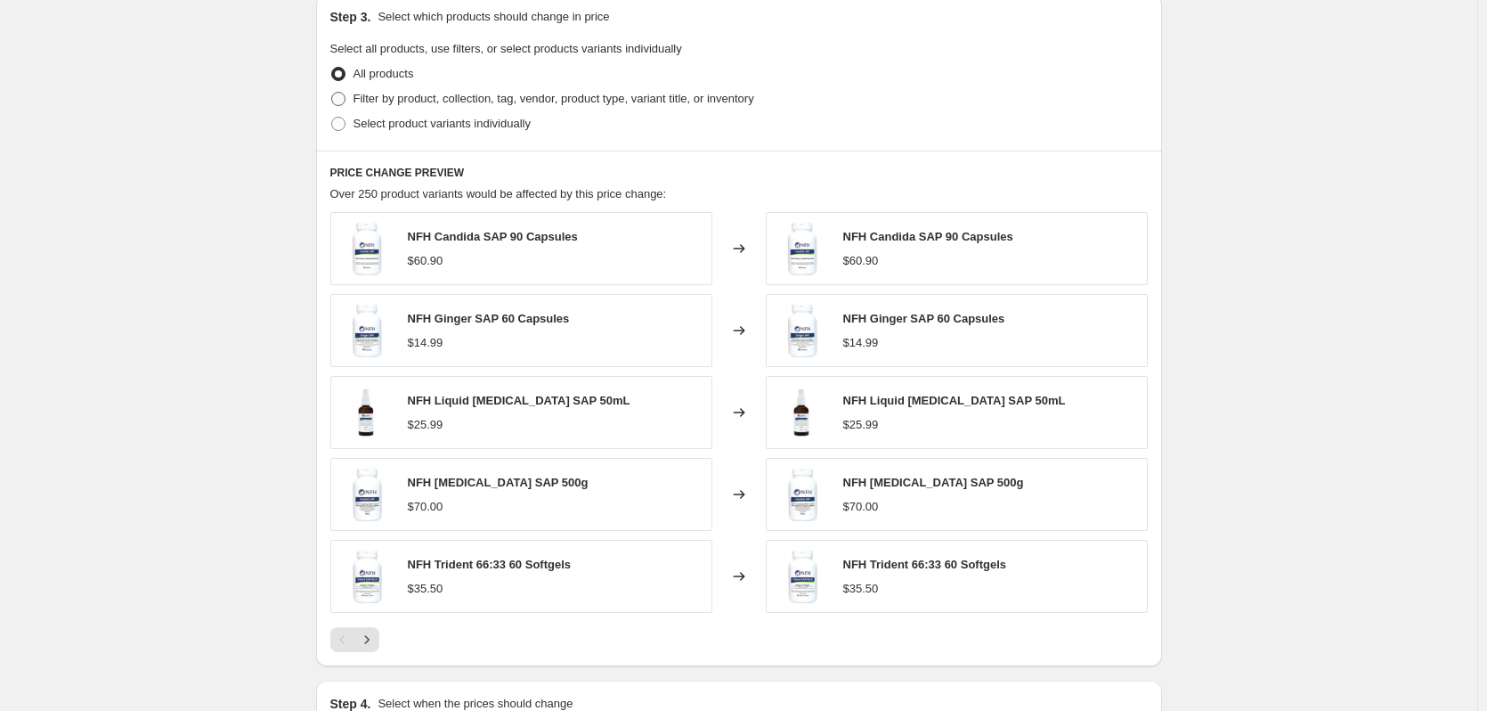
click at [460, 100] on span "Filter by product, collection, tag, vendor, product type, variant title, or inv…" at bounding box center [554, 98] width 401 height 13
click at [332, 93] on input "Filter by product, collection, tag, vendor, product type, variant title, or inv…" at bounding box center [331, 92] width 1 height 1
radio input "true"
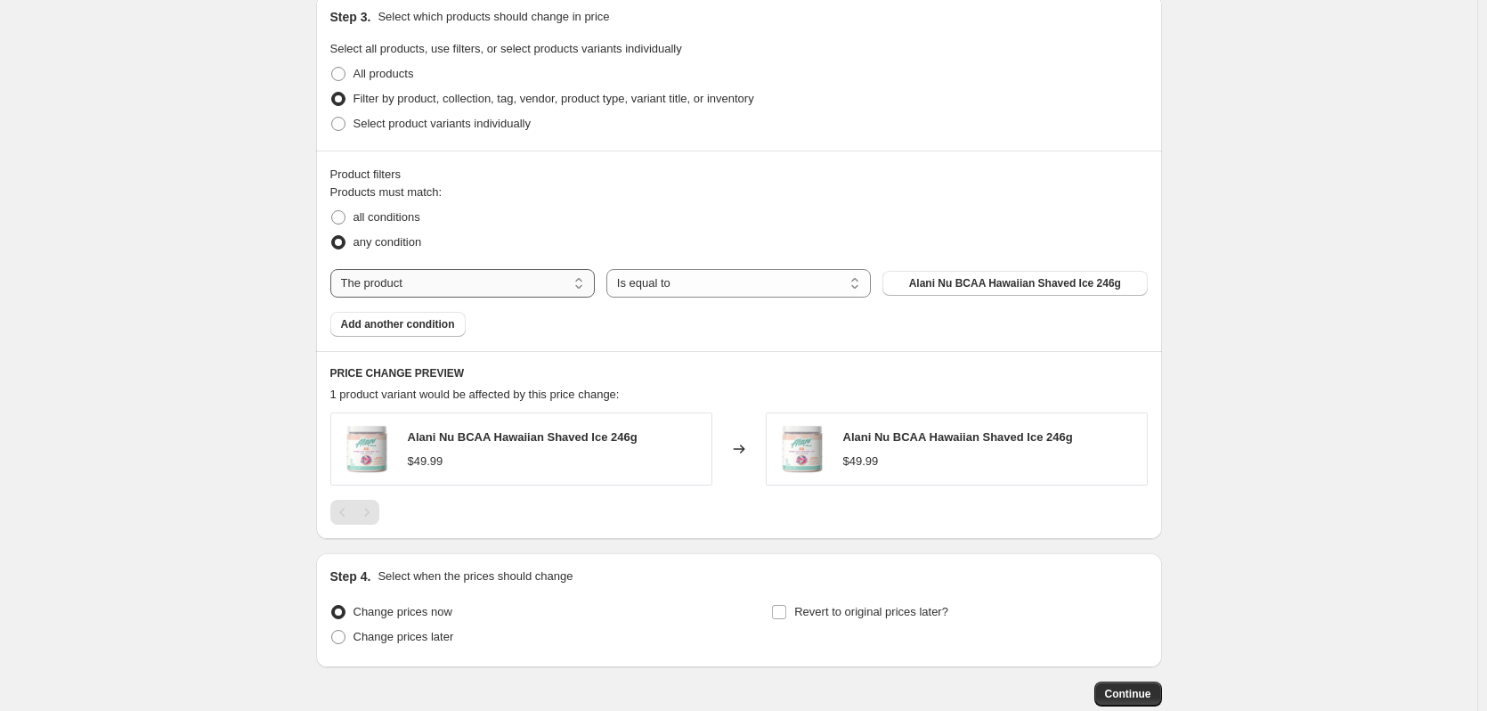
click at [492, 284] on select "The product The product's collection The product's tag The product's vendor The…" at bounding box center [462, 283] width 265 height 28
select select "tag"
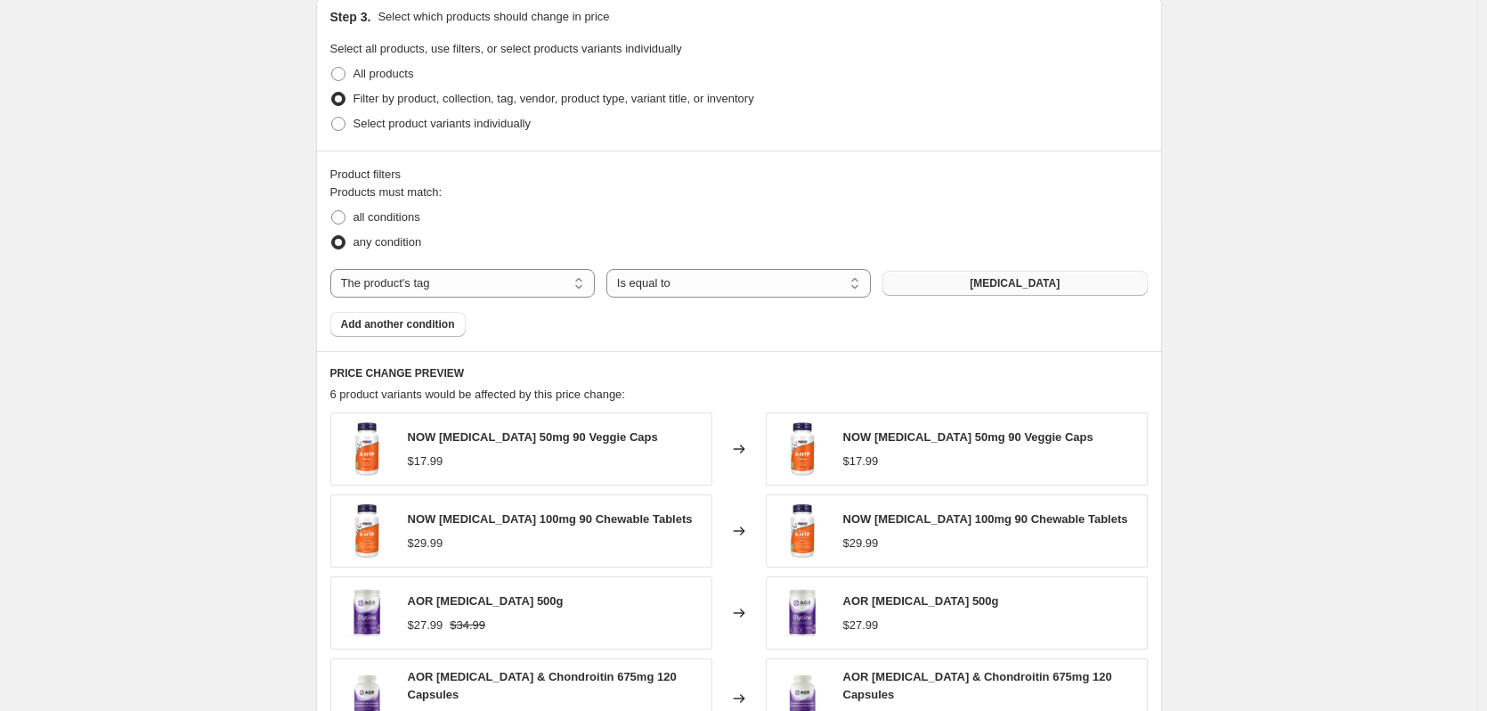
click at [1083, 292] on button "[MEDICAL_DATA]" at bounding box center [1015, 283] width 265 height 25
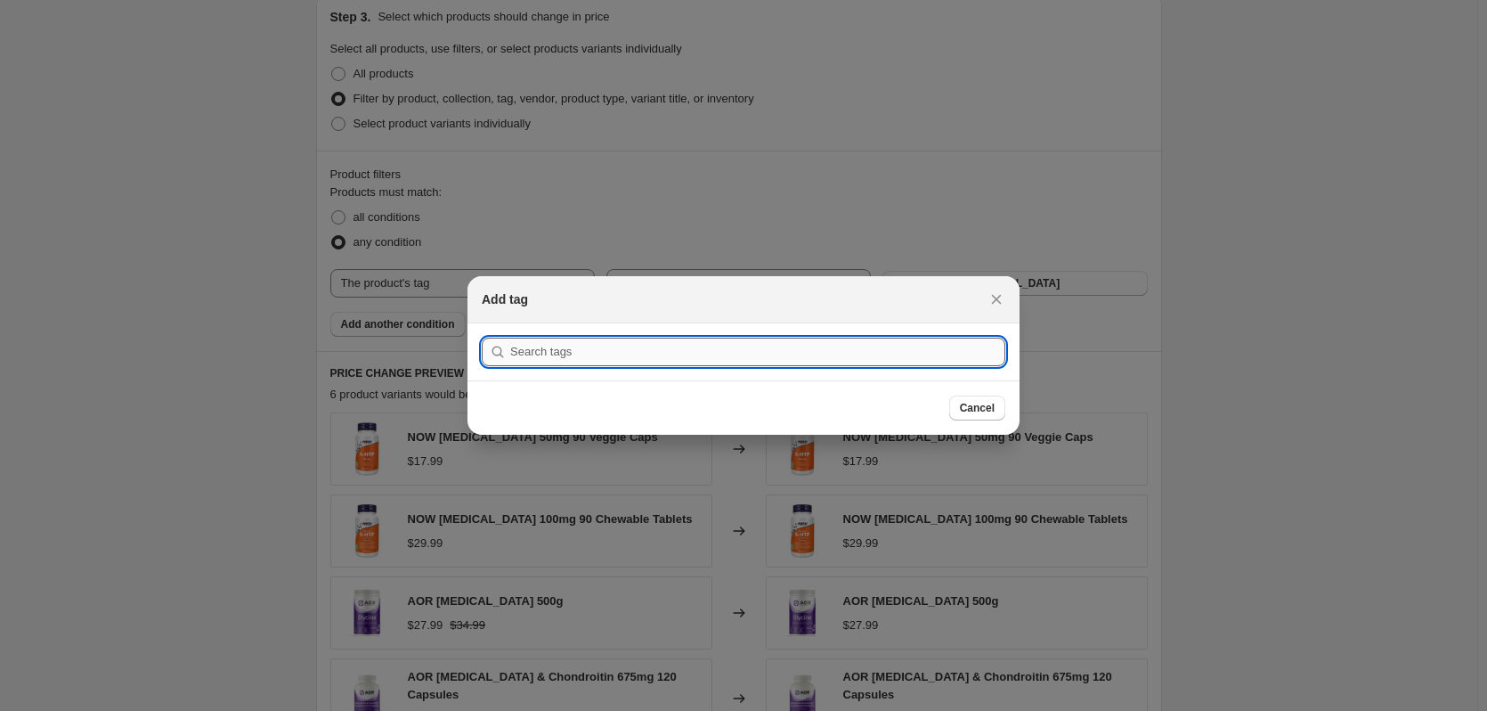
click at [563, 346] on input ":r6k:" at bounding box center [757, 352] width 495 height 28
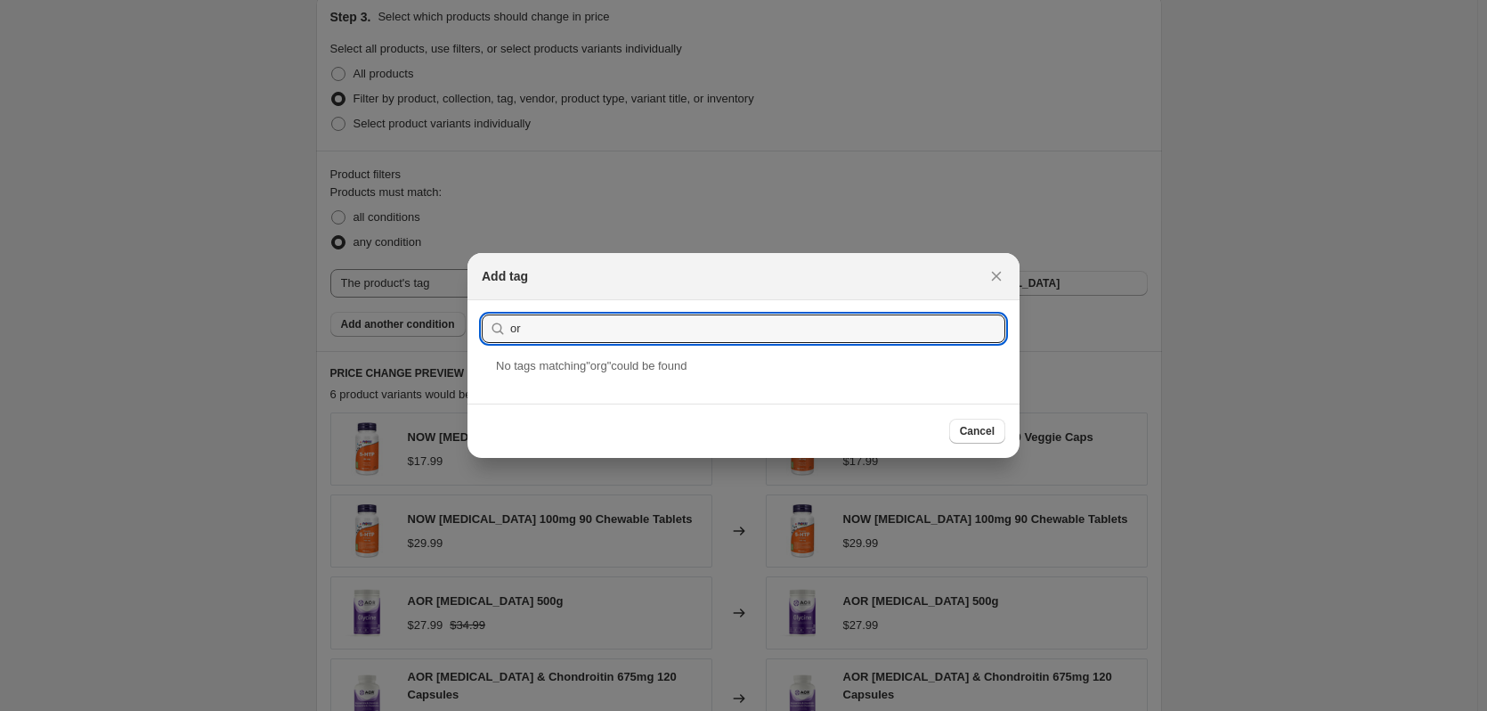
type input "o"
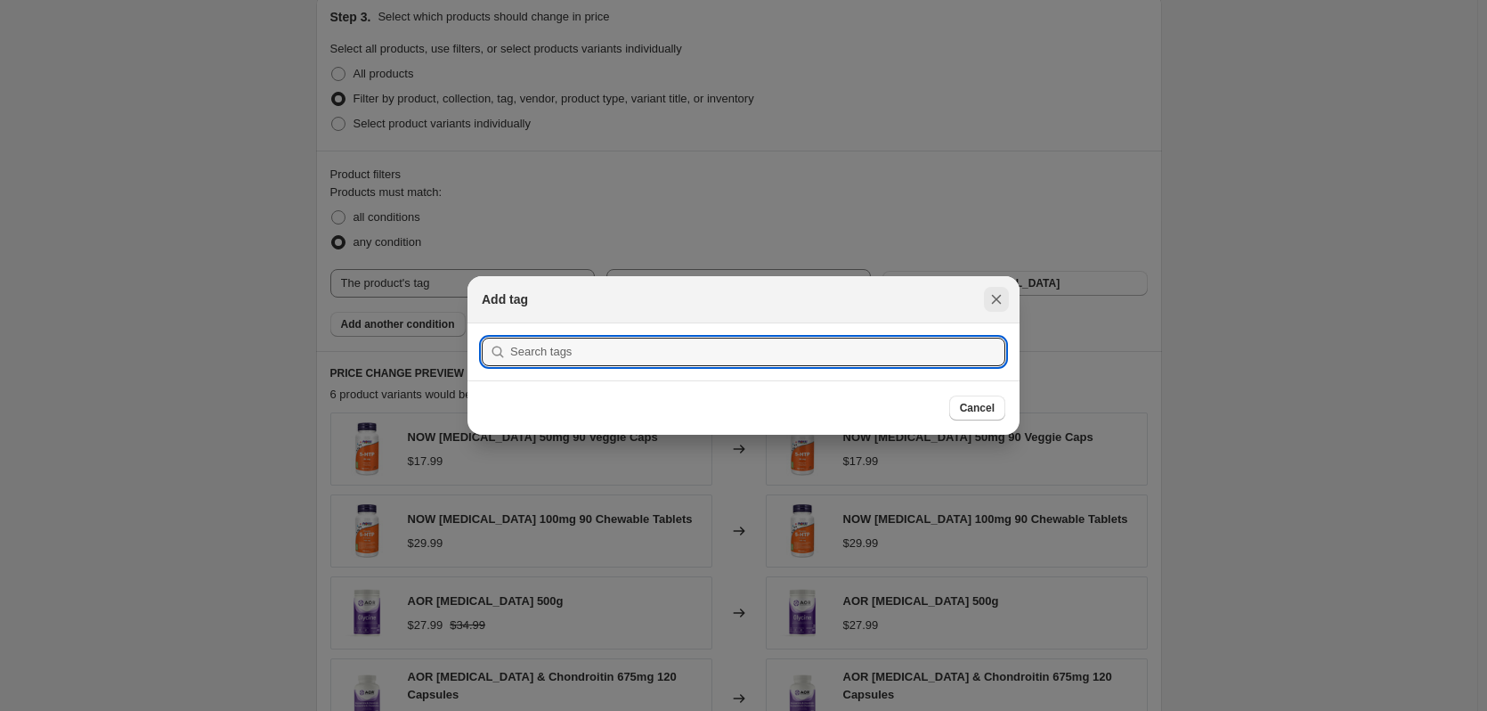
click at [1005, 294] on icon "Close" at bounding box center [997, 299] width 18 height 18
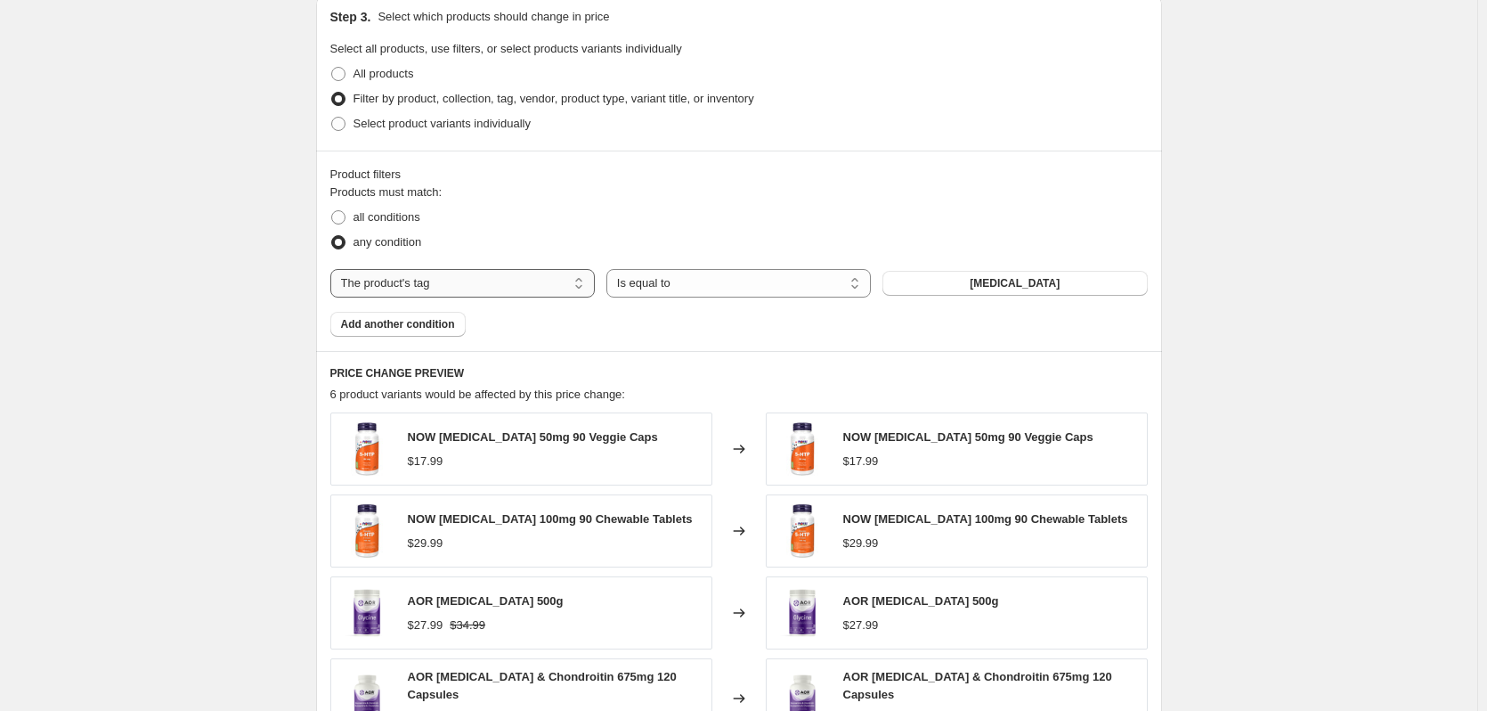
click at [528, 295] on select "The product The product's collection The product's tag The product's vendor The…" at bounding box center [462, 283] width 265 height 28
select select "vendor"
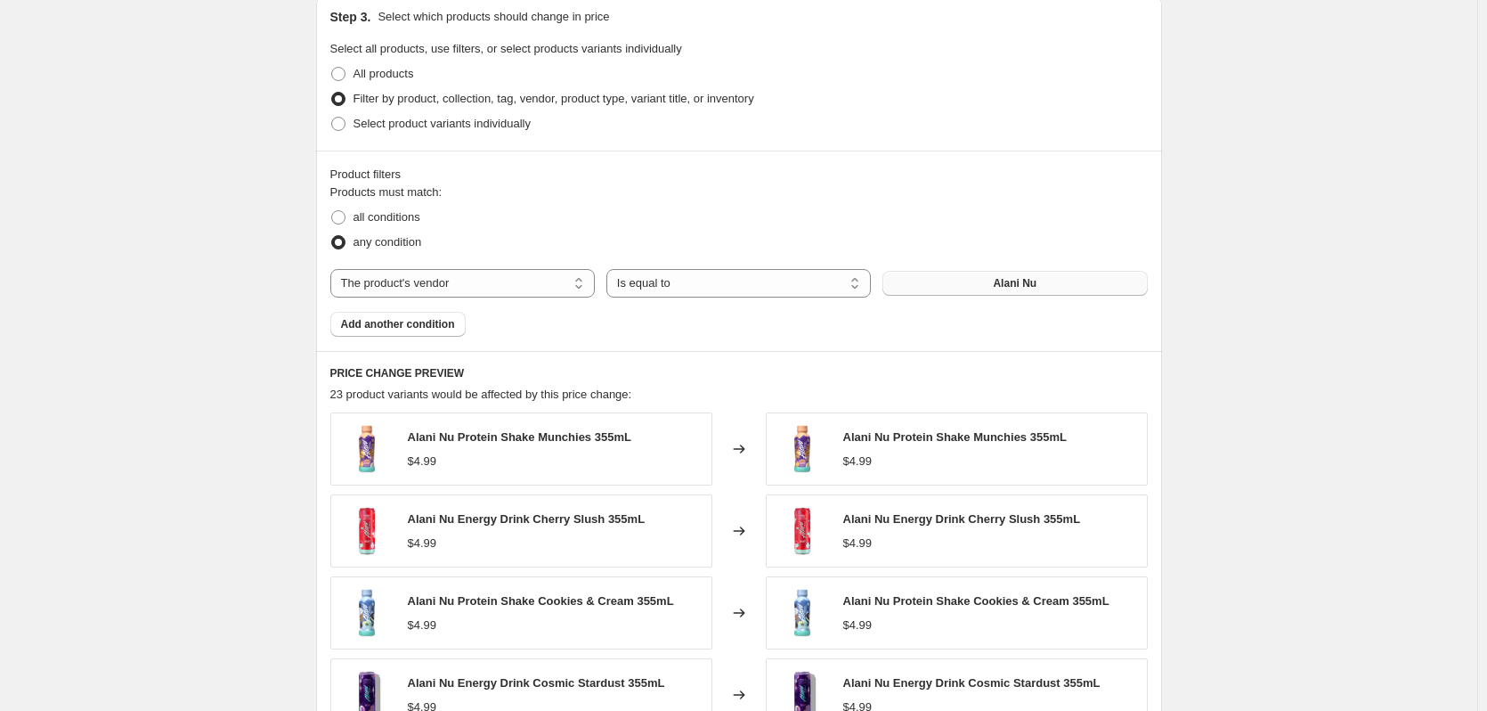
click at [951, 285] on button "Alani Nu" at bounding box center [1015, 283] width 265 height 25
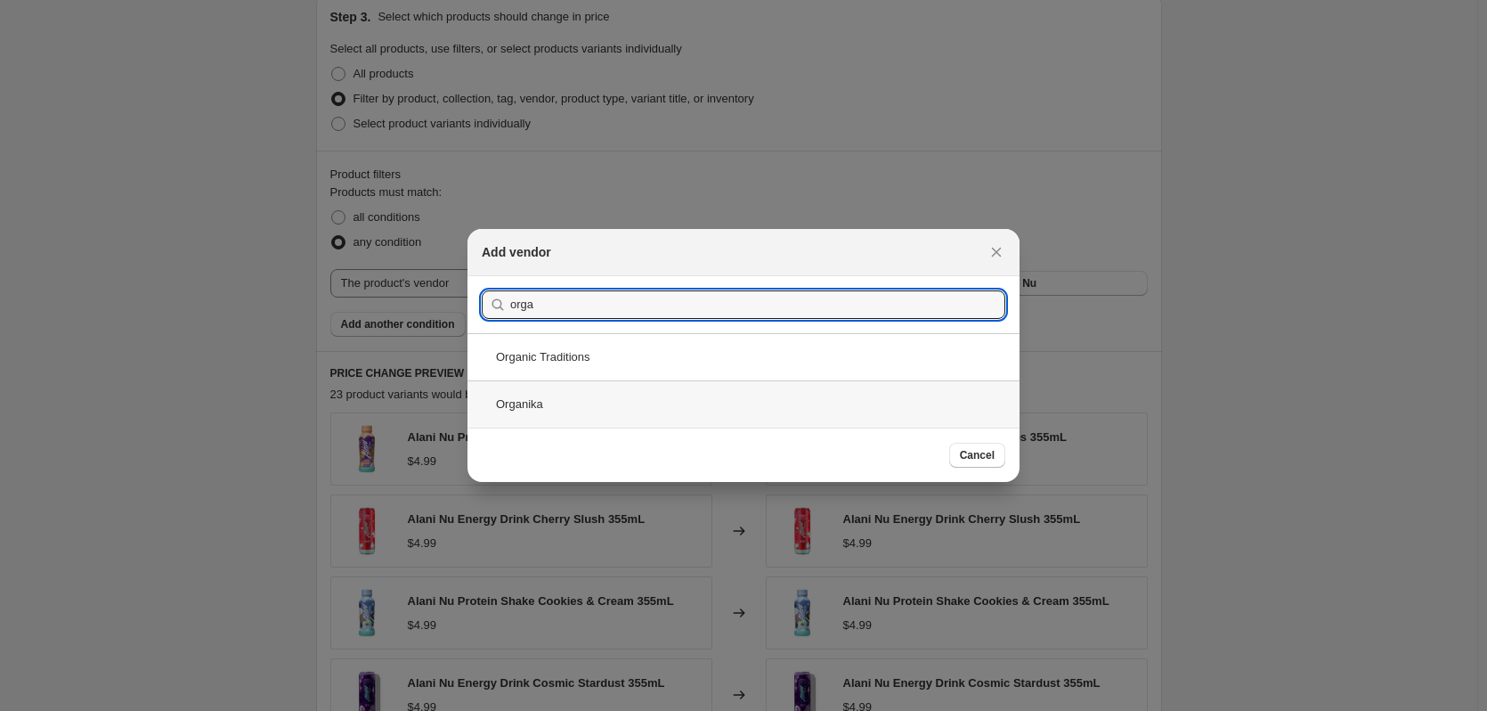
type input "orga"
click at [663, 410] on div "Organika" at bounding box center [744, 403] width 552 height 47
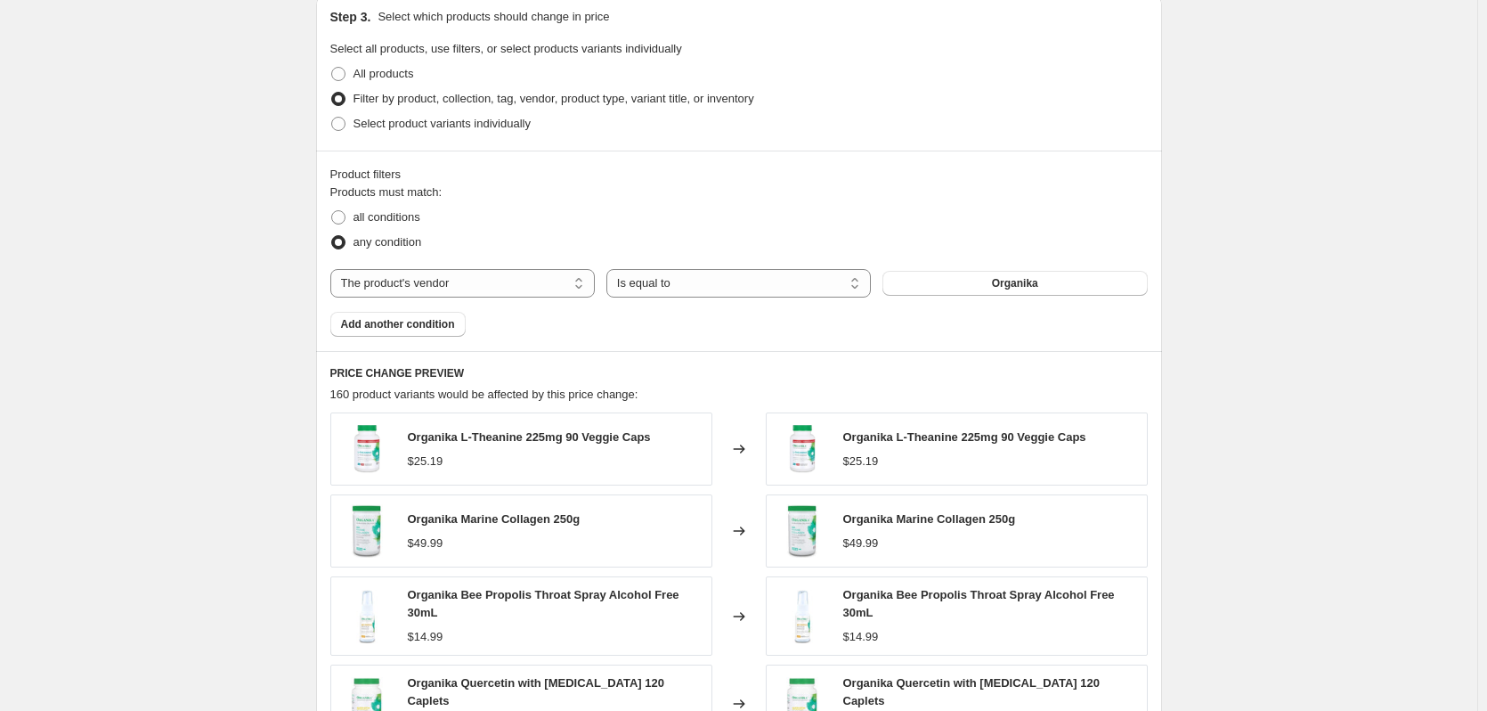
drag, startPoint x: 1208, startPoint y: 270, endPoint x: 1421, endPoint y: 370, distance: 236.2
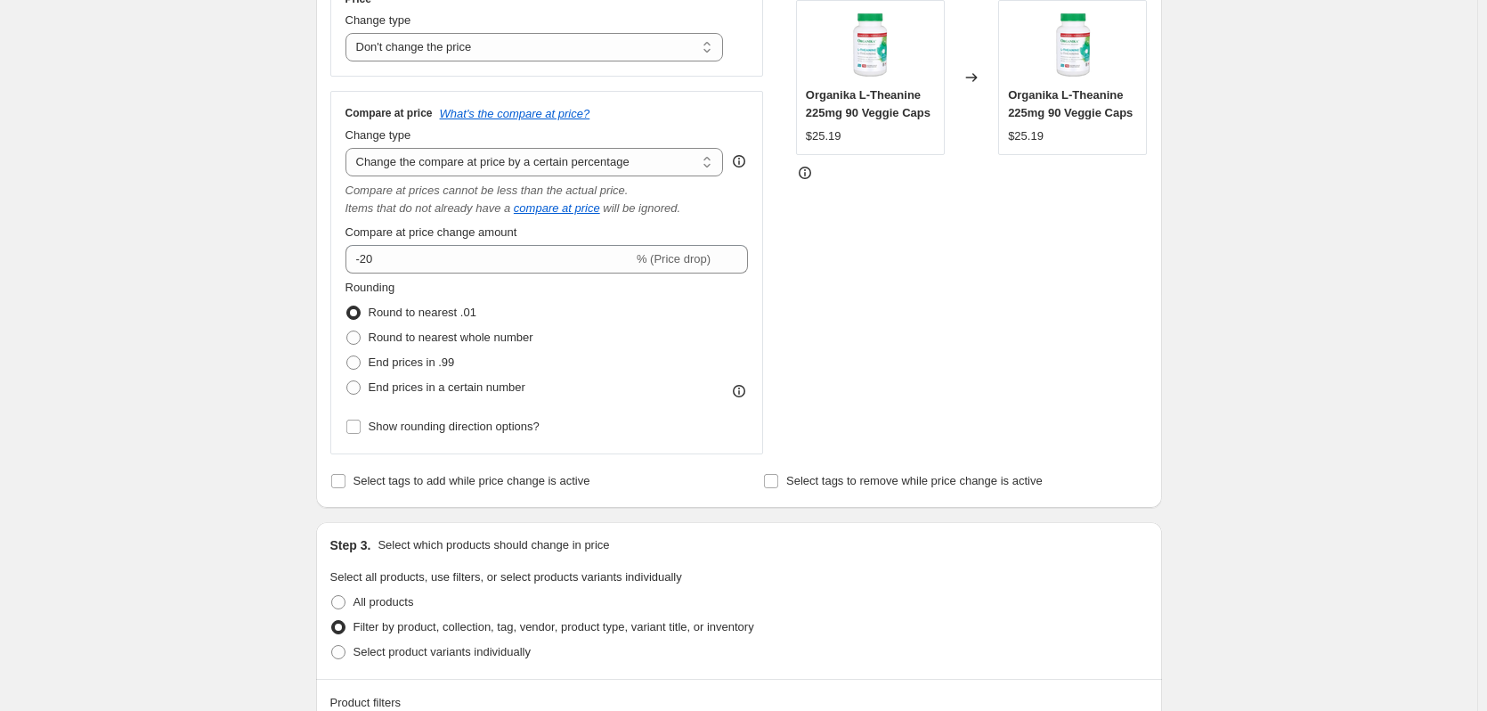
scroll to position [283, 0]
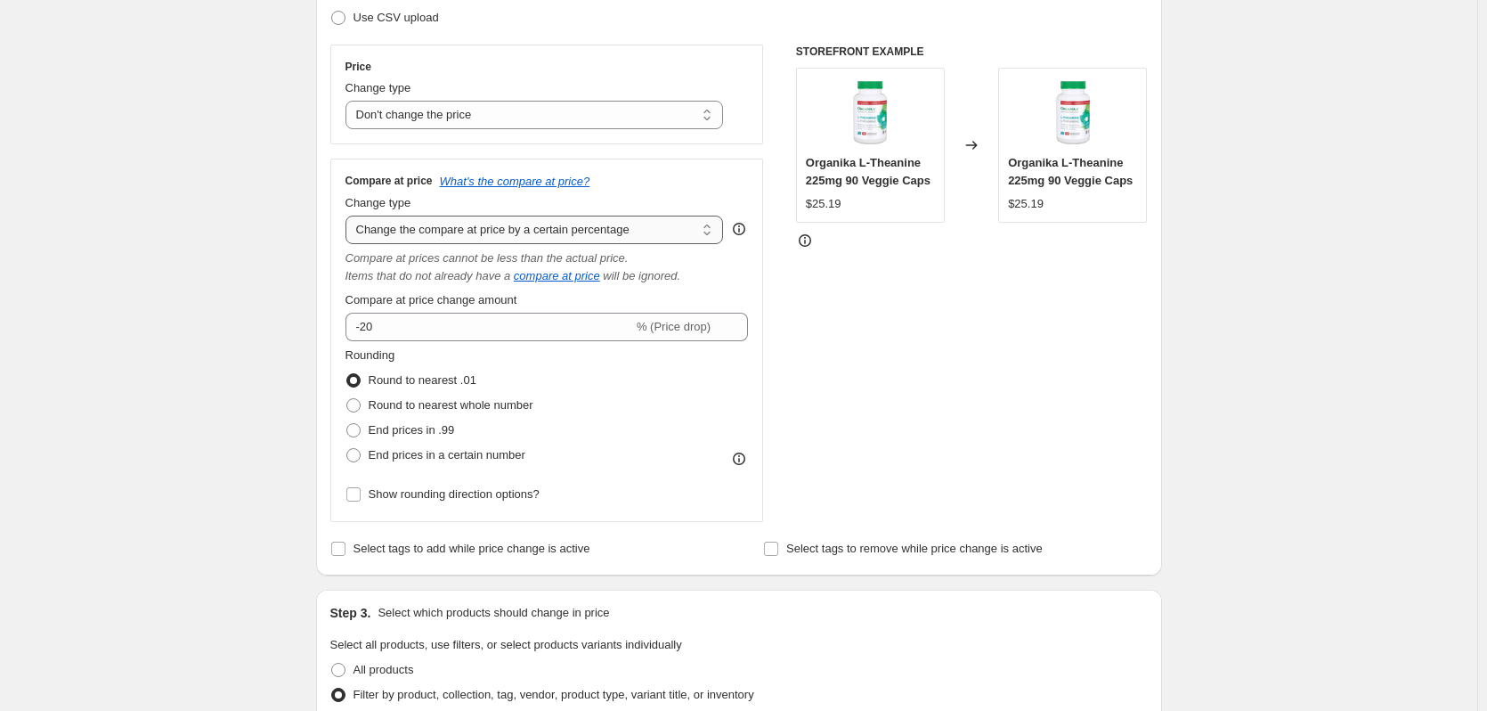
click at [629, 217] on select "Change the compare at price to the current price (sale) Change the compare at p…" at bounding box center [535, 230] width 378 height 28
select select "pp"
click at [349, 216] on select "Change the compare at price to the current price (sale) Change the compare at p…" at bounding box center [535, 230] width 378 height 28
type input "20"
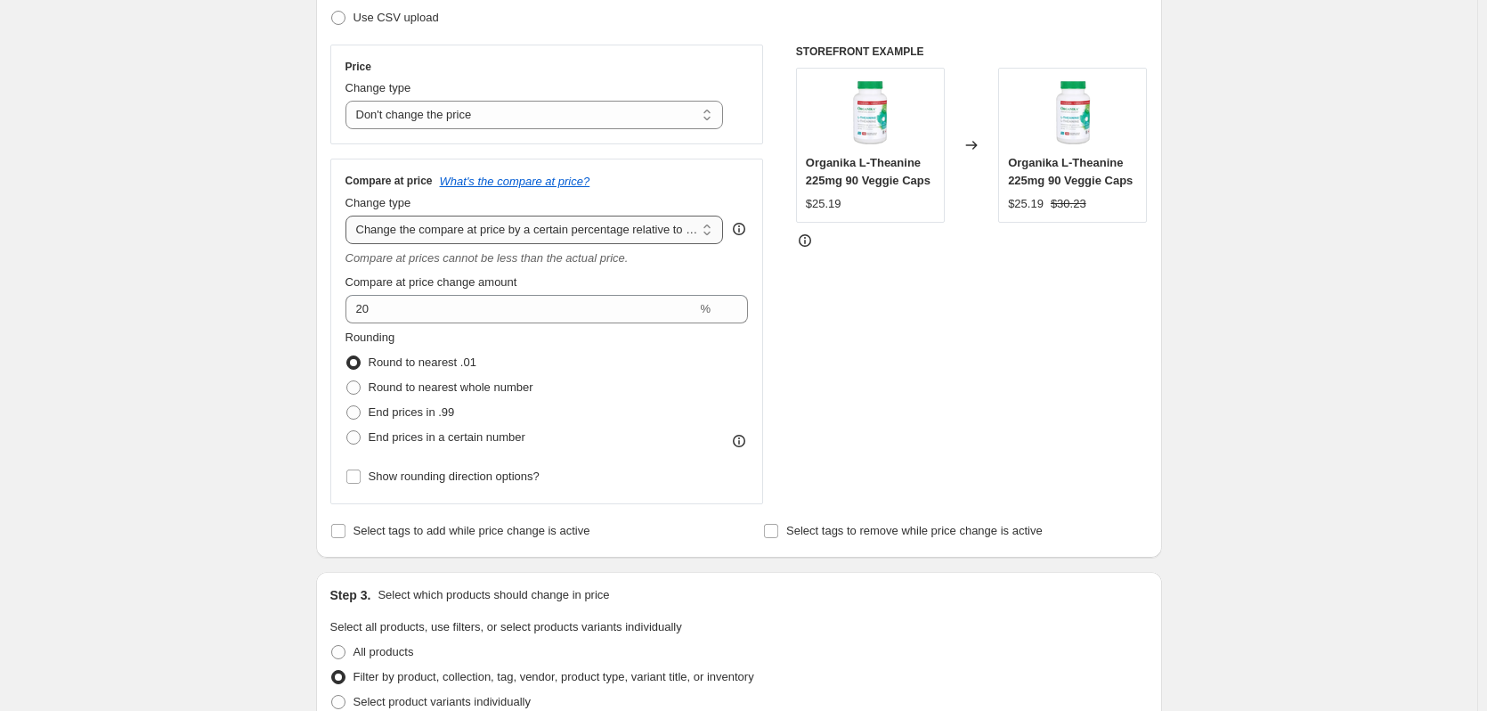
click at [617, 228] on select "Change the compare at price to the current price (sale) Change the compare at p…" at bounding box center [535, 230] width 378 height 28
select select "bp"
click at [349, 216] on select "Change the compare at price to the current price (sale) Change the compare at p…" at bounding box center [535, 230] width 378 height 28
type input "12.00"
click at [600, 233] on select "Change the compare at price to the current price (sale) Change the compare at p…" at bounding box center [535, 230] width 378 height 28
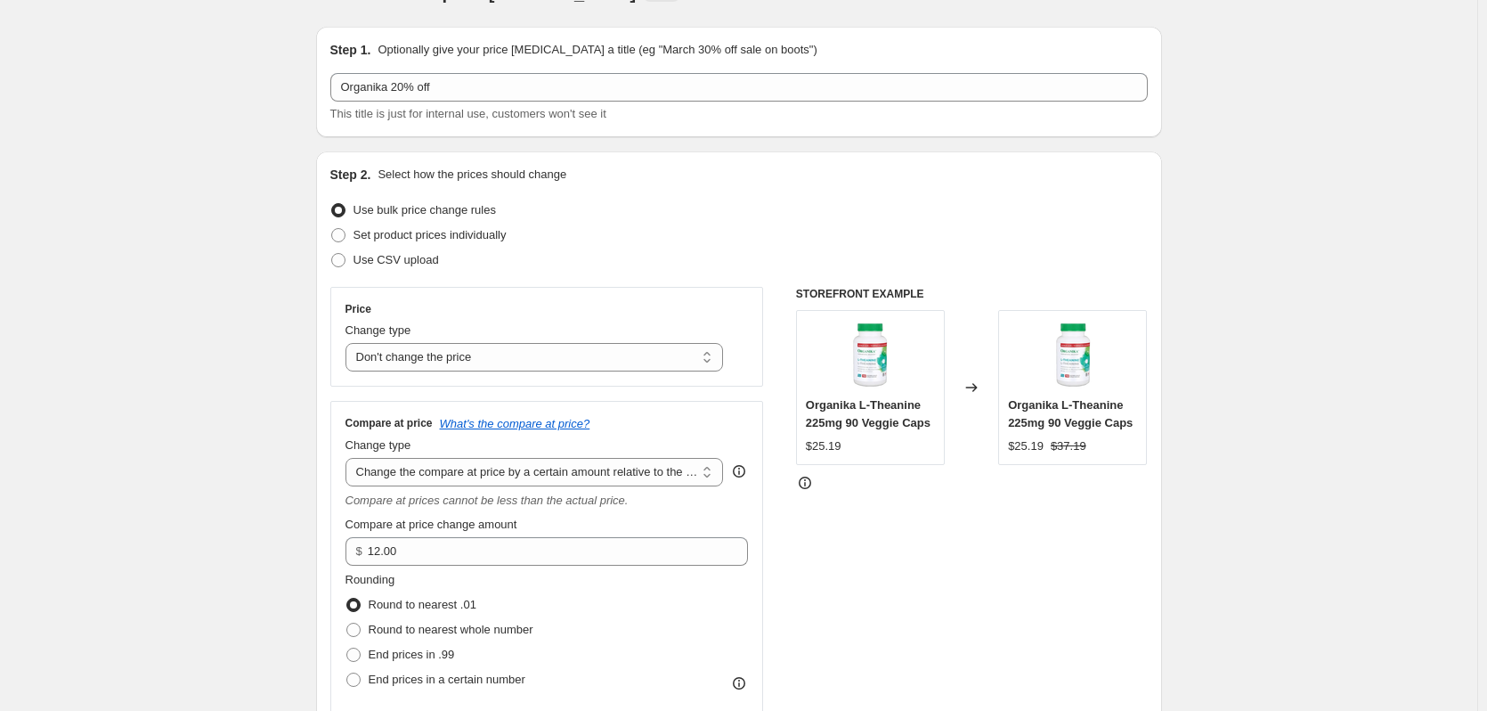
scroll to position [0, 0]
